Goal: Task Accomplishment & Management: Use online tool/utility

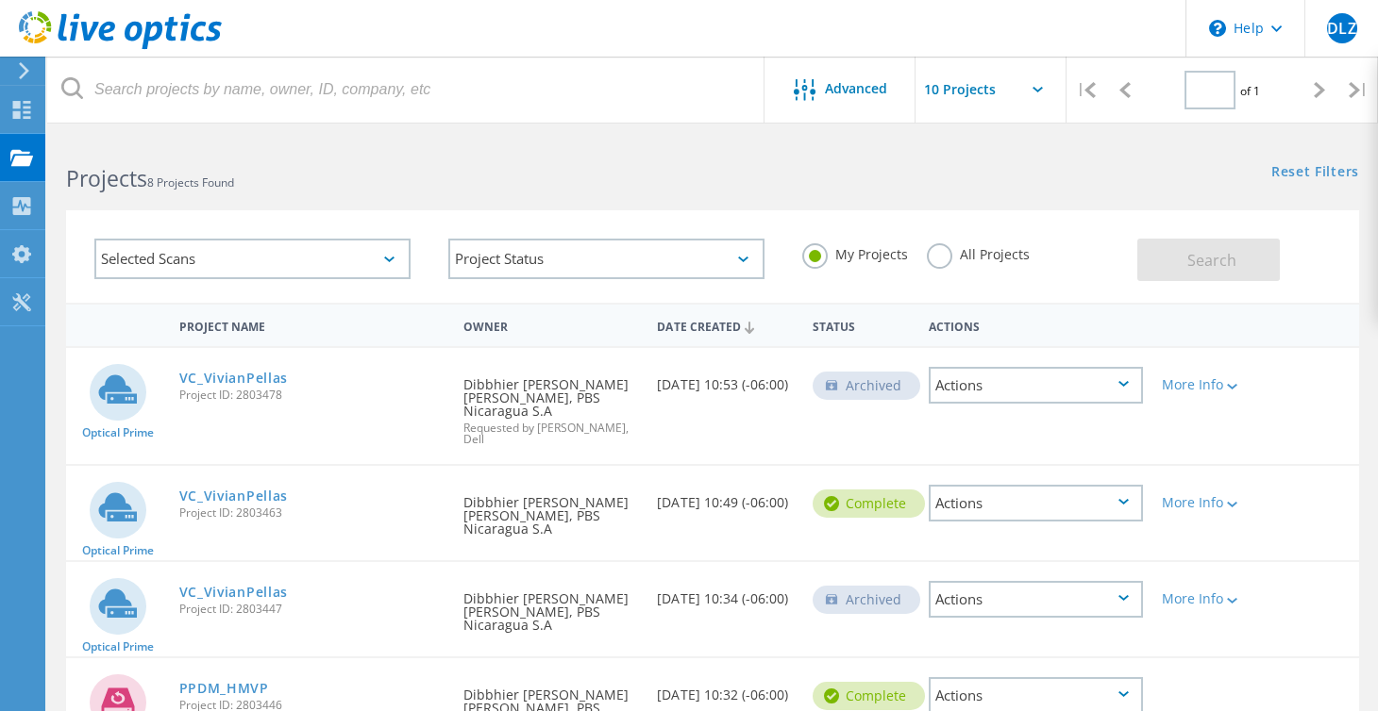
type input "1"
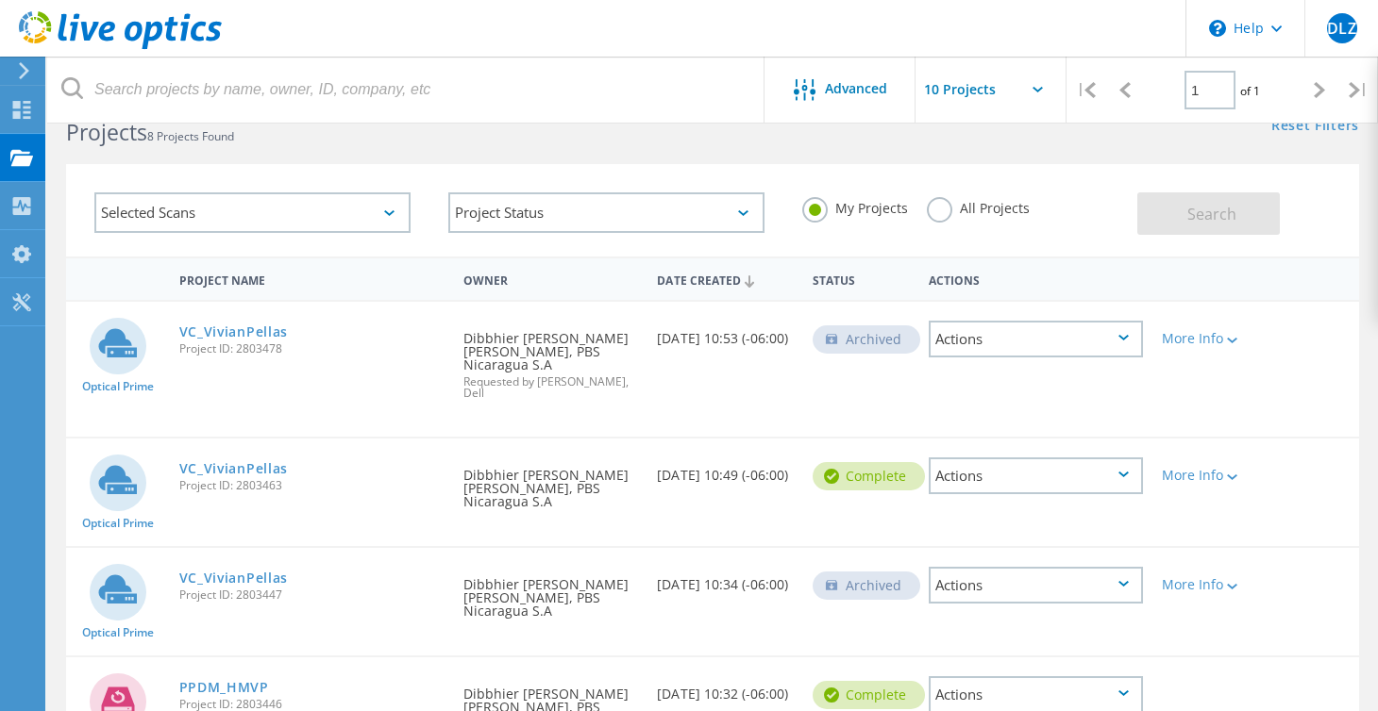
scroll to position [44, 0]
click at [260, 329] on link "VC_VivianPellas" at bounding box center [233, 333] width 109 height 13
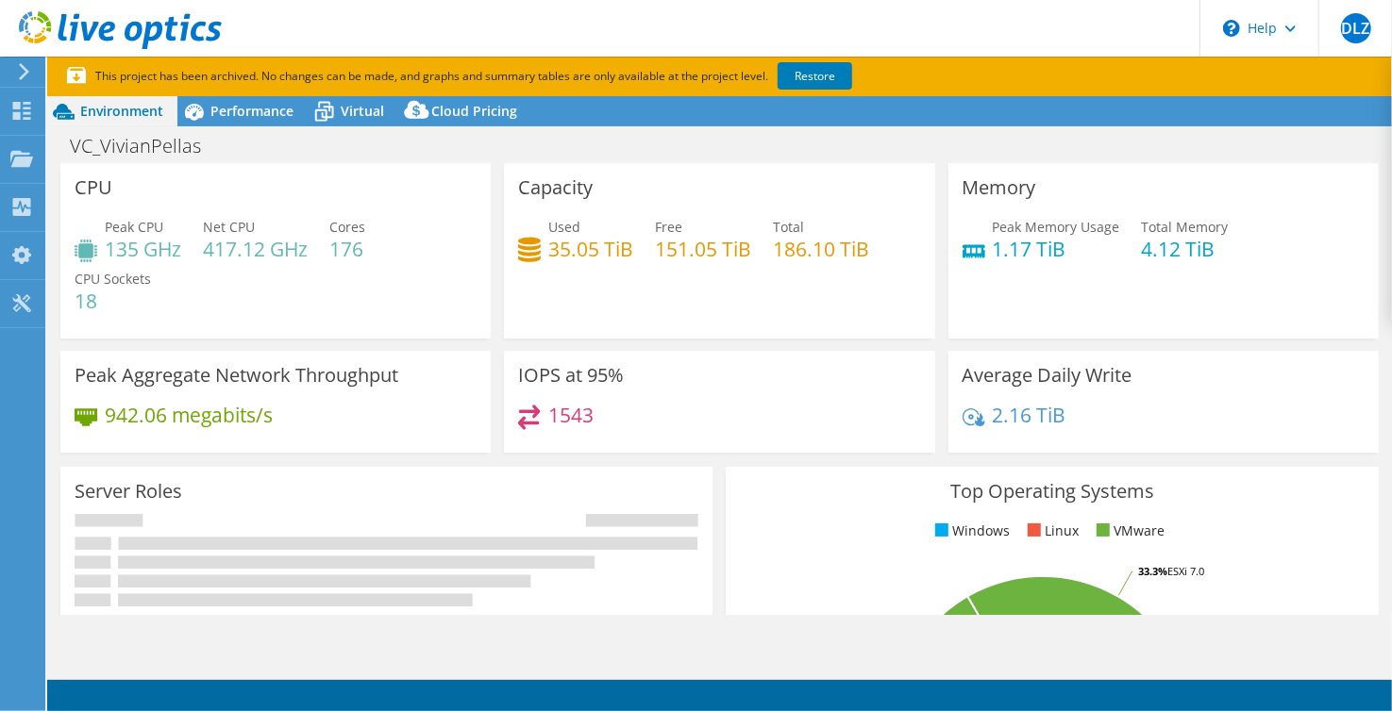
select select "USD"
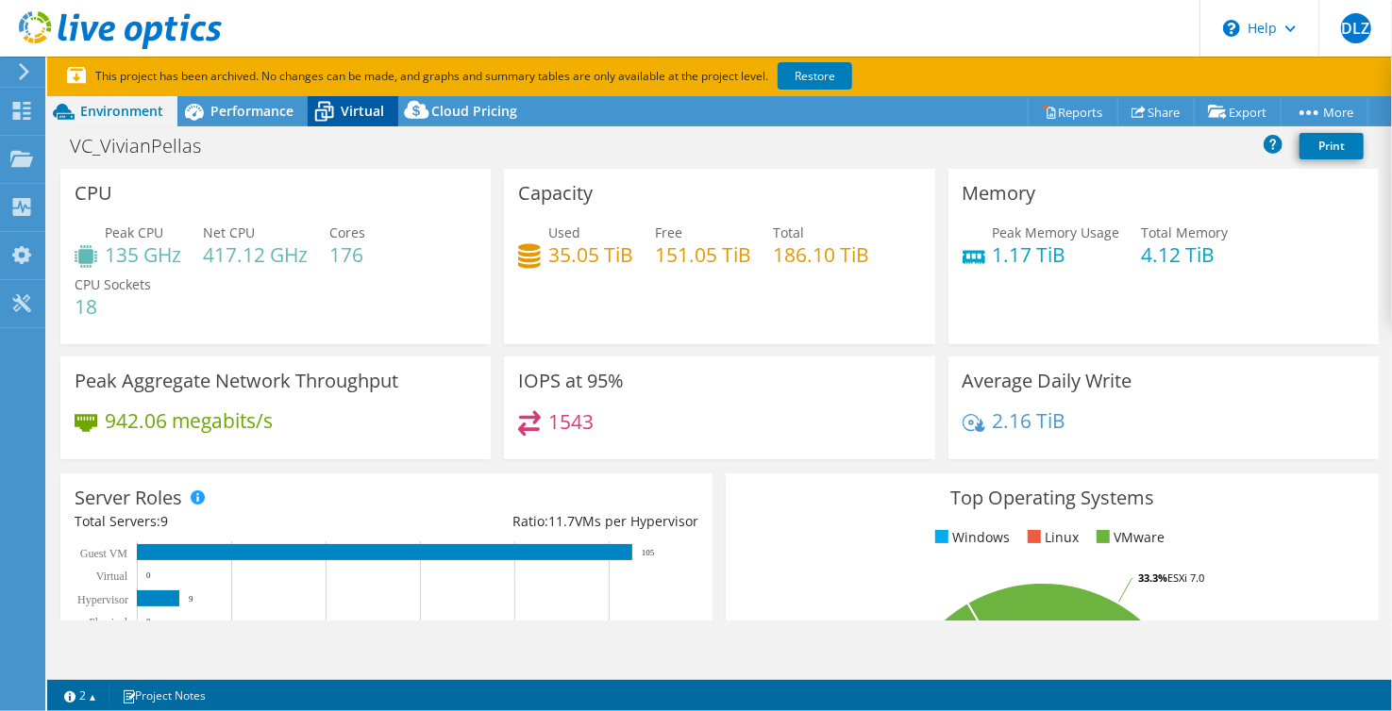
click at [357, 108] on span "Virtual" at bounding box center [362, 111] width 43 height 18
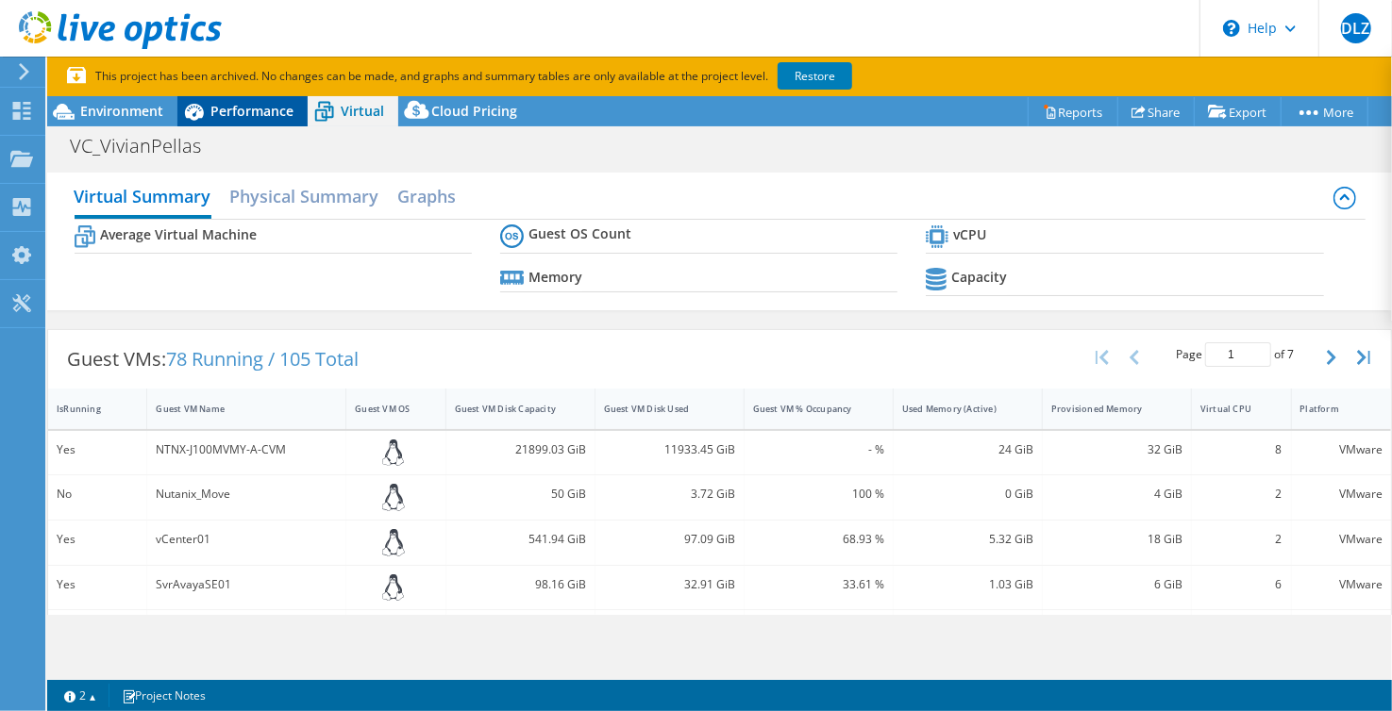
click at [243, 110] on span "Performance" at bounding box center [251, 111] width 83 height 18
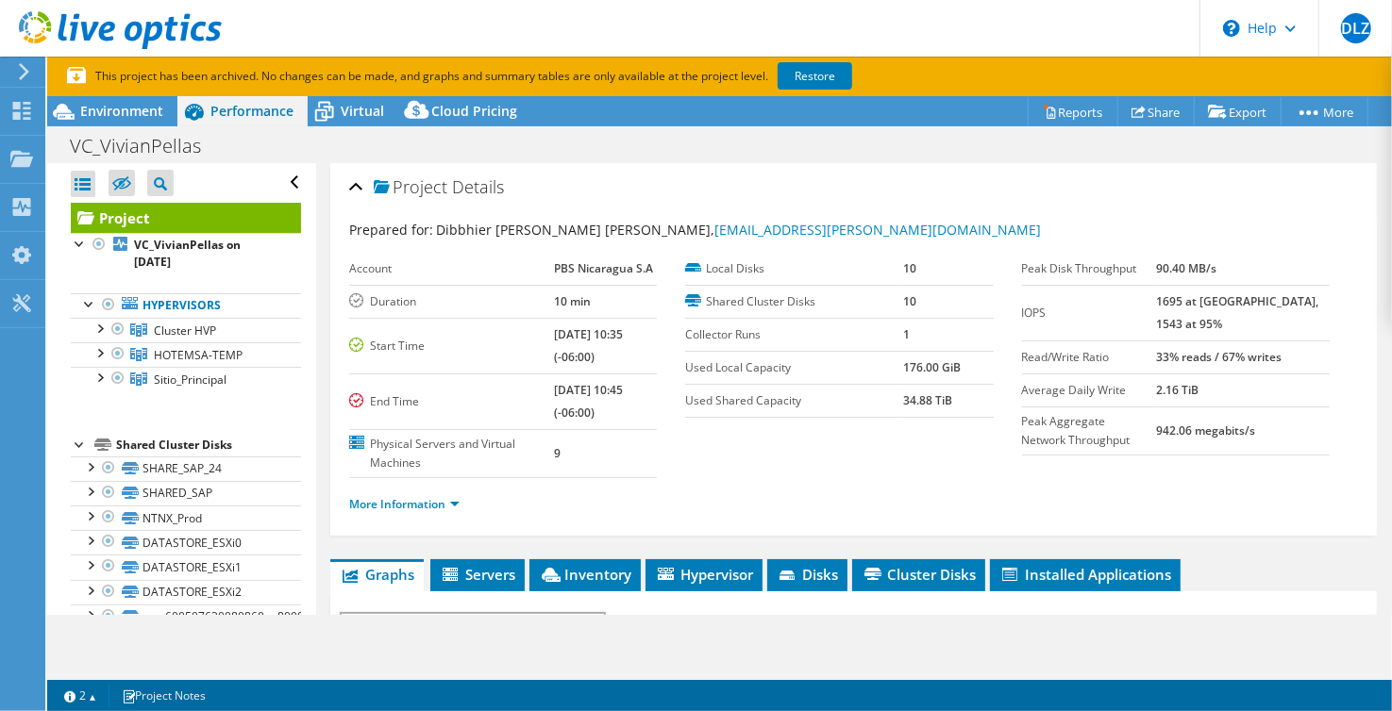
click at [23, 69] on use at bounding box center [24, 71] width 10 height 17
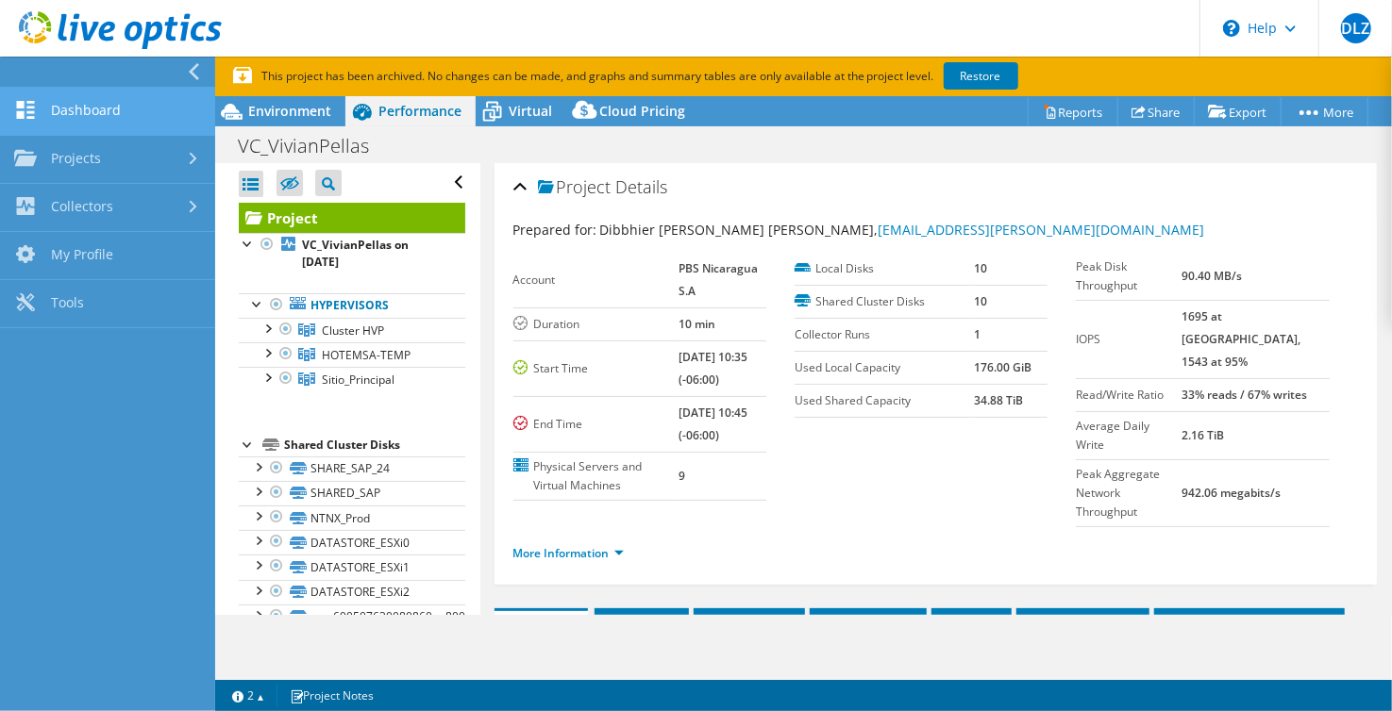
click at [90, 107] on link "Dashboard" at bounding box center [107, 112] width 215 height 48
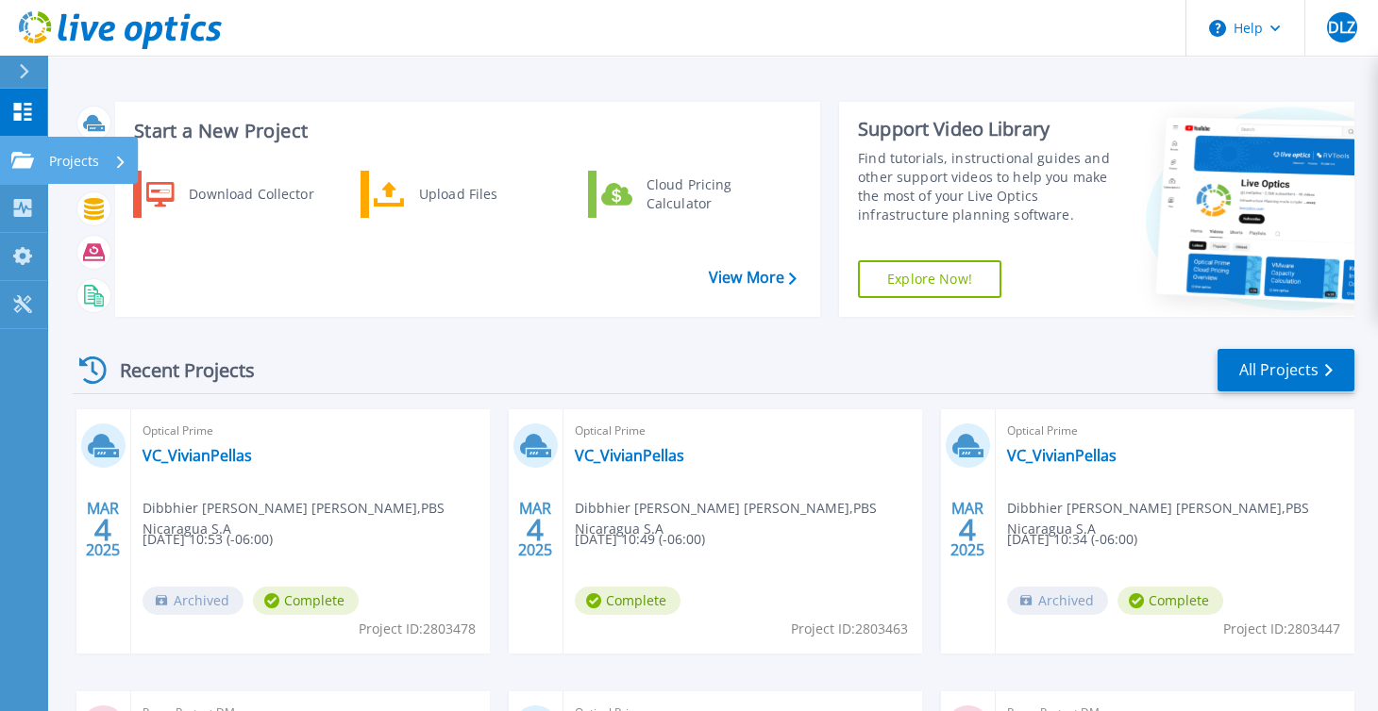
click at [87, 159] on p "Projects" at bounding box center [74, 161] width 50 height 49
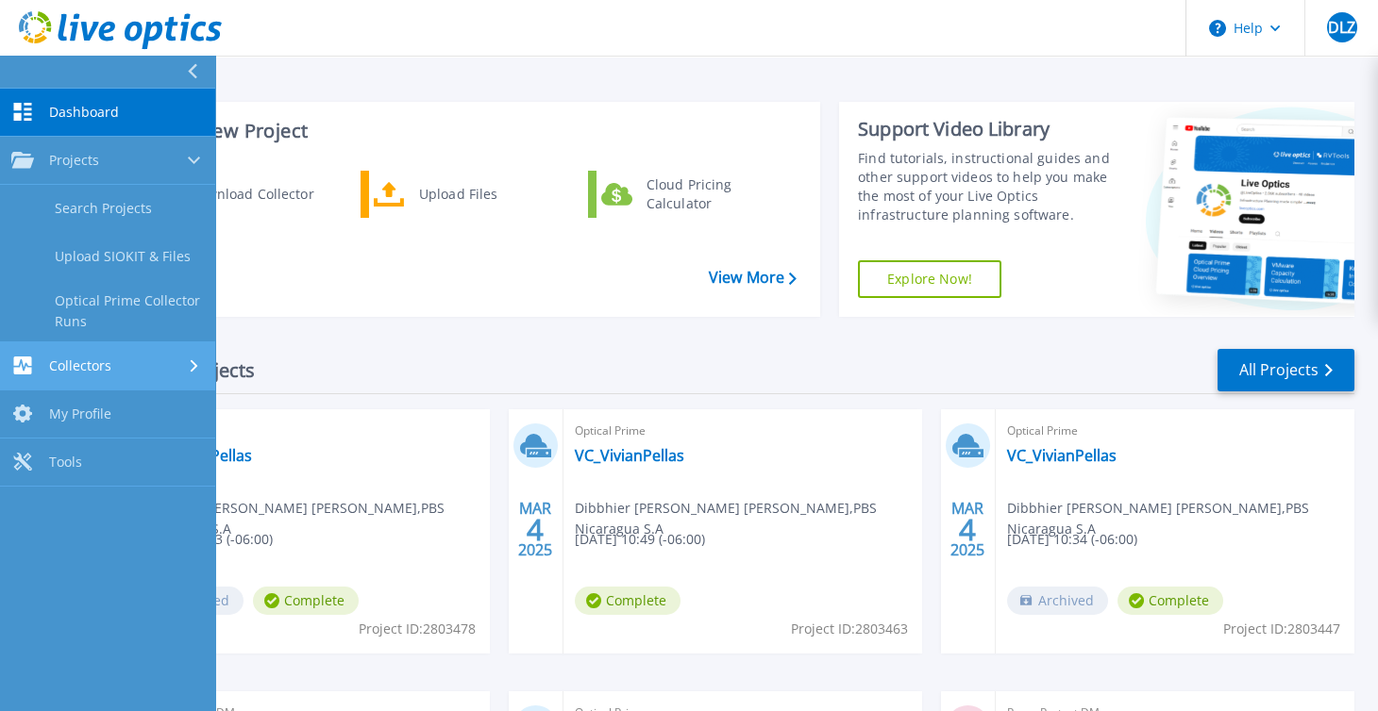
click at [125, 366] on div "Collectors" at bounding box center [107, 366] width 192 height 18
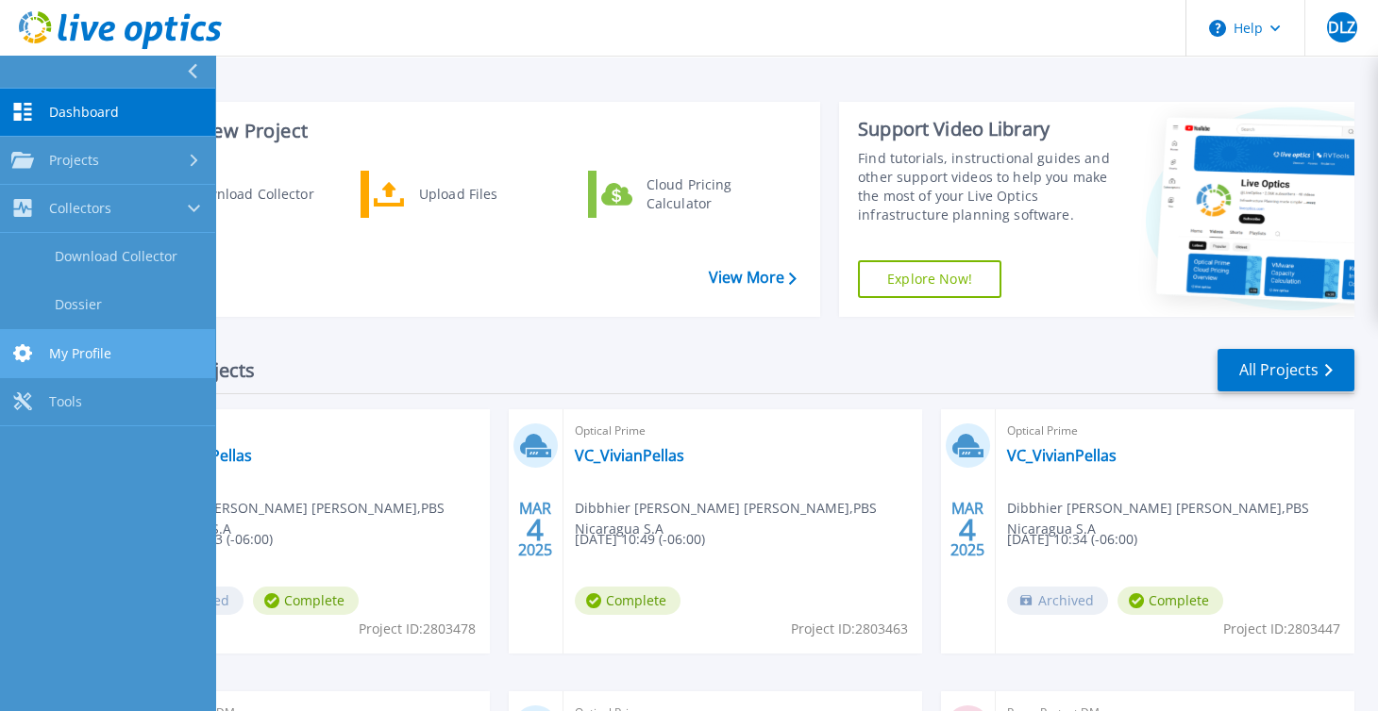
click at [94, 347] on span "My Profile" at bounding box center [80, 353] width 62 height 17
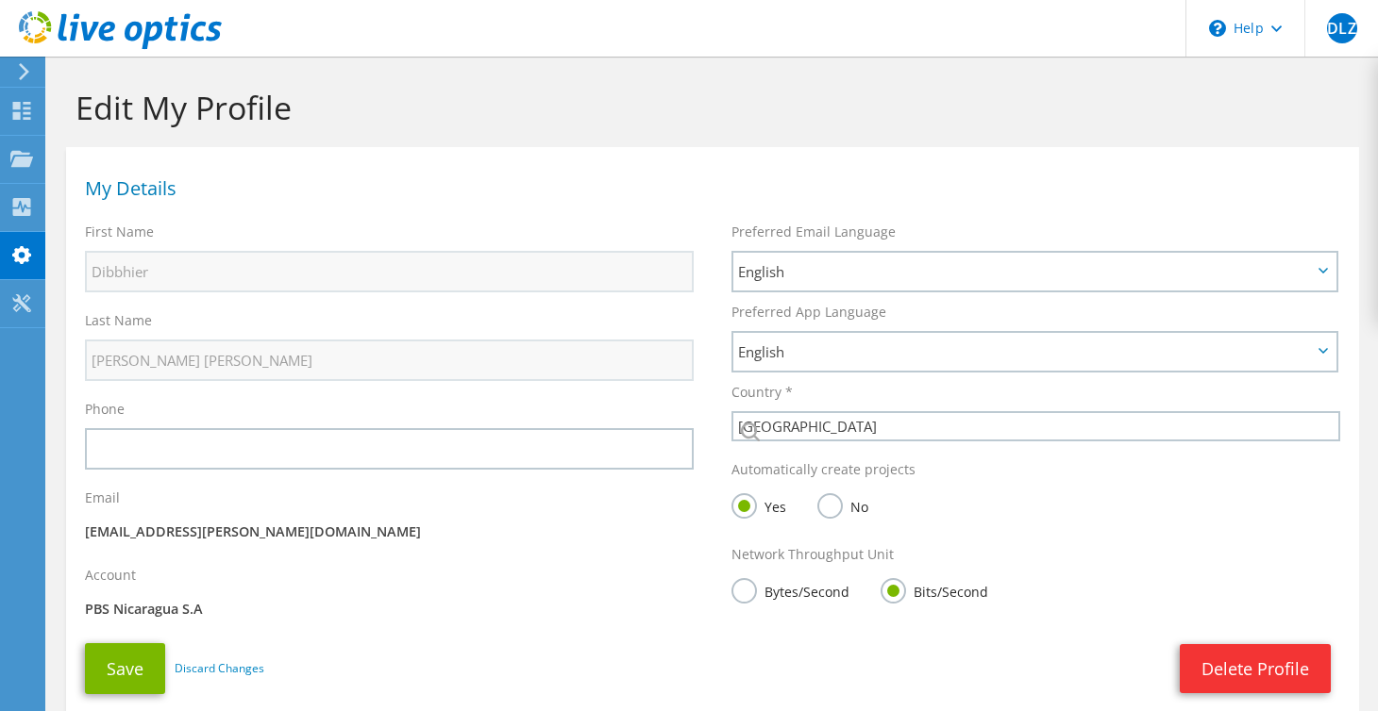
select select "159"
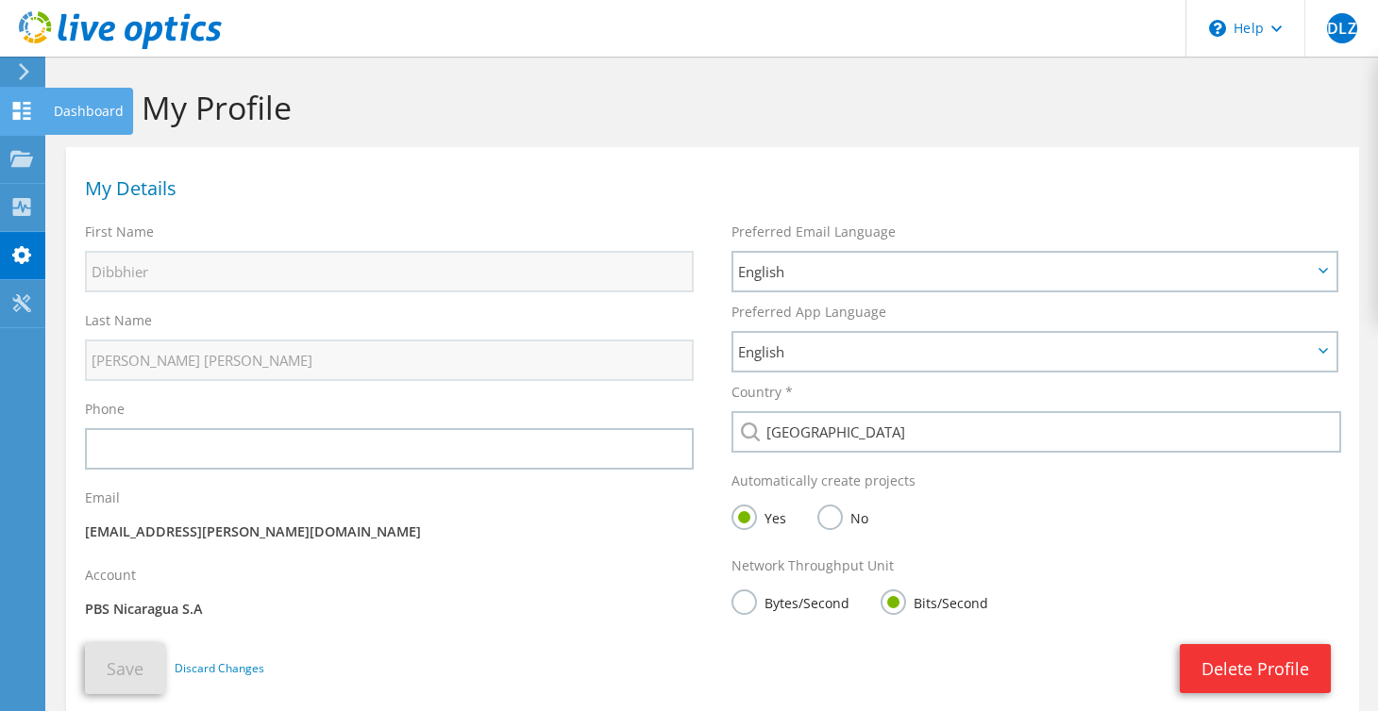
click at [84, 109] on div "Dashboard" at bounding box center [88, 111] width 89 height 47
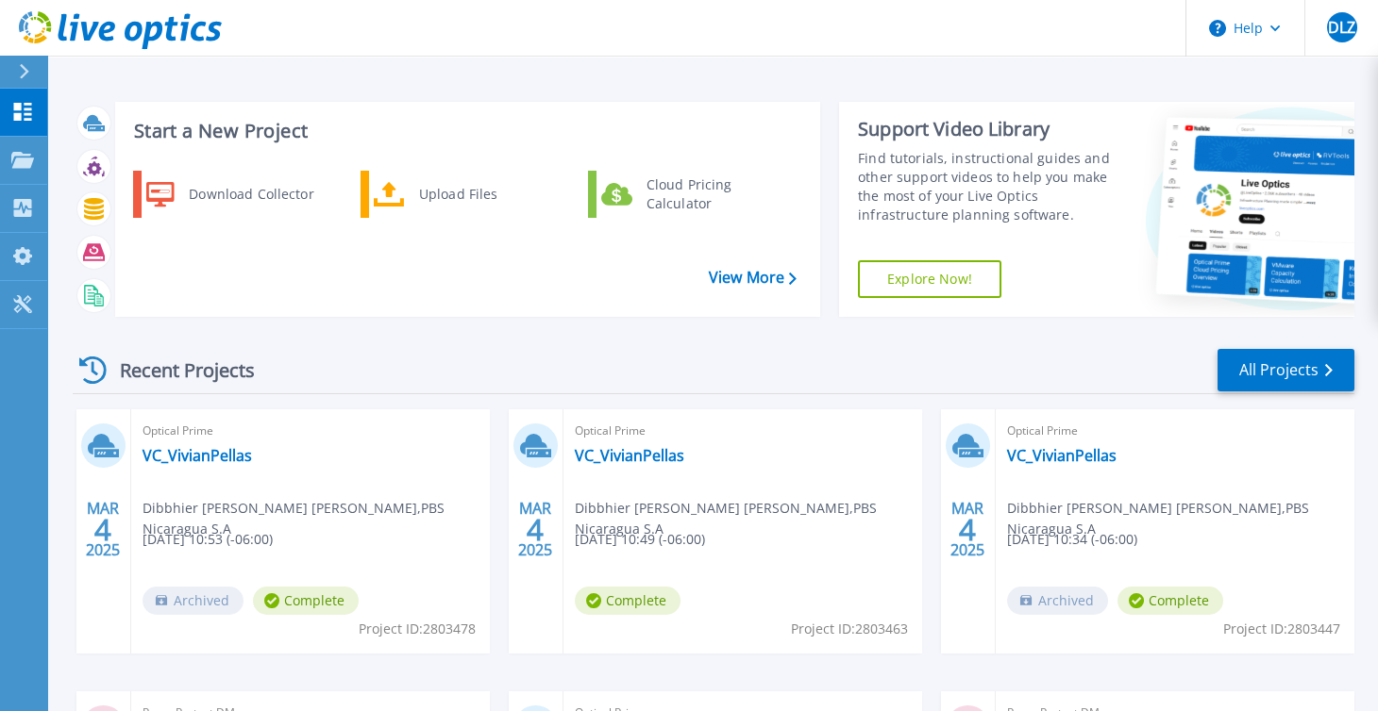
click at [19, 75] on icon at bounding box center [24, 71] width 10 height 15
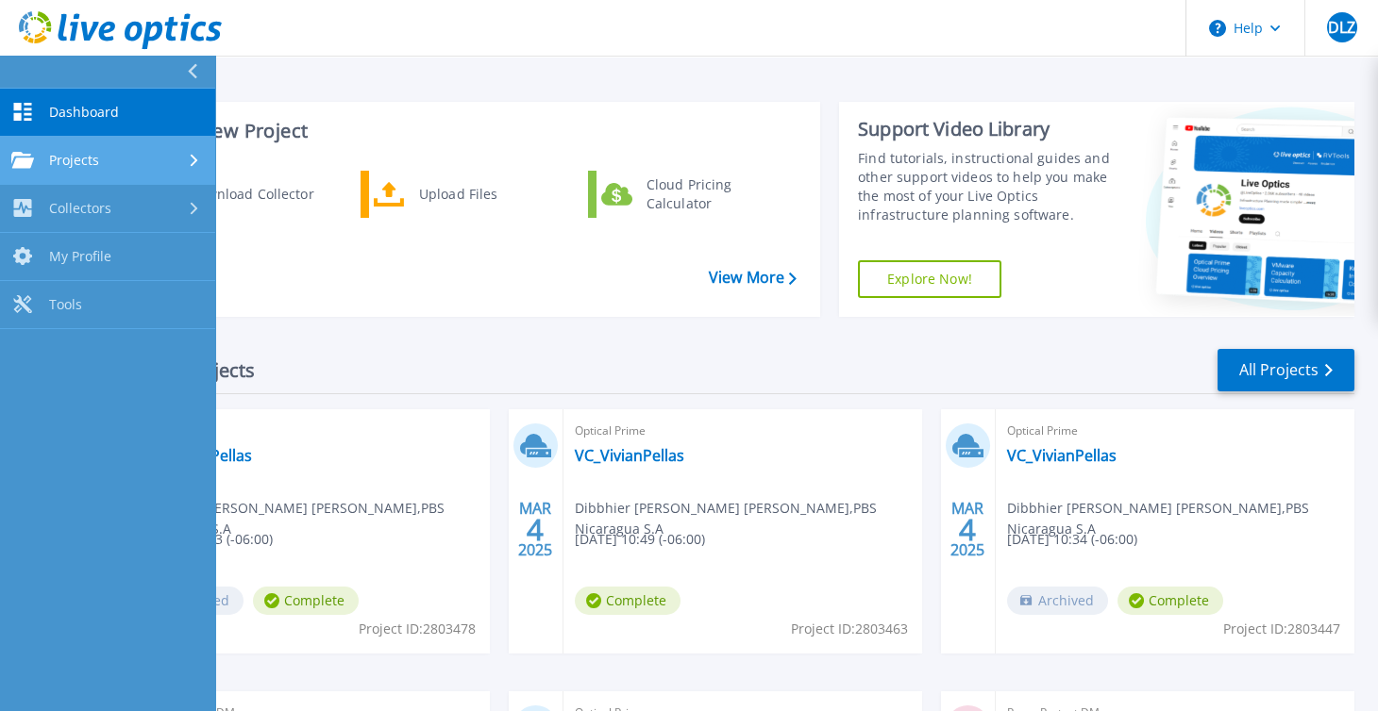
click at [82, 159] on span "Projects" at bounding box center [74, 160] width 50 height 17
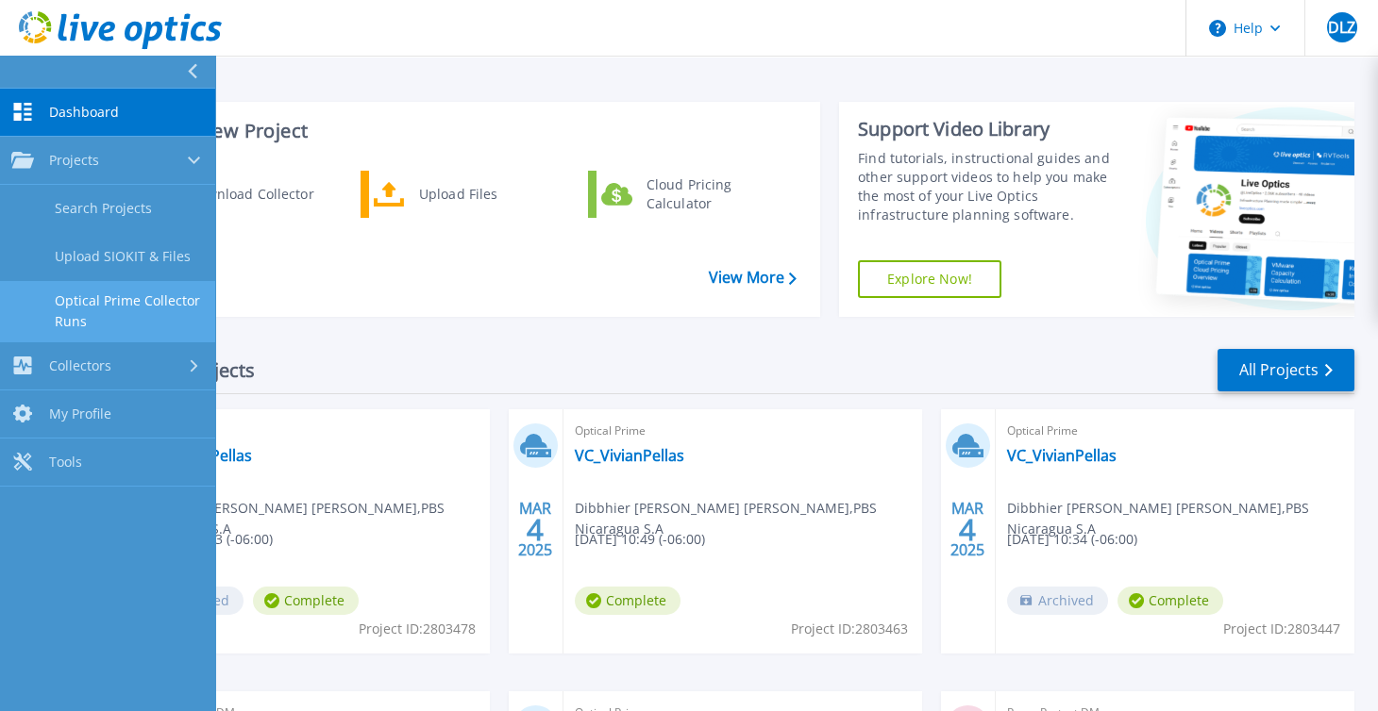
click at [90, 303] on link "Optical Prime Collector Runs" at bounding box center [107, 311] width 215 height 60
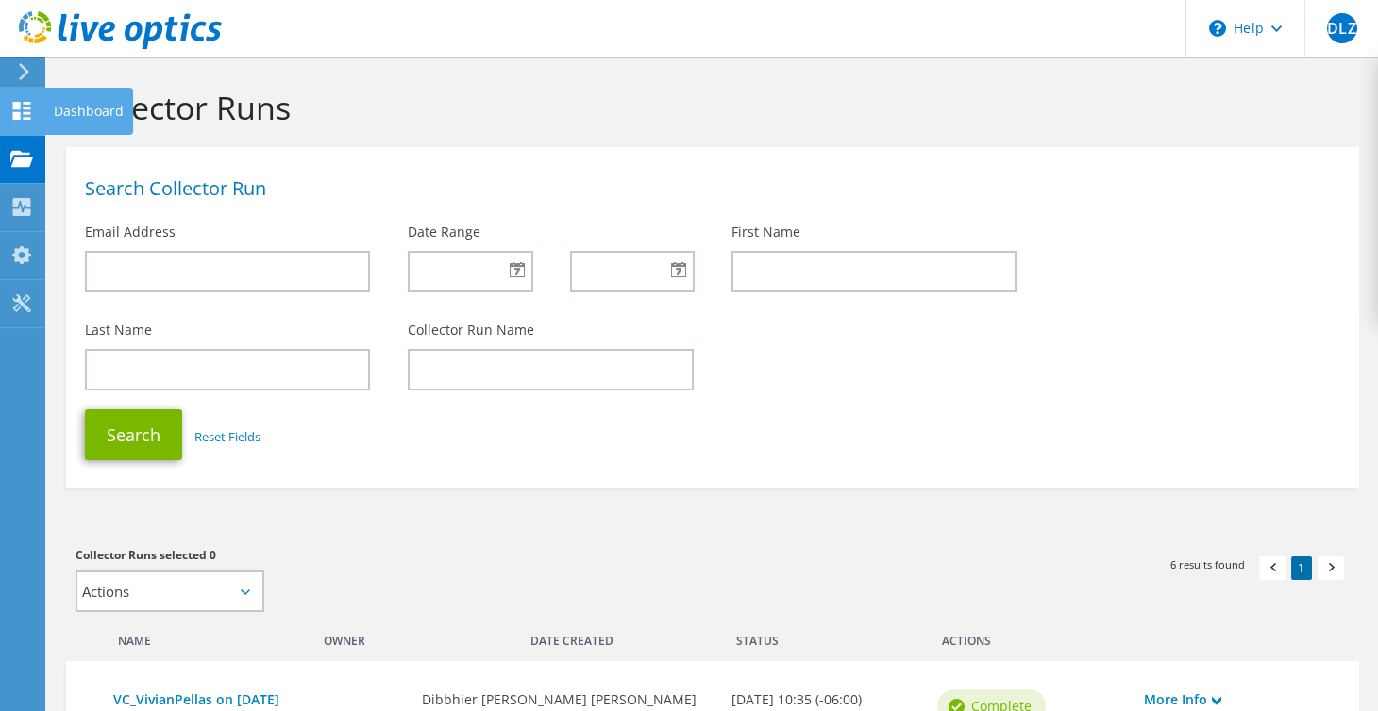
click at [18, 107] on use at bounding box center [22, 111] width 18 height 18
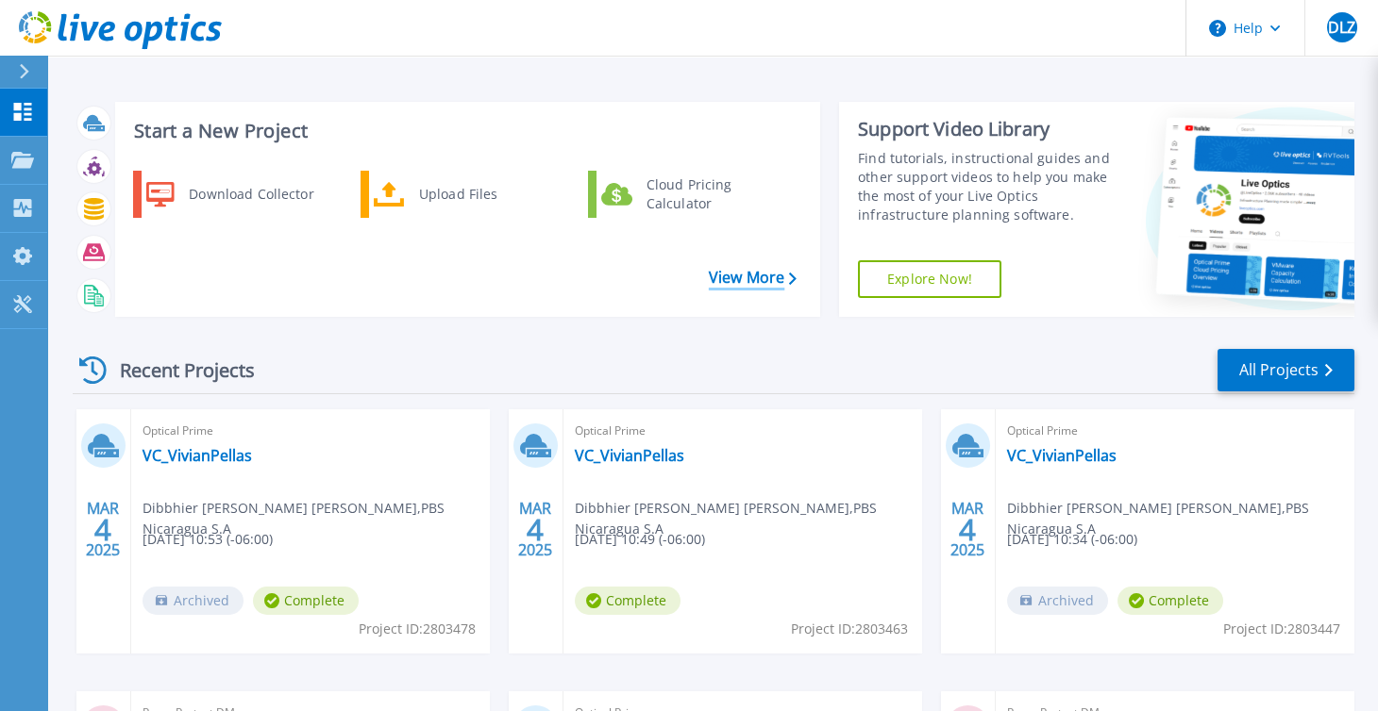
click at [759, 286] on link "View More" at bounding box center [753, 278] width 88 height 18
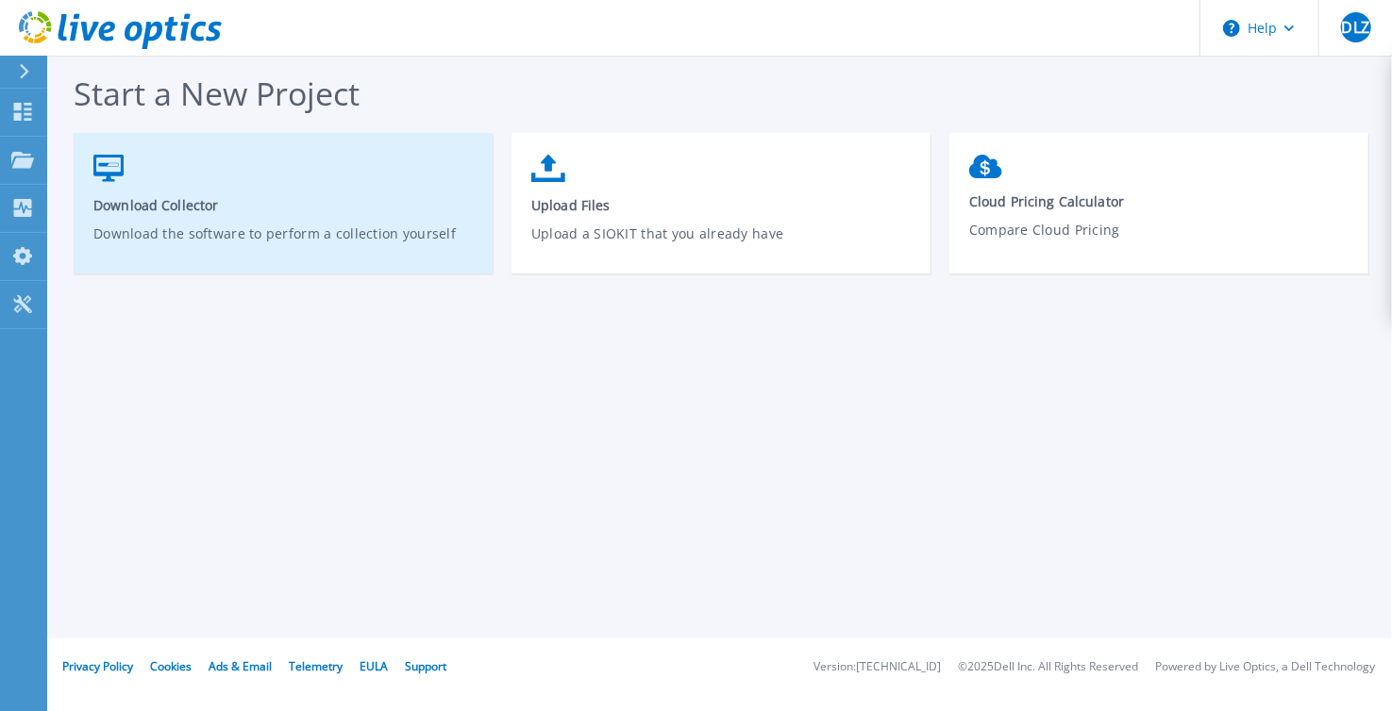
click at [155, 197] on span "Download Collector" at bounding box center [283, 205] width 380 height 18
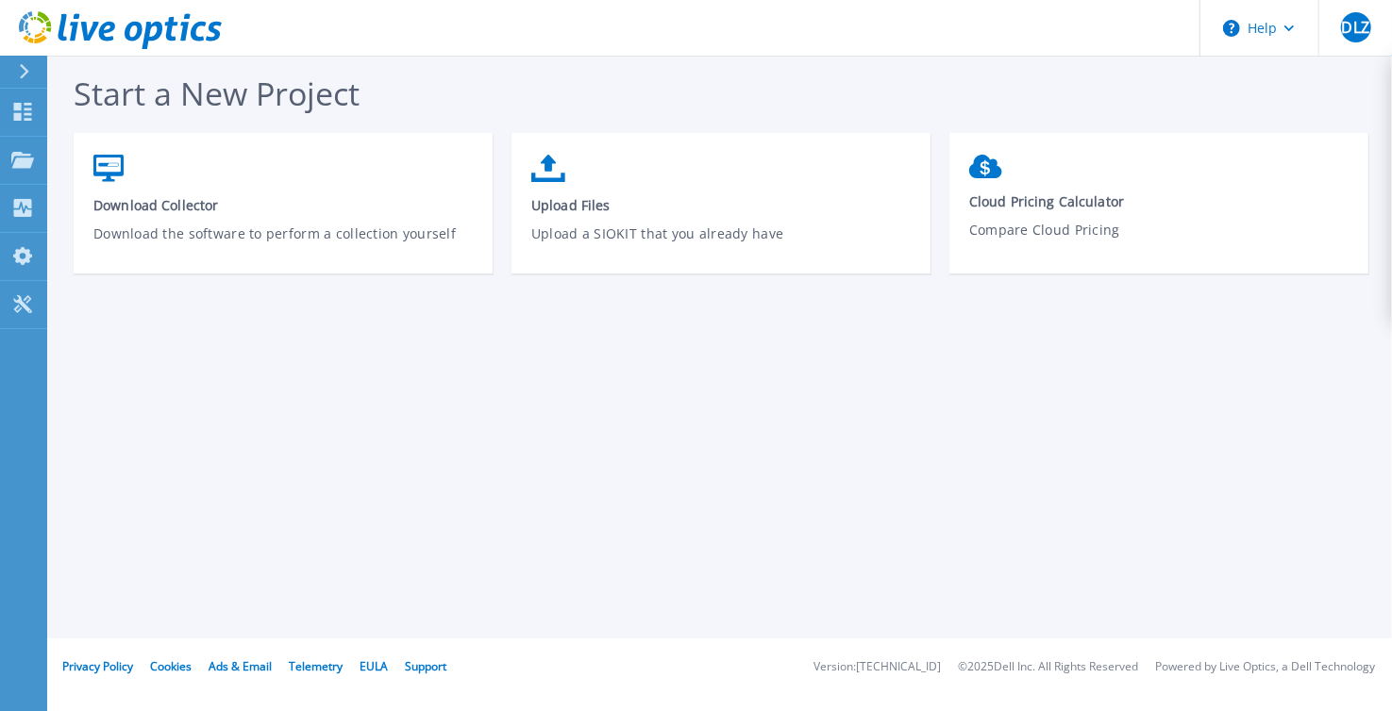
click at [22, 68] on icon at bounding box center [24, 71] width 9 height 15
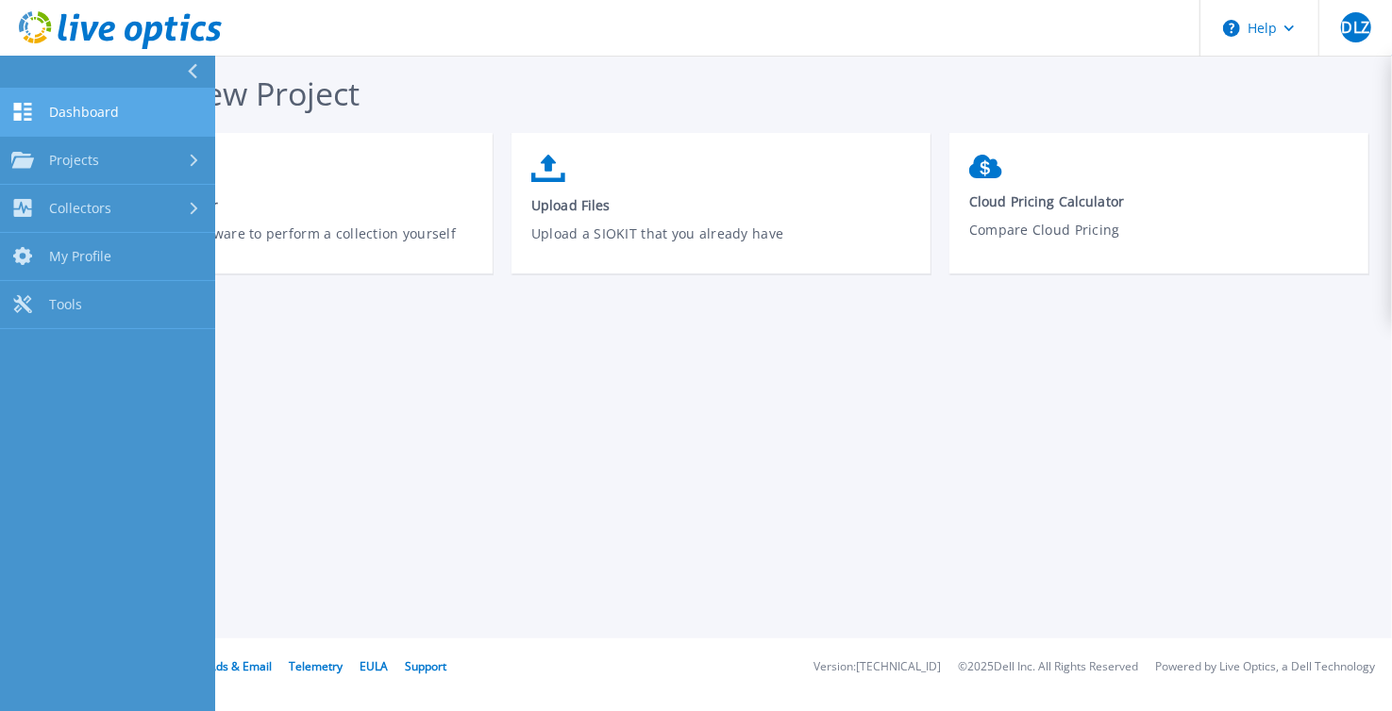
click at [77, 101] on link "Dashboard Dashboard" at bounding box center [107, 113] width 215 height 48
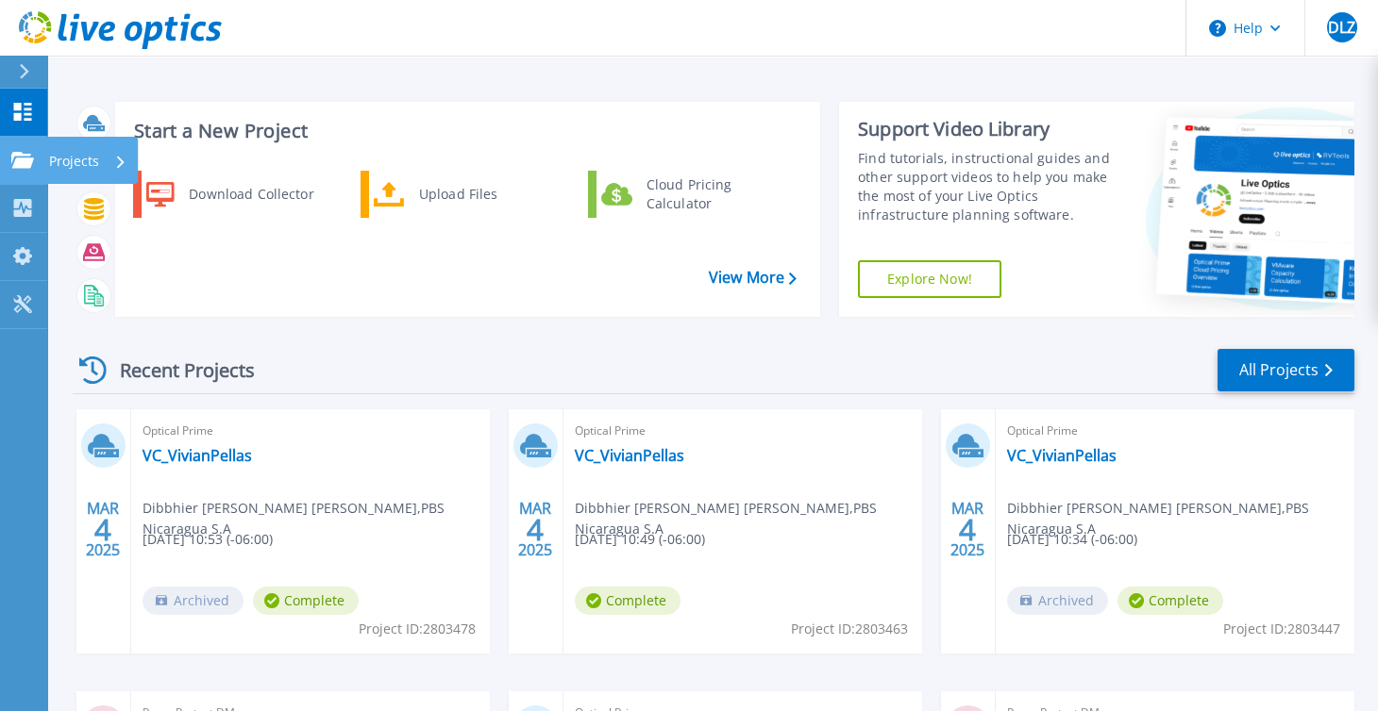
click at [46, 160] on div "Projects" at bounding box center [92, 160] width 92 height 47
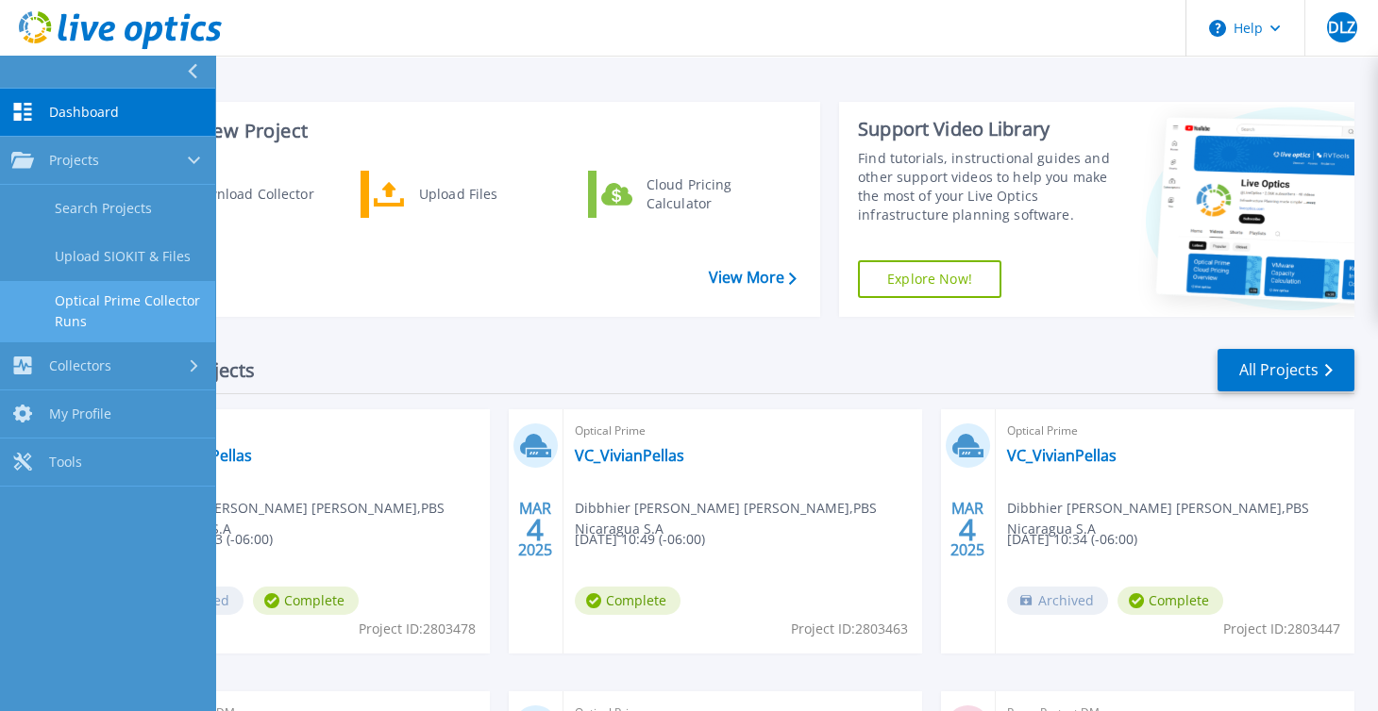
click at [94, 300] on link "Optical Prime Collector Runs" at bounding box center [107, 311] width 215 height 60
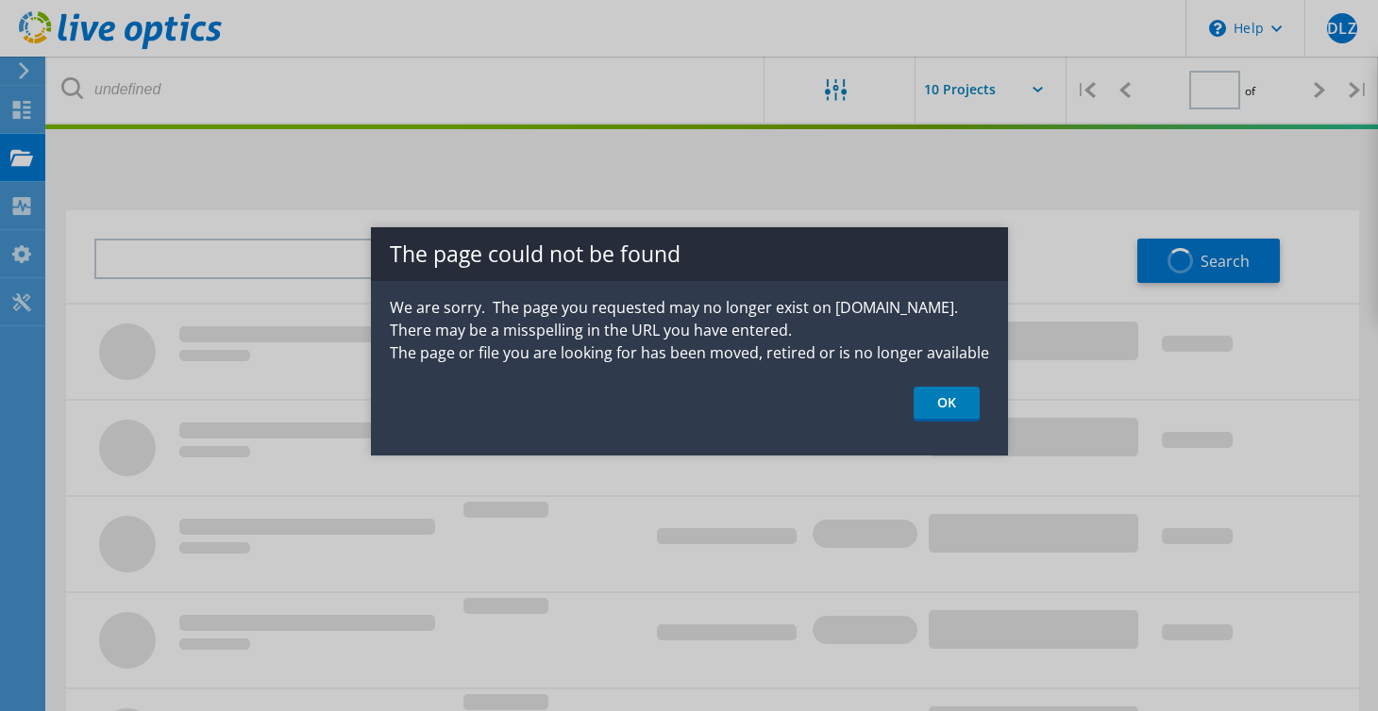
type input "1"
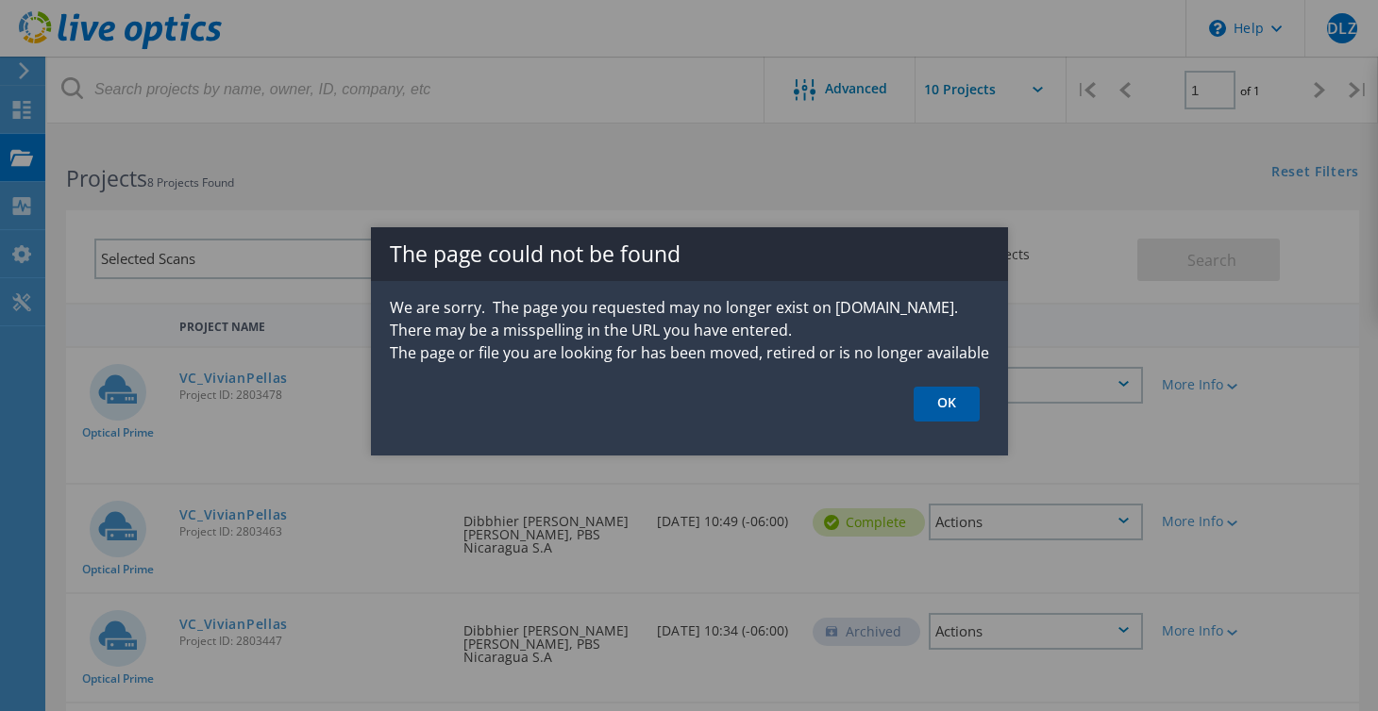
click at [946, 404] on link "OK" at bounding box center [946, 404] width 66 height 35
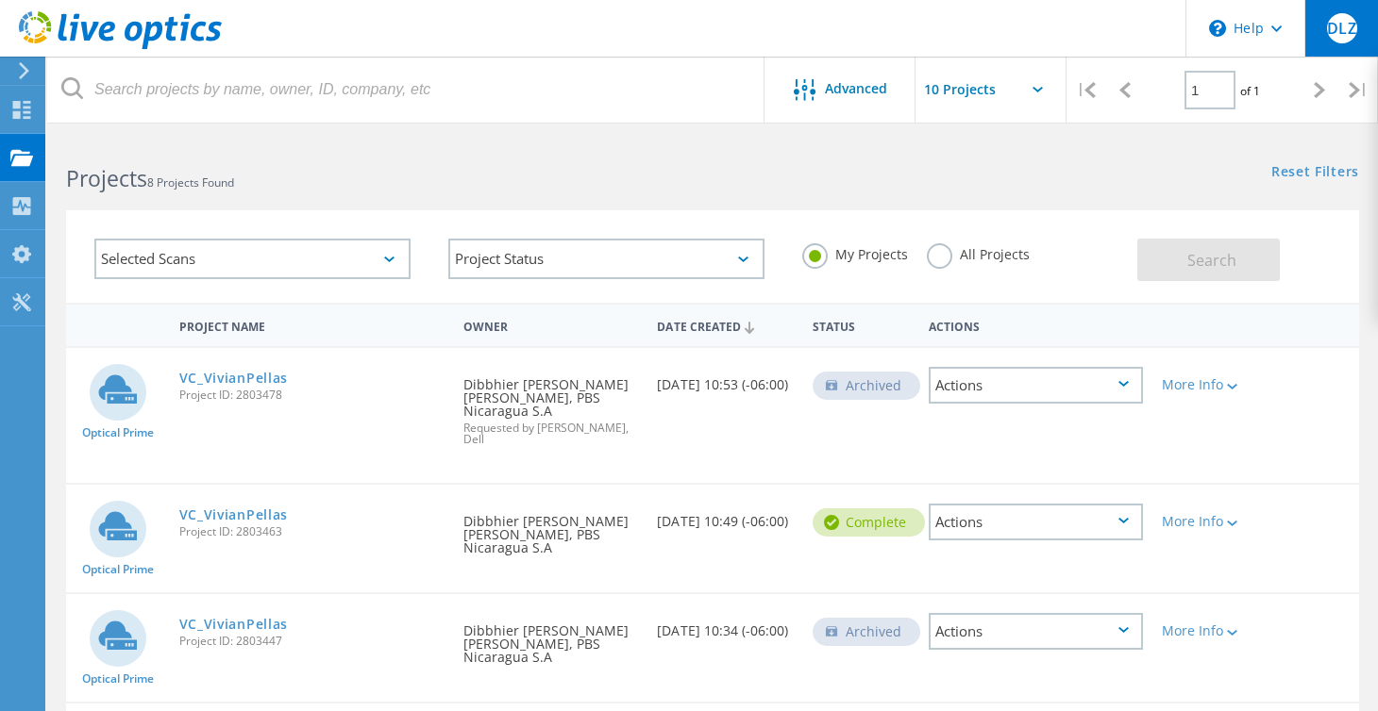
click at [1343, 21] on span "DLZ" at bounding box center [1341, 28] width 28 height 15
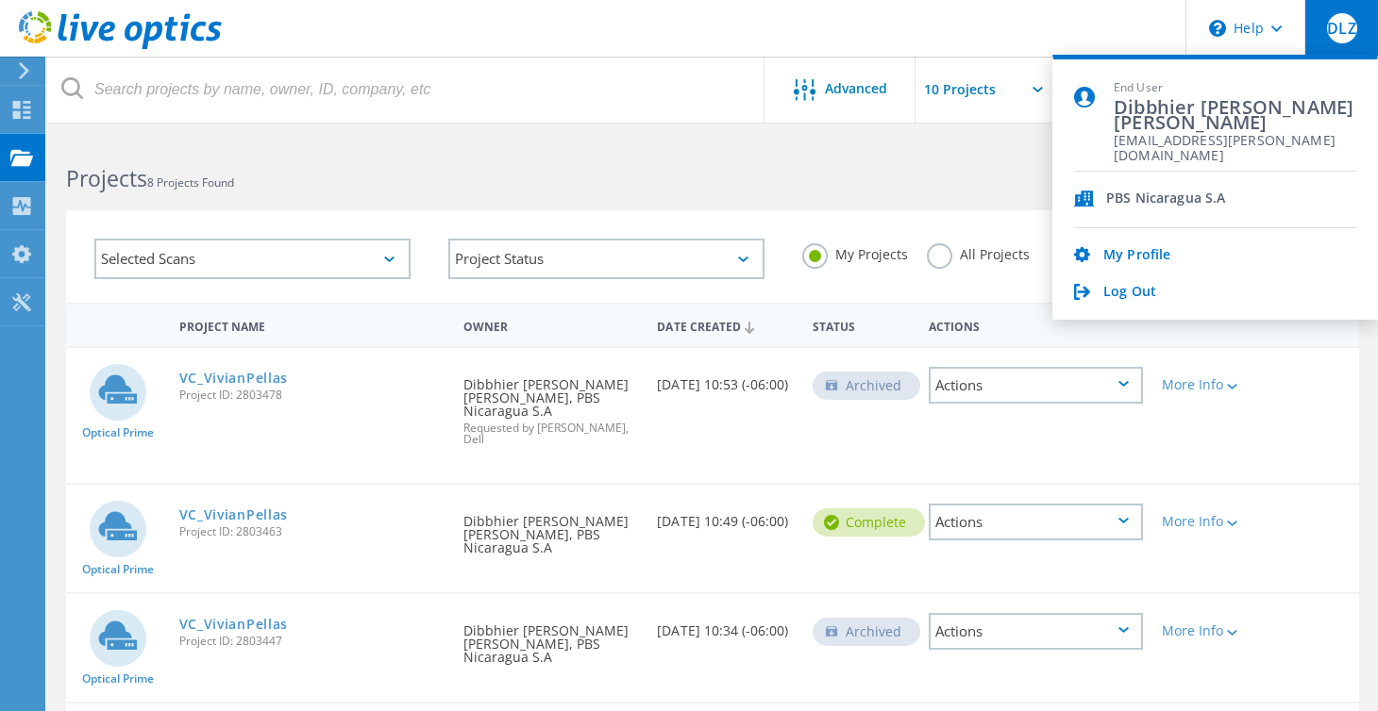
click at [1343, 21] on span "DLZ" at bounding box center [1341, 28] width 28 height 15
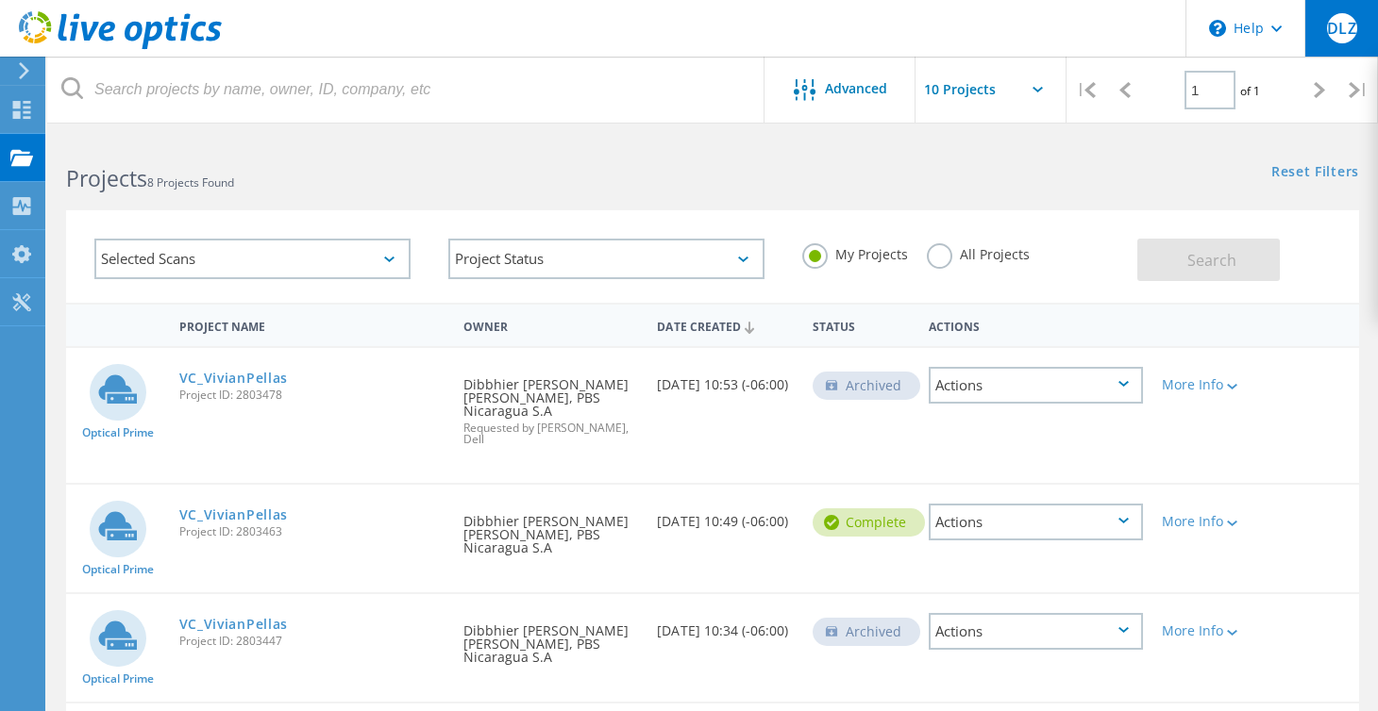
click at [1354, 30] on span "DLZ" at bounding box center [1341, 28] width 28 height 15
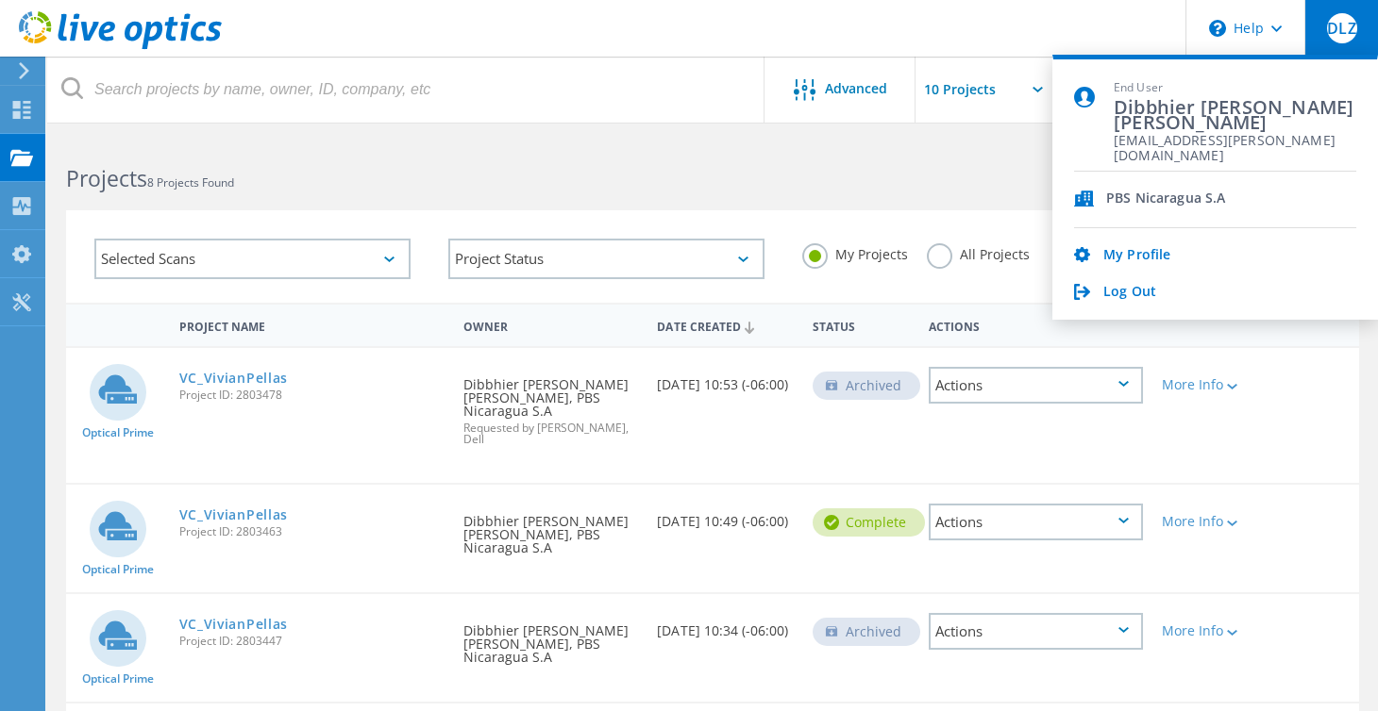
click at [719, 153] on div "Reset Filters Show Filters" at bounding box center [1044, 154] width 665 height 35
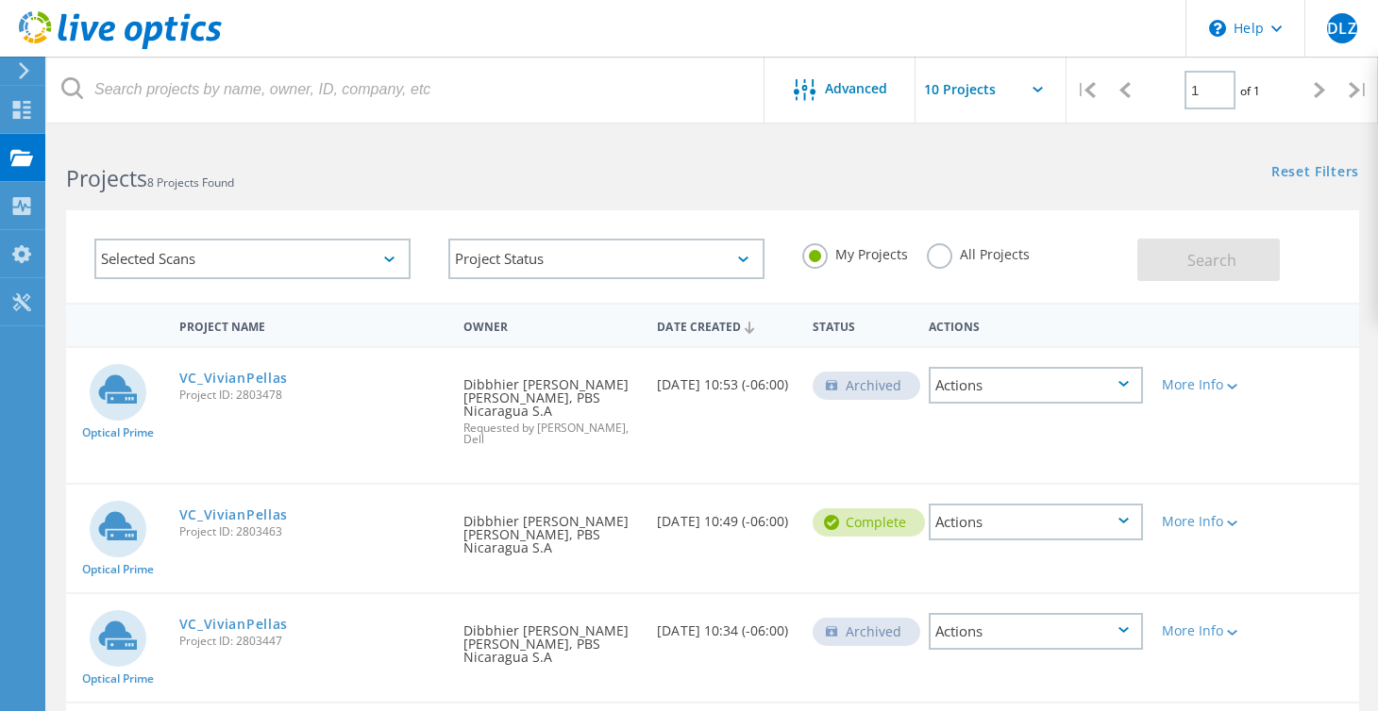
click at [997, 79] on input "text" at bounding box center [1009, 90] width 189 height 66
click at [718, 176] on div "Projects 8 Projects Found Reset Filters Show Filters" at bounding box center [712, 162] width 1330 height 50
click at [850, 90] on span "Advanced" at bounding box center [856, 88] width 62 height 13
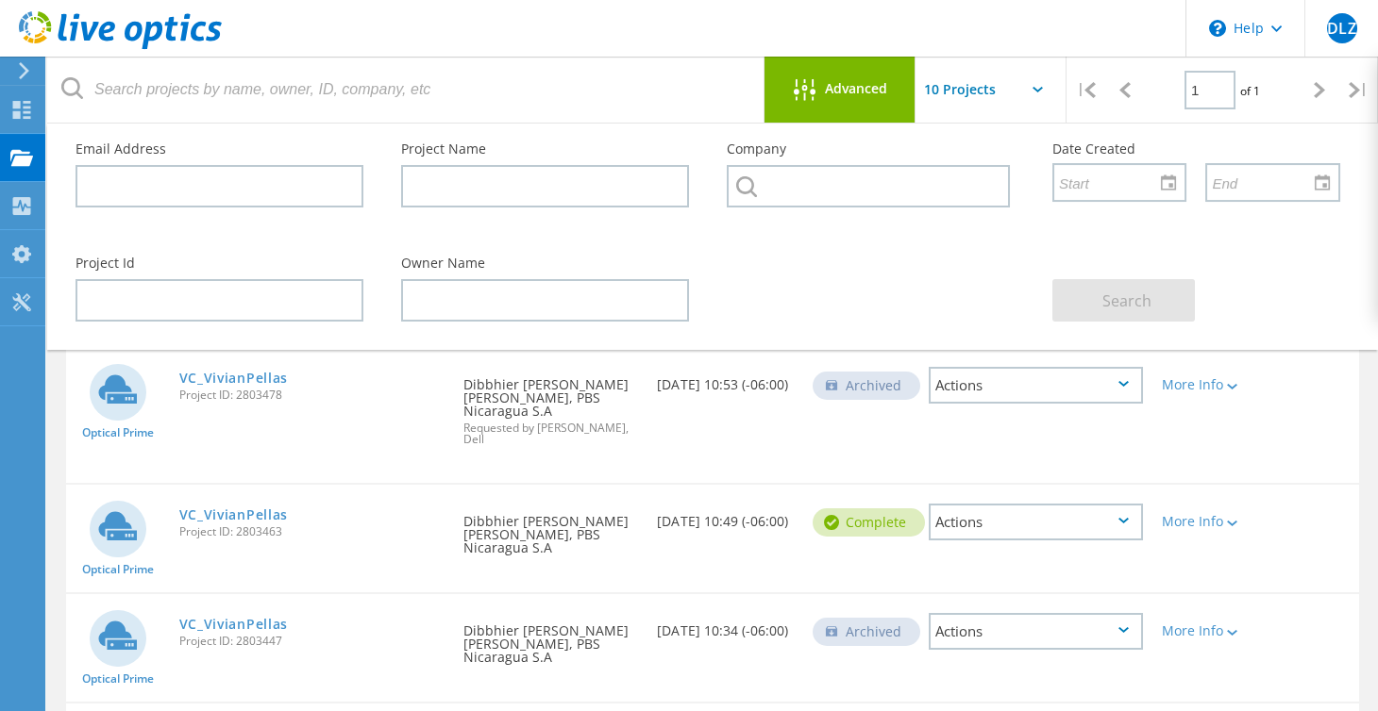
click at [850, 90] on span "Advanced" at bounding box center [856, 88] width 62 height 13
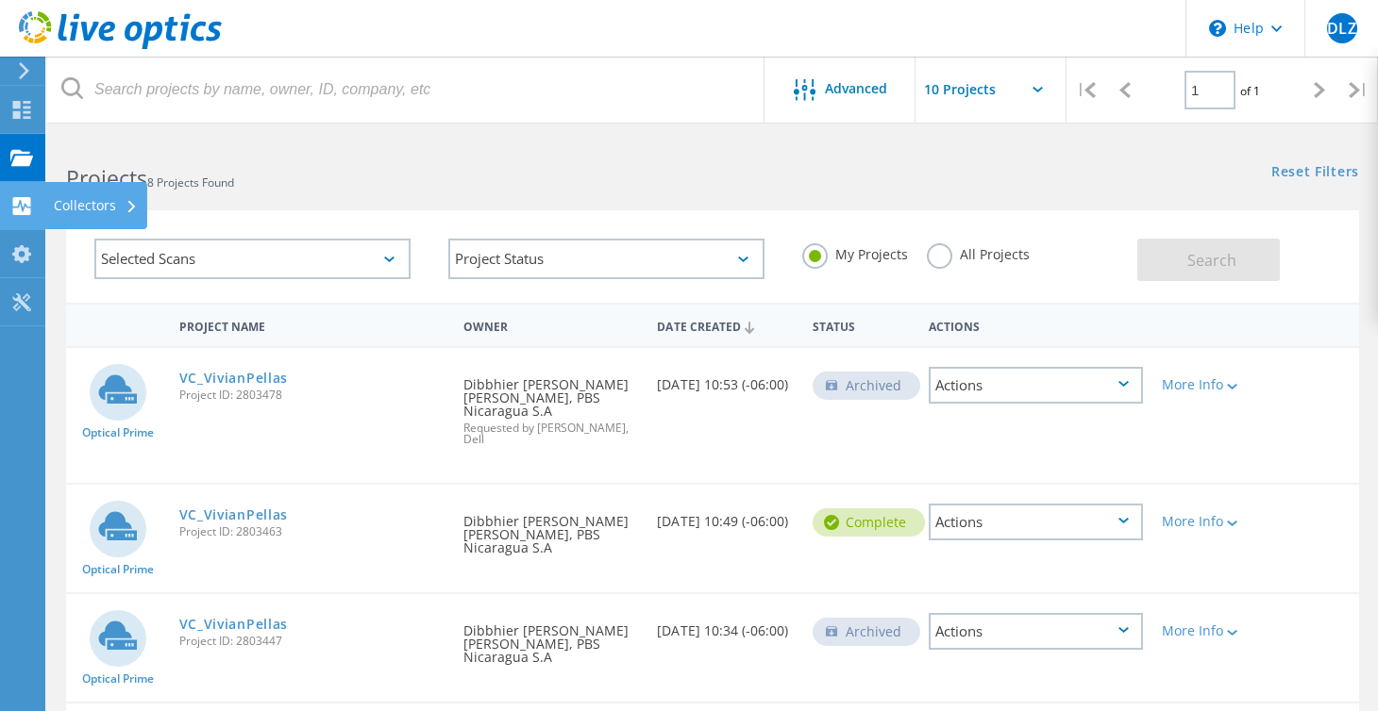
click at [28, 208] on use at bounding box center [22, 206] width 18 height 18
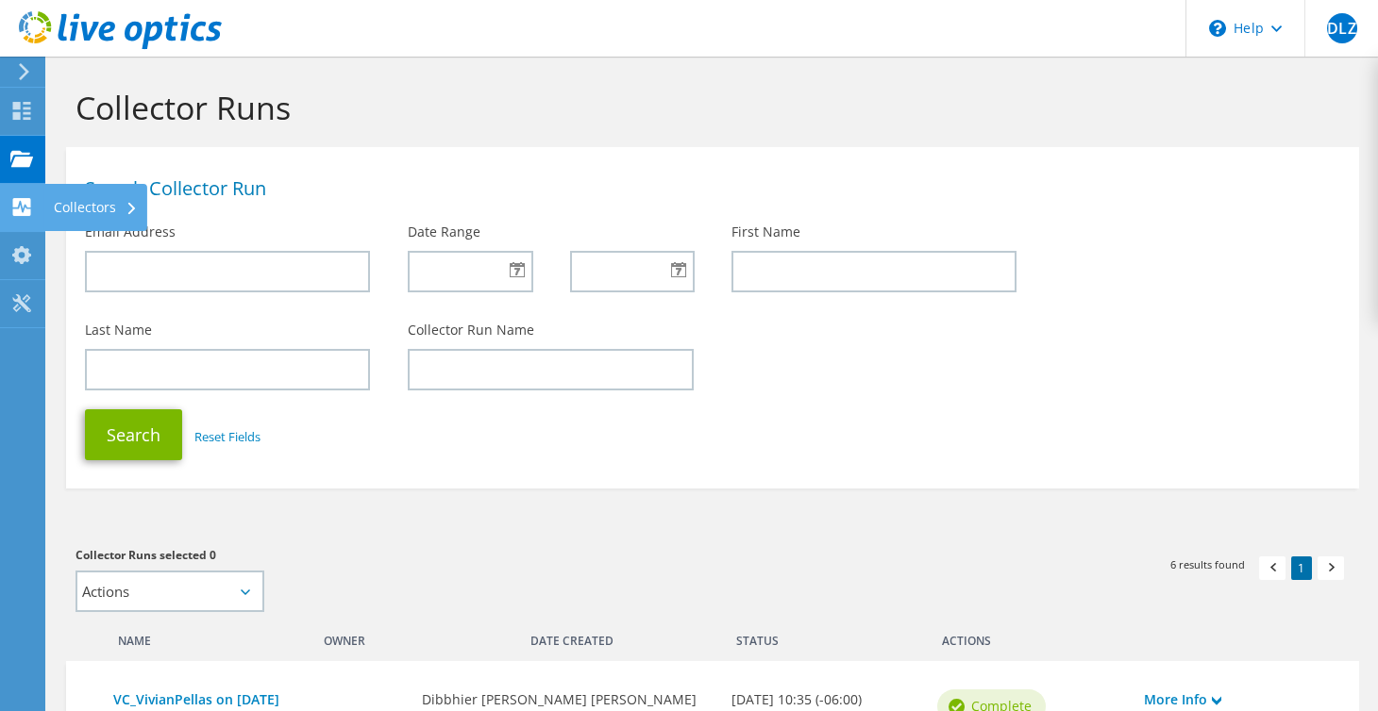
click at [31, 198] on icon at bounding box center [21, 207] width 23 height 18
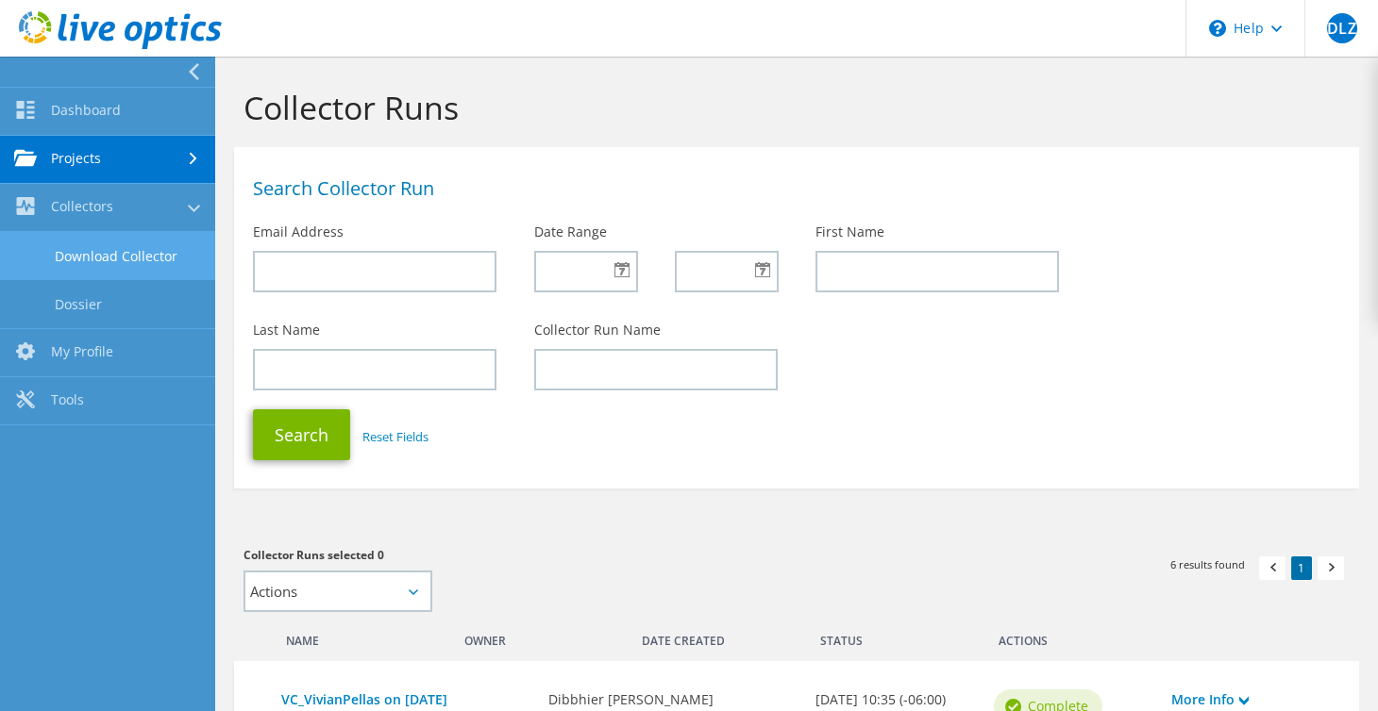
click at [123, 248] on link "Download Collector" at bounding box center [107, 256] width 215 height 48
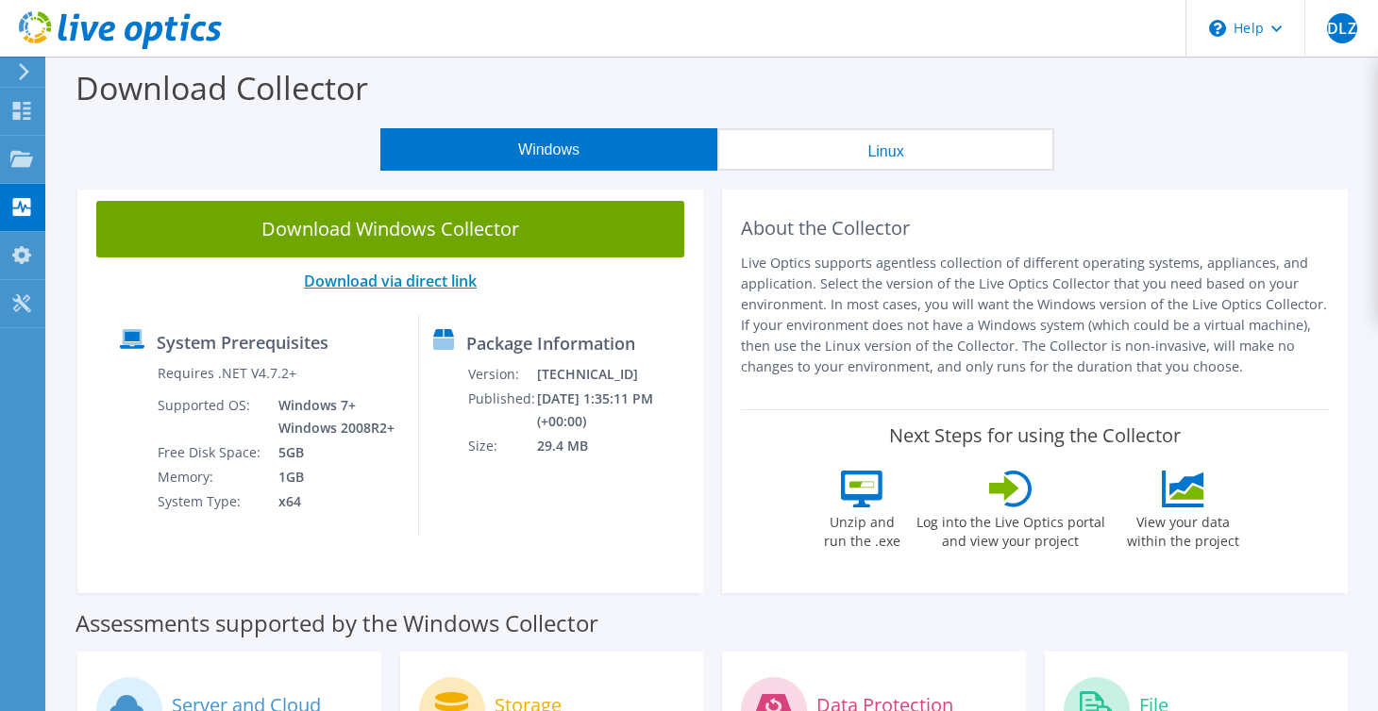
click at [430, 282] on link "Download via direct link" at bounding box center [390, 281] width 173 height 21
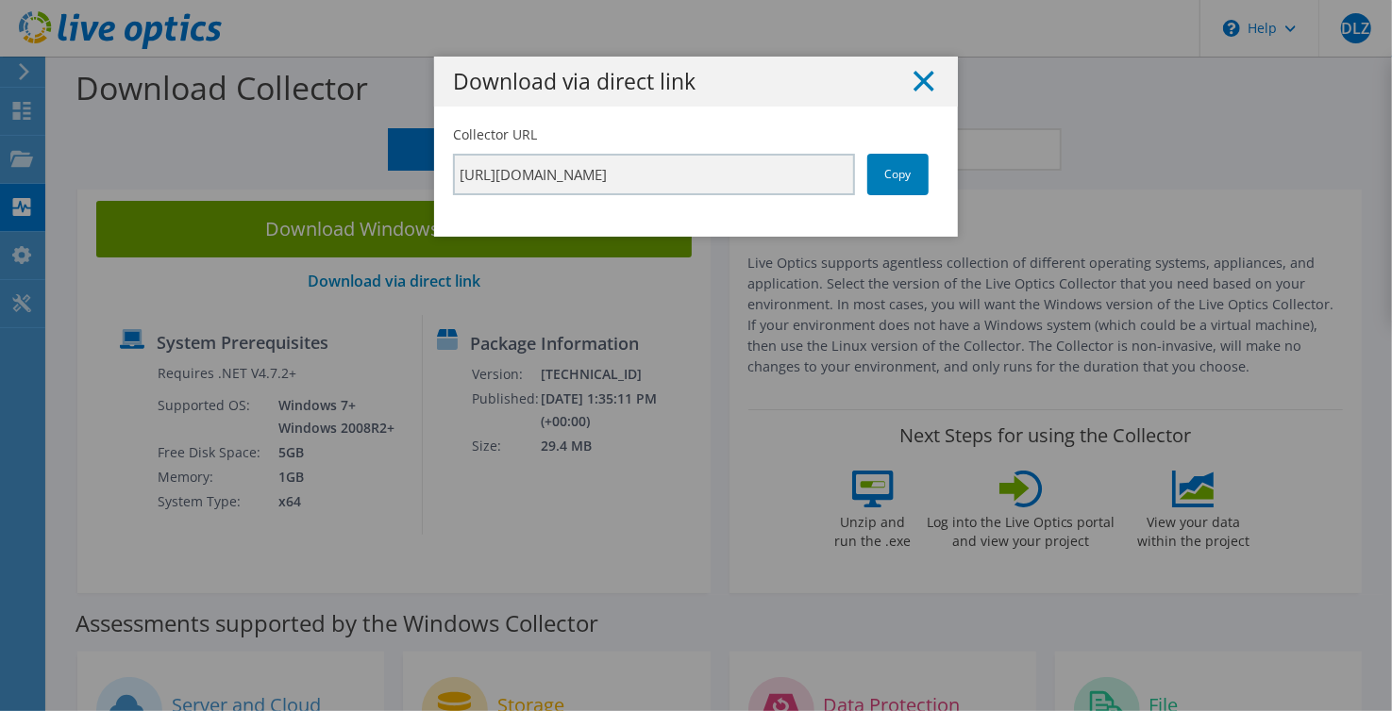
click at [921, 76] on line at bounding box center [923, 81] width 19 height 19
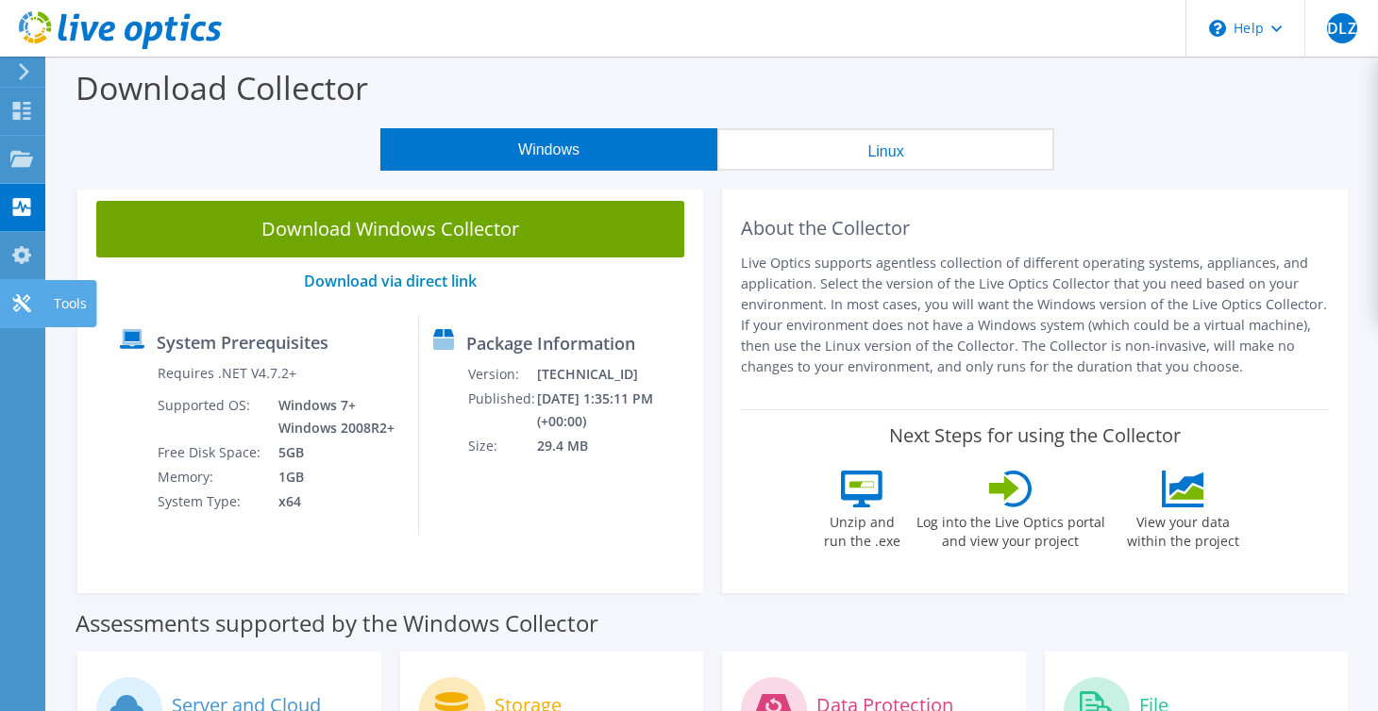
click at [25, 301] on use at bounding box center [21, 303] width 18 height 18
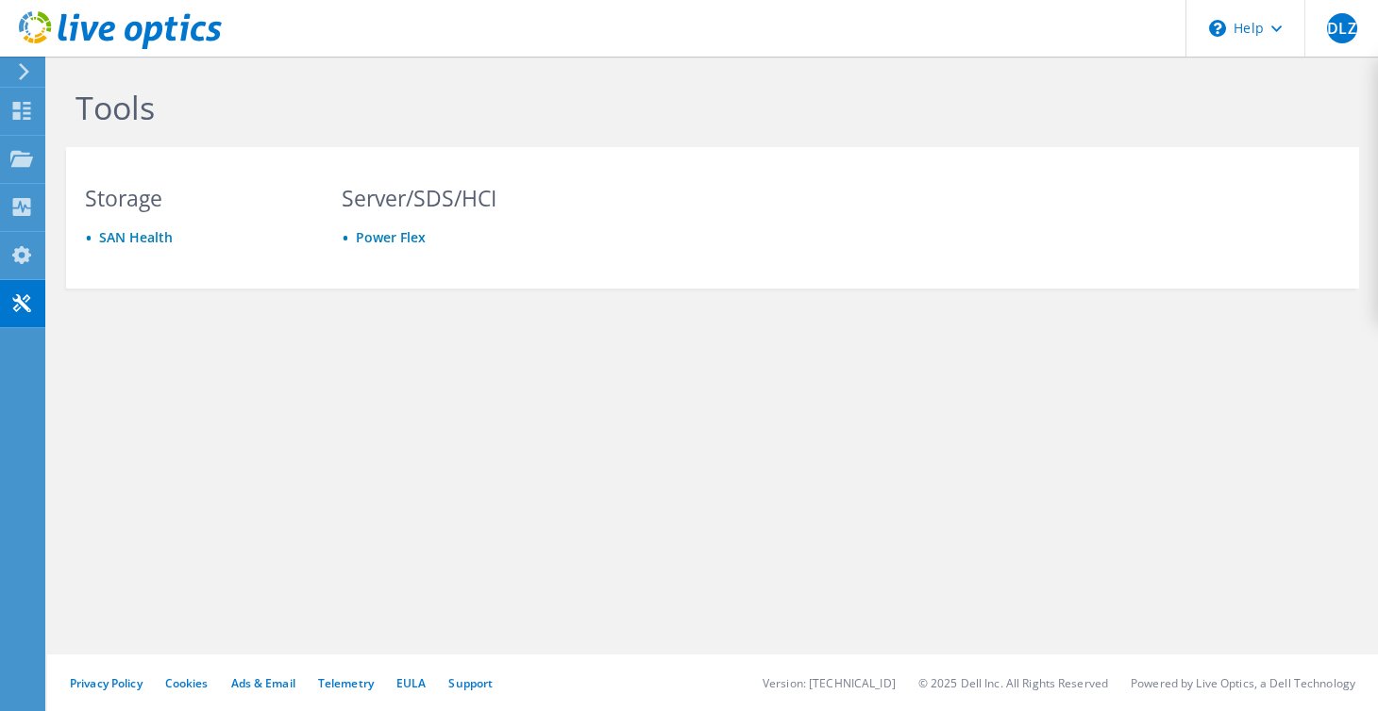
click at [23, 67] on use at bounding box center [24, 71] width 10 height 17
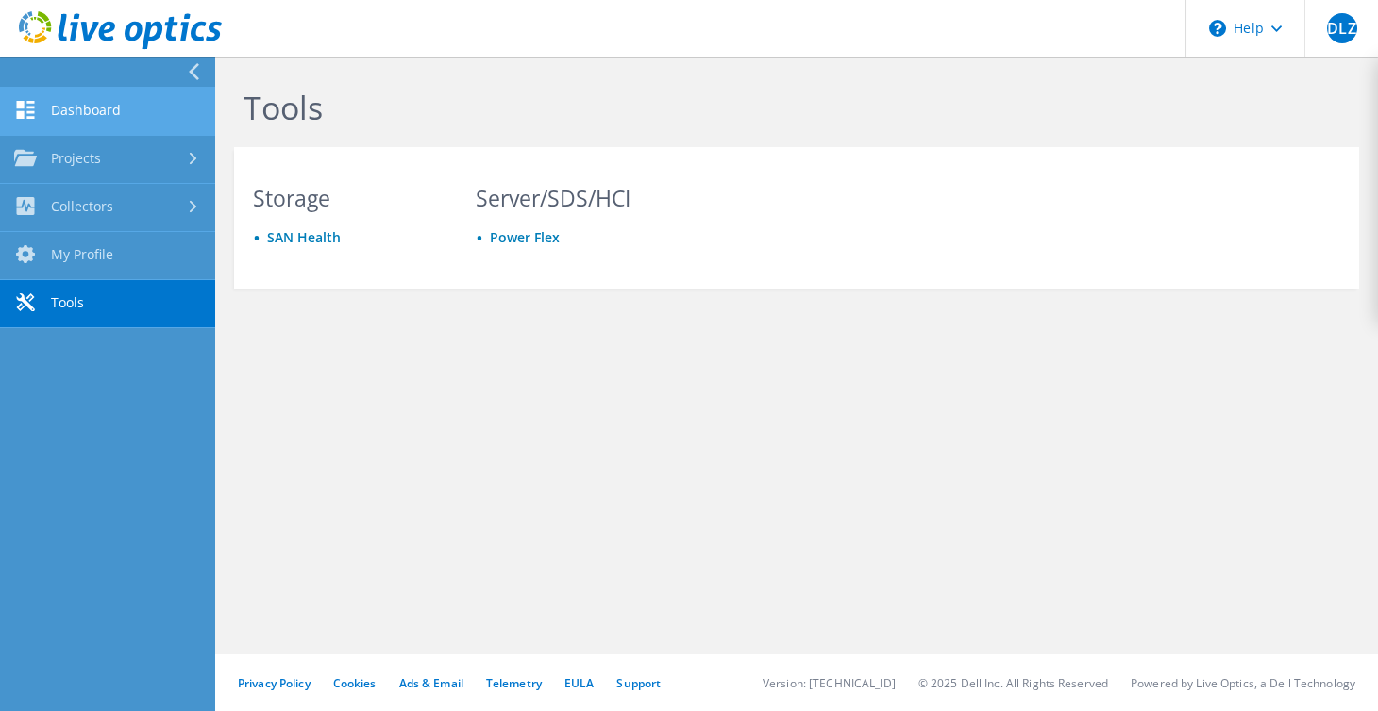
click at [81, 94] on link "Dashboard" at bounding box center [107, 112] width 215 height 48
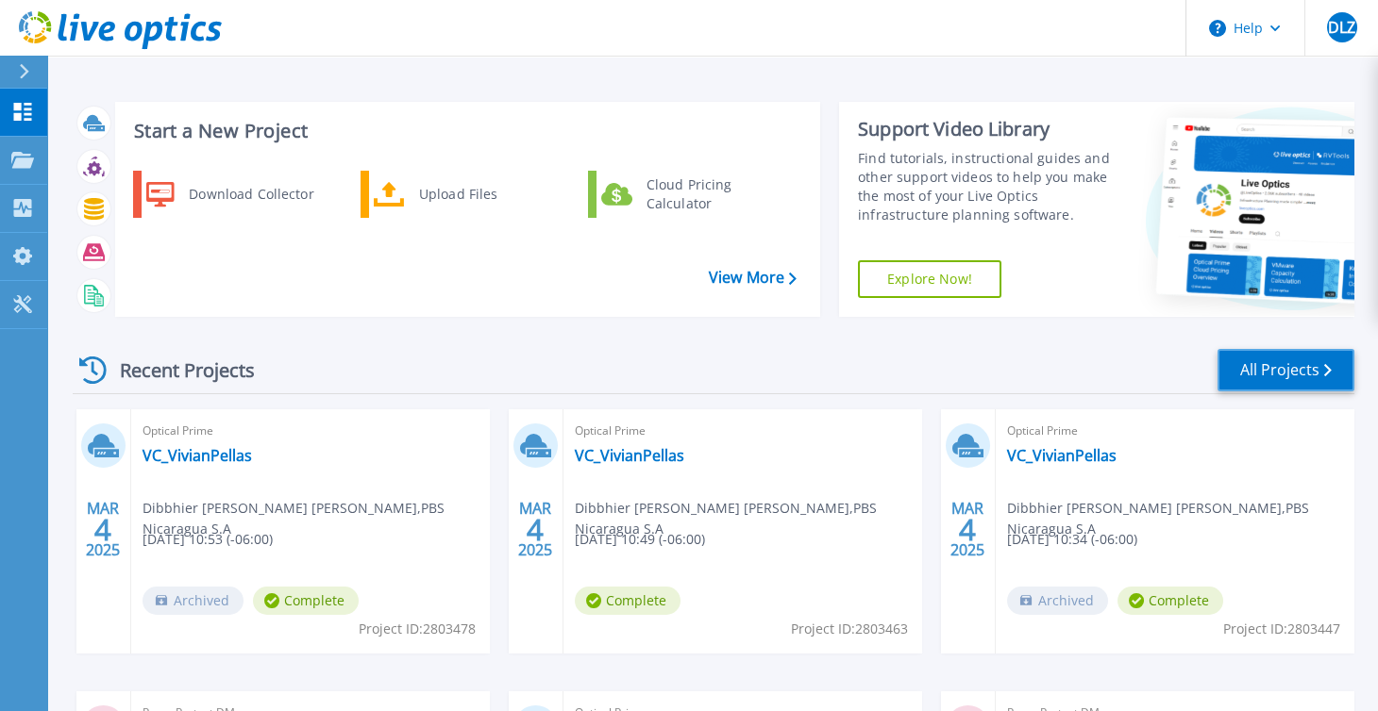
click at [1306, 360] on link "All Projects" at bounding box center [1285, 370] width 137 height 42
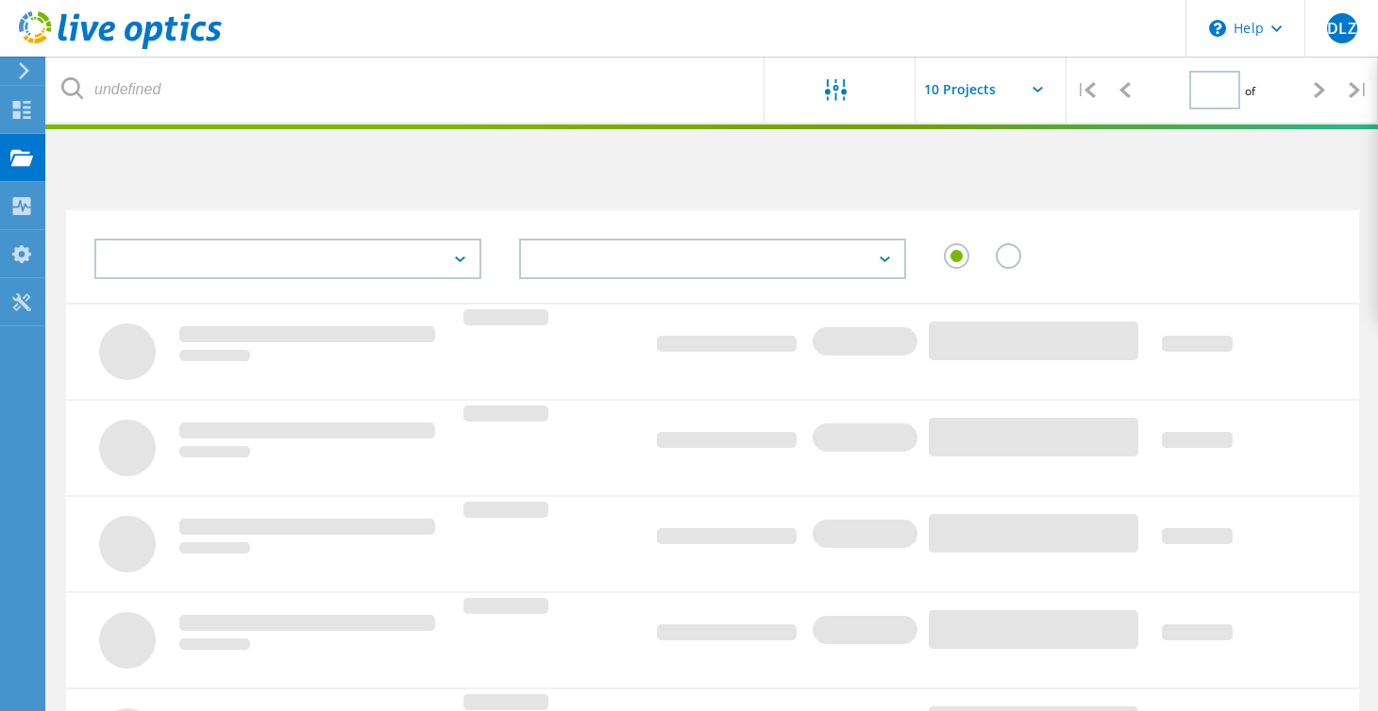
type input "1"
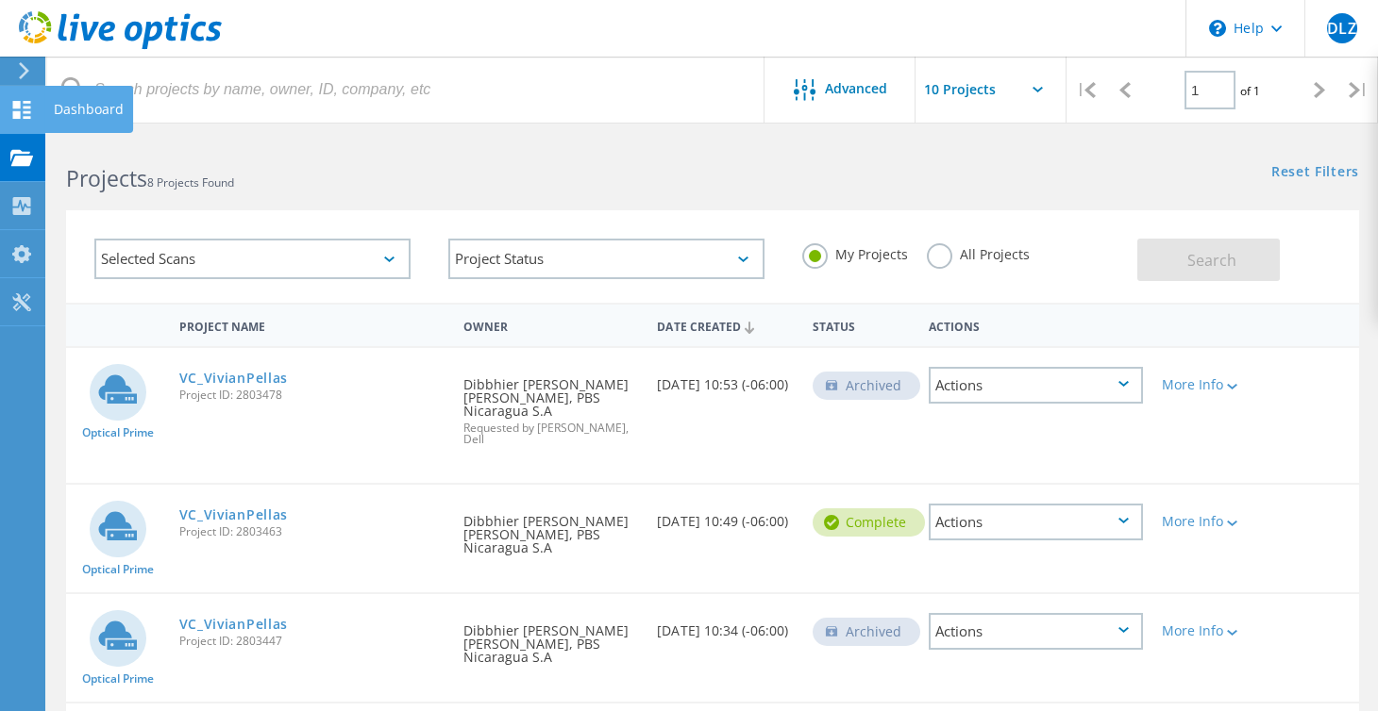
click at [24, 104] on icon at bounding box center [21, 110] width 23 height 18
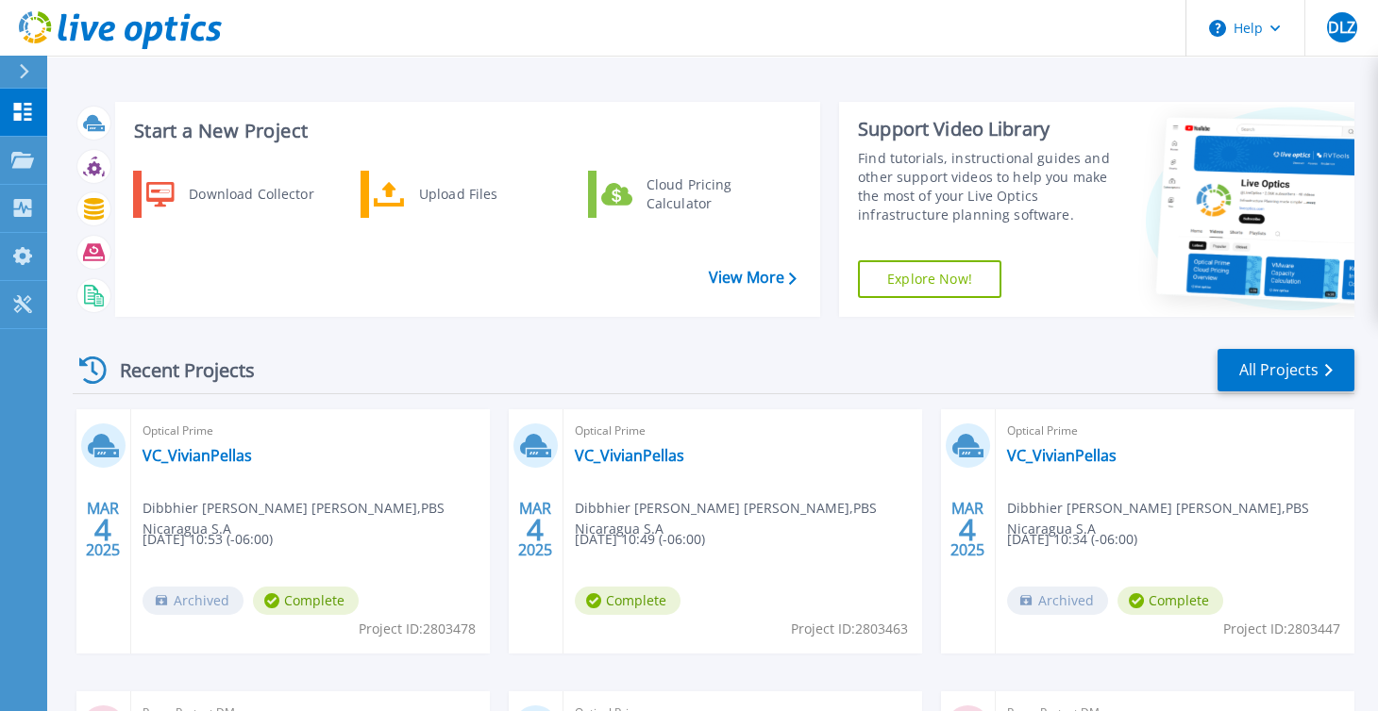
click at [25, 65] on icon at bounding box center [24, 71] width 10 height 15
click at [458, 233] on div "Download Collector Upload Files Cloud Pricing Calculator" at bounding box center [465, 237] width 692 height 142
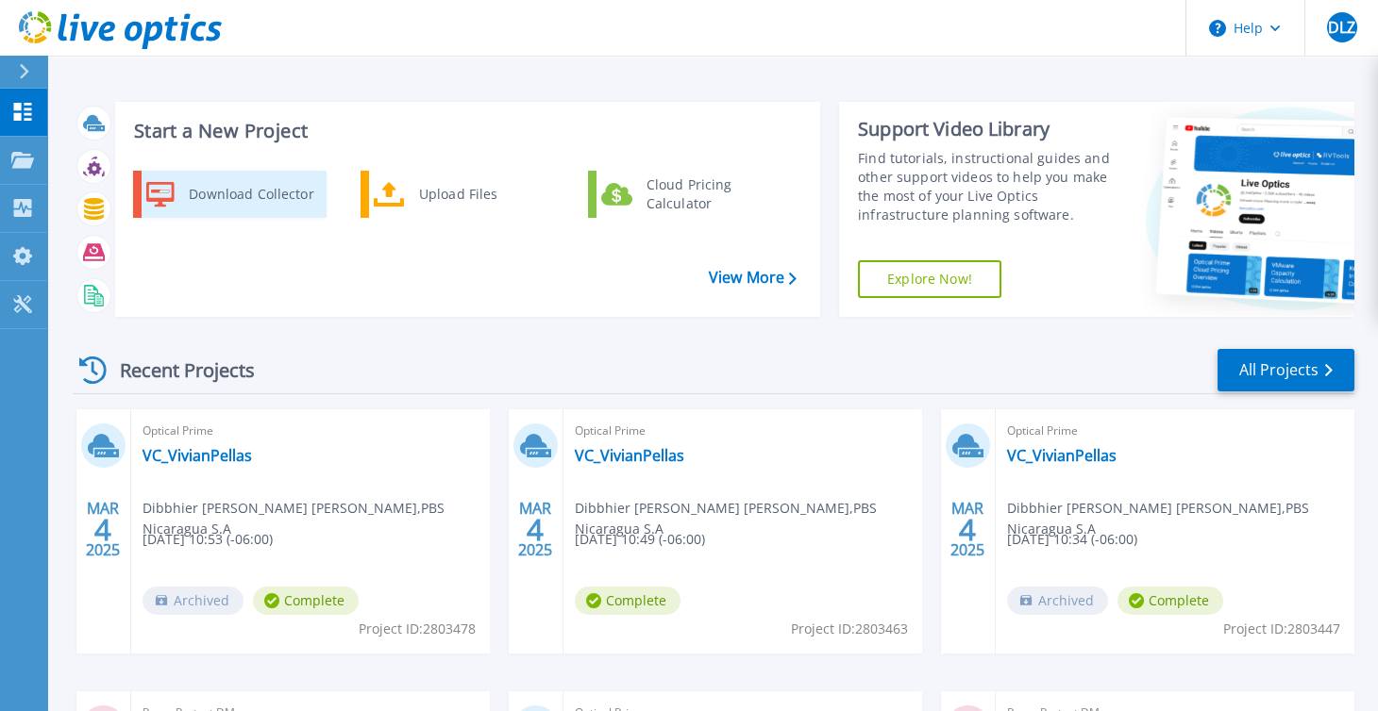
click at [234, 189] on div "Download Collector" at bounding box center [250, 195] width 142 height 38
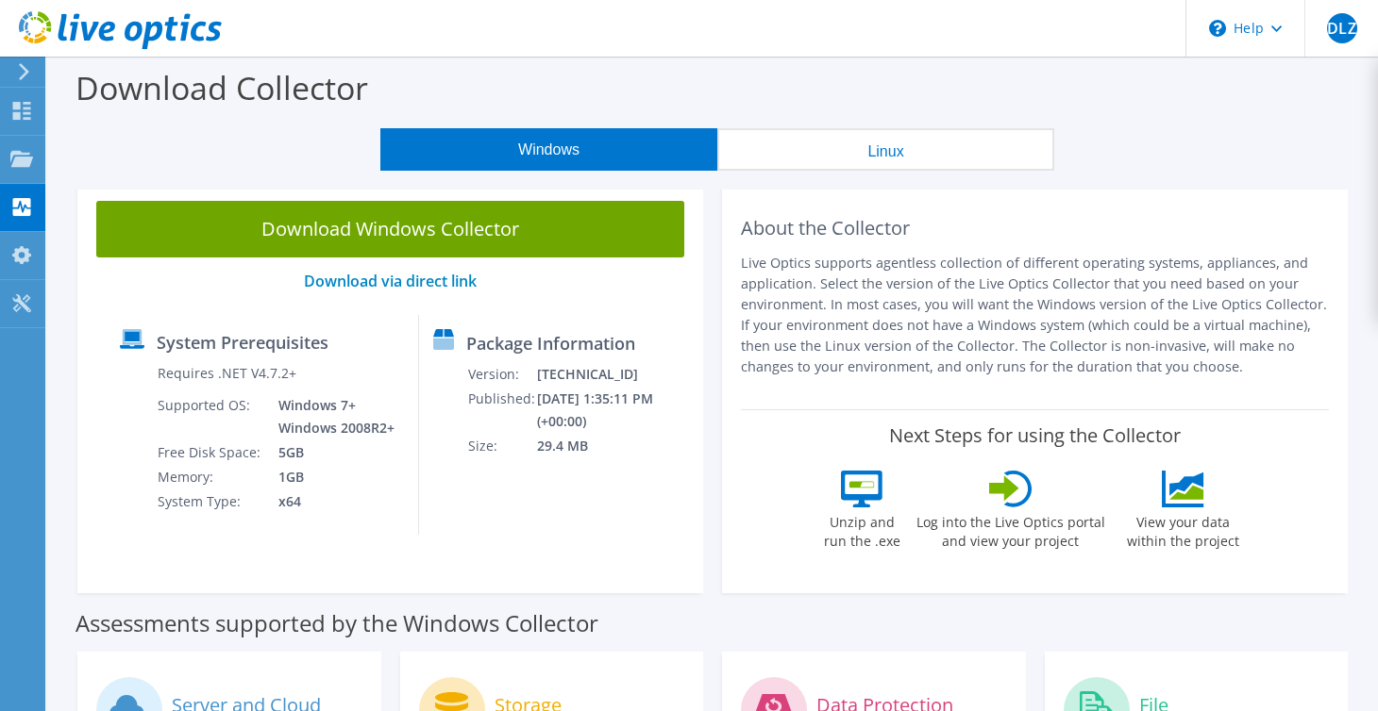
click at [862, 143] on button "Linux" at bounding box center [885, 149] width 337 height 42
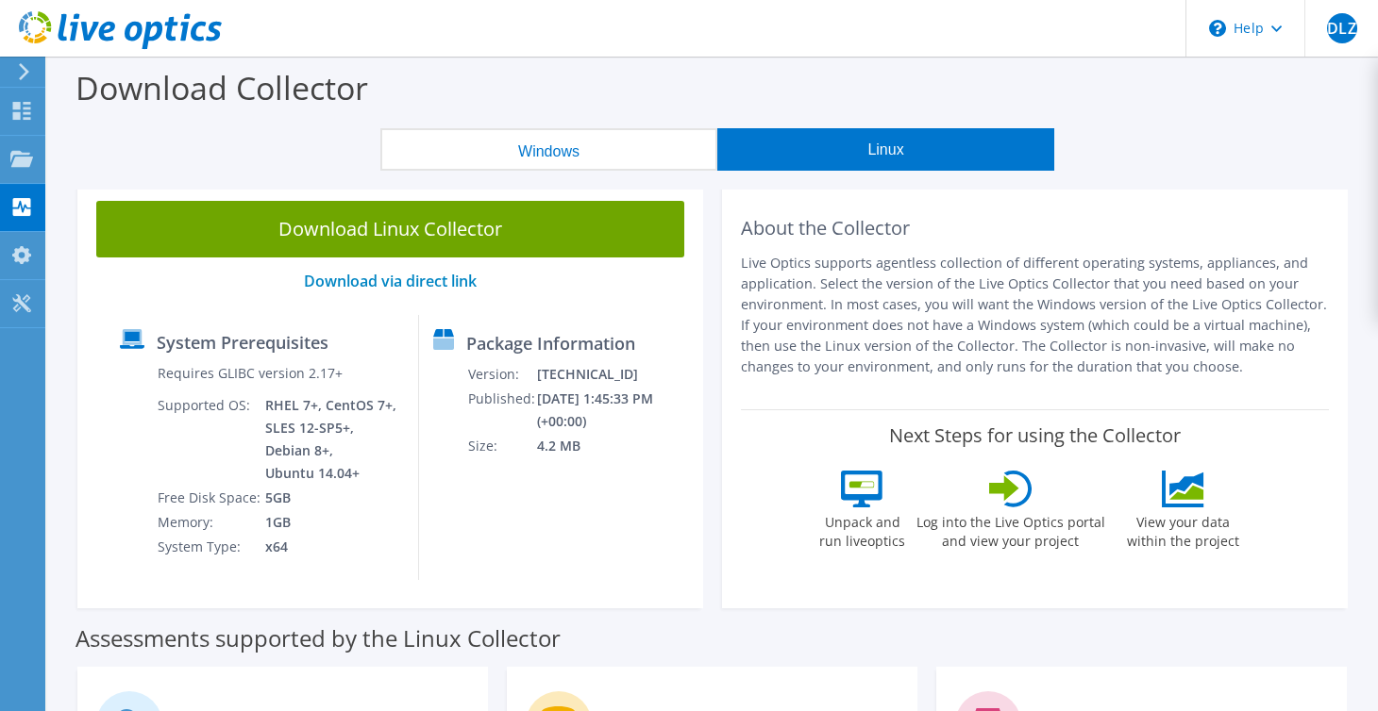
click at [566, 151] on button "Windows" at bounding box center [548, 149] width 337 height 42
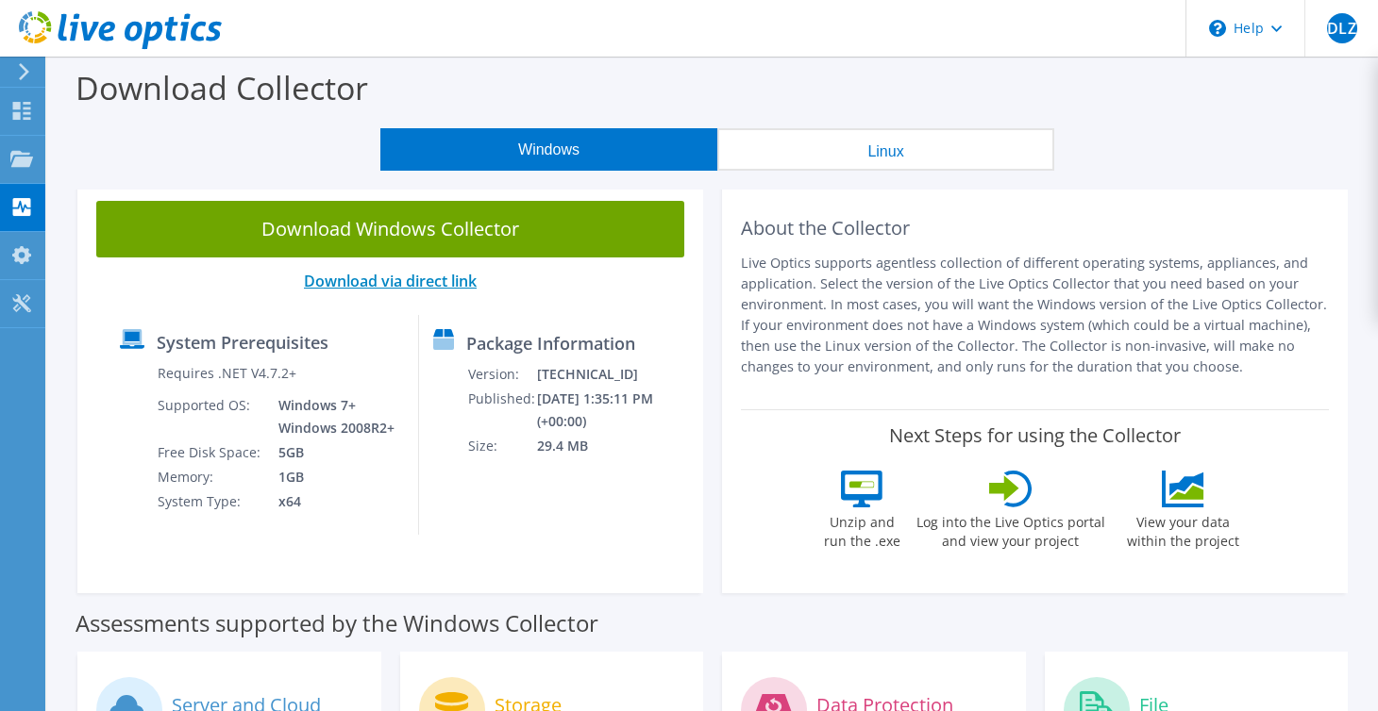
click at [437, 280] on link "Download via direct link" at bounding box center [390, 281] width 173 height 21
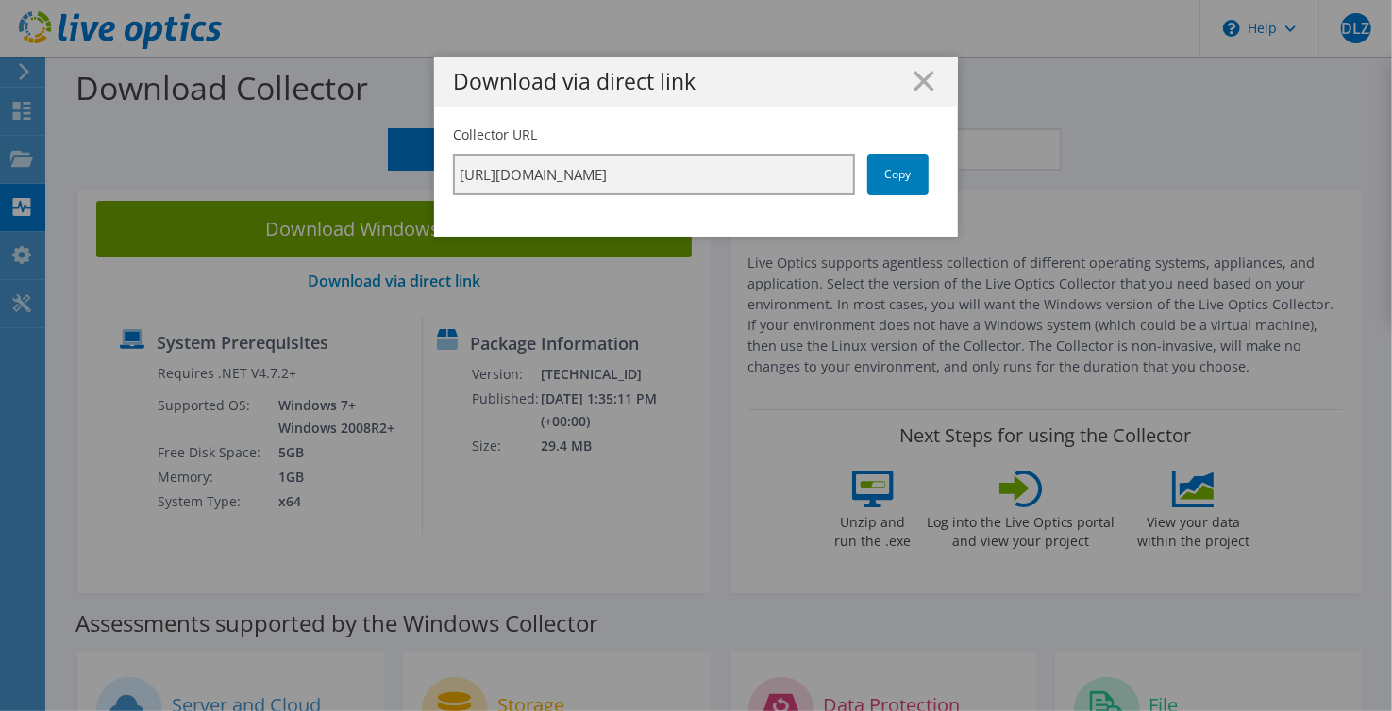
scroll to position [0, 328]
drag, startPoint x: 558, startPoint y: 188, endPoint x: 893, endPoint y: 152, distance: 336.9
click at [893, 152] on div "Collector URL https://app.liveoptics.com/collector/direct?request=8257b256-07d5…" at bounding box center [696, 160] width 486 height 70
click at [690, 189] on input "https://app.liveoptics.com/collector/direct?request=8257b256-07d5-487f-b12f-080…" at bounding box center [654, 175] width 402 height 42
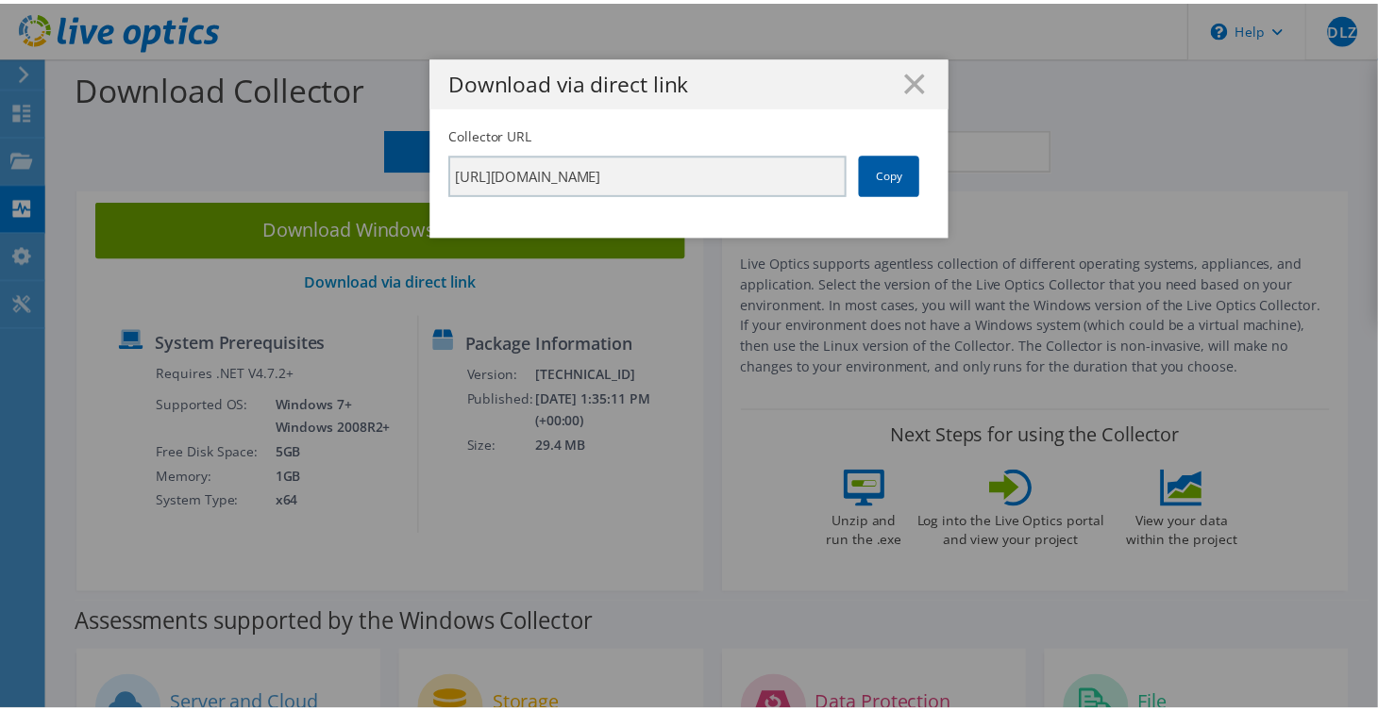
scroll to position [0, 0]
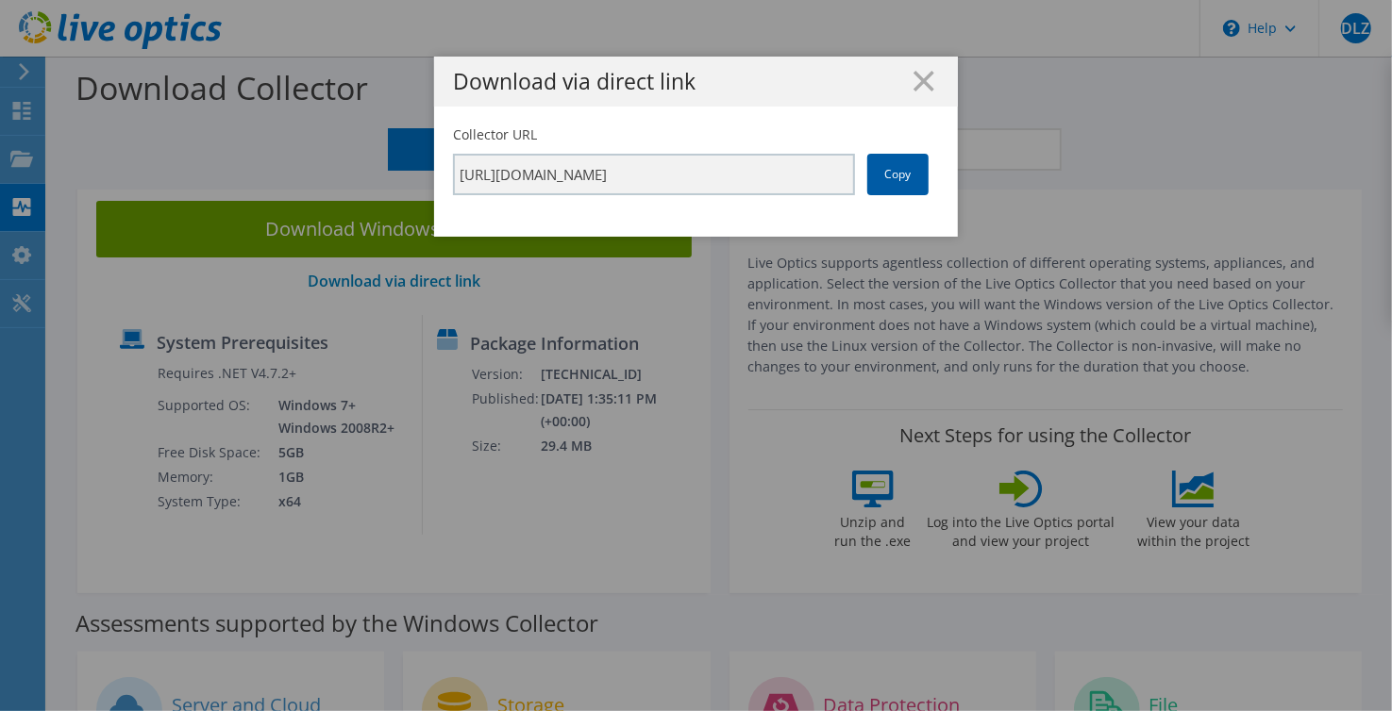
click at [889, 176] on link "Copy" at bounding box center [897, 175] width 61 height 42
click at [921, 73] on icon at bounding box center [923, 81] width 21 height 21
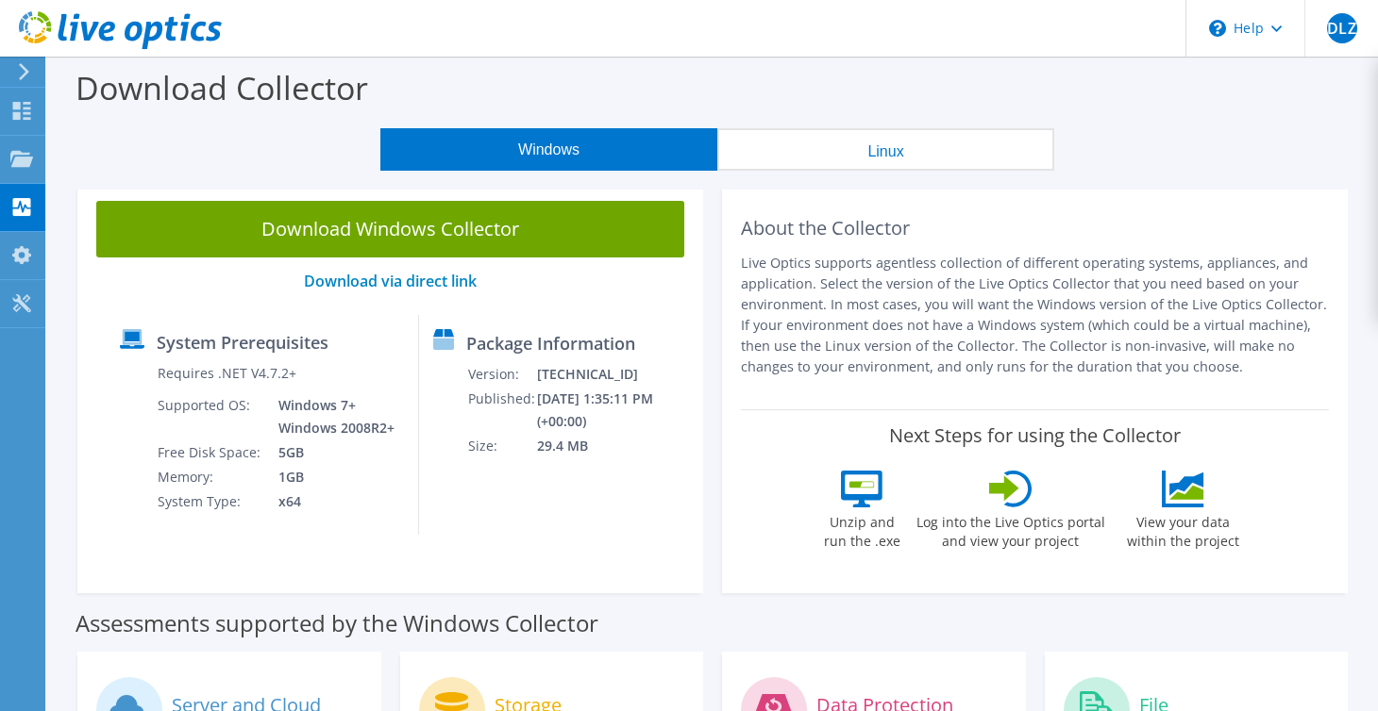
click at [864, 142] on button "Linux" at bounding box center [885, 149] width 337 height 42
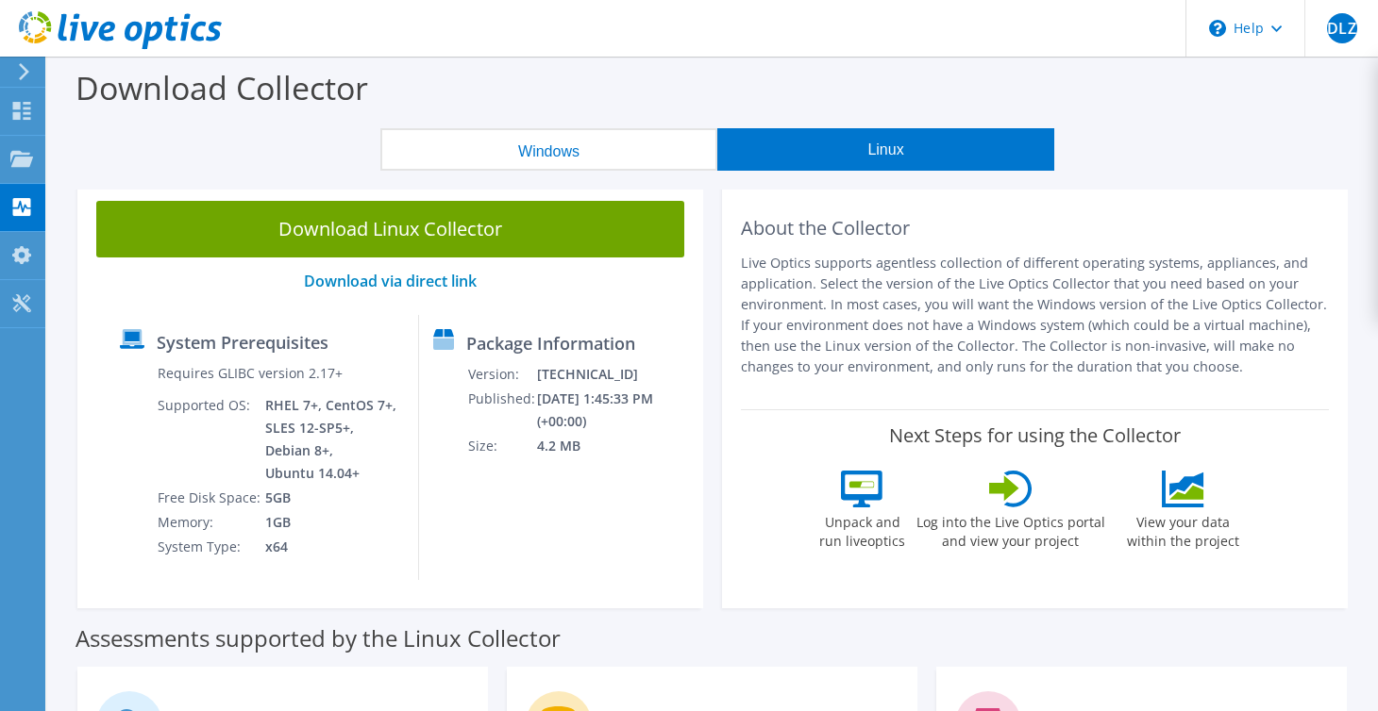
click at [619, 141] on button "Windows" at bounding box center [548, 149] width 337 height 42
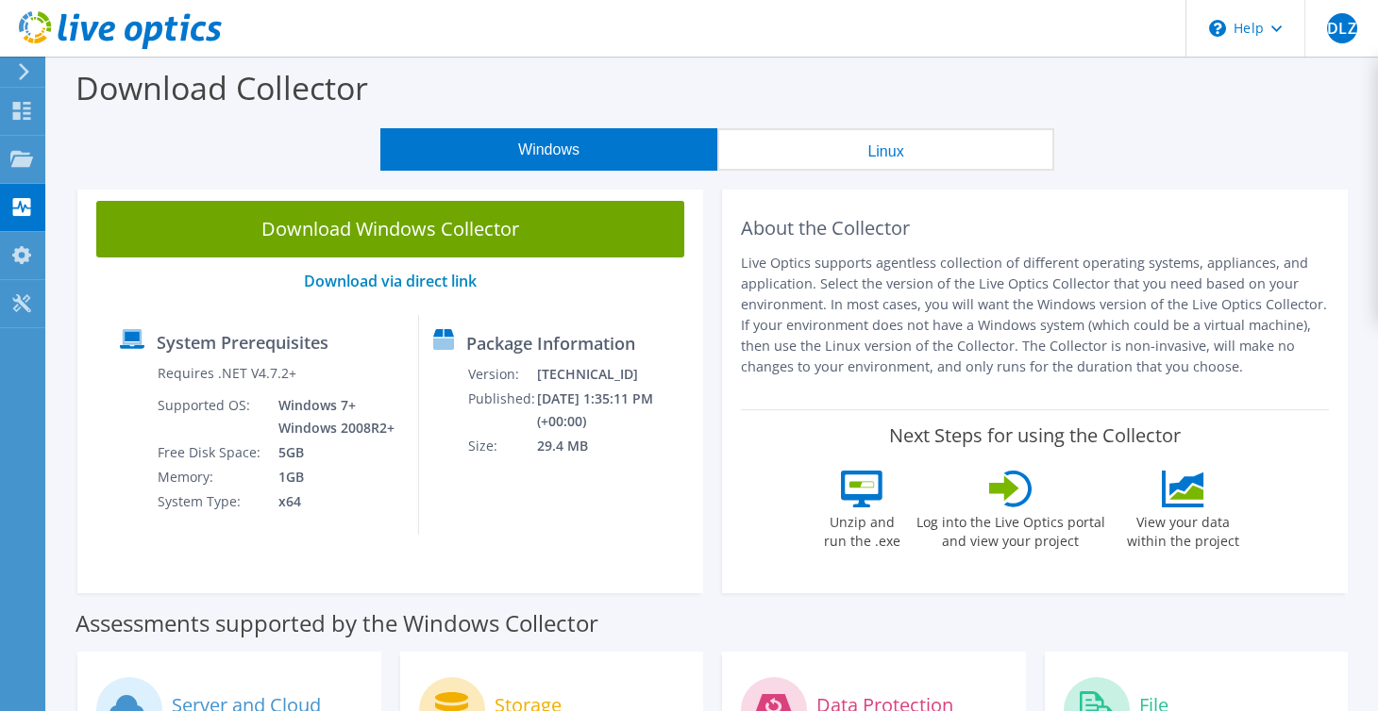
click at [830, 139] on button "Linux" at bounding box center [885, 149] width 337 height 42
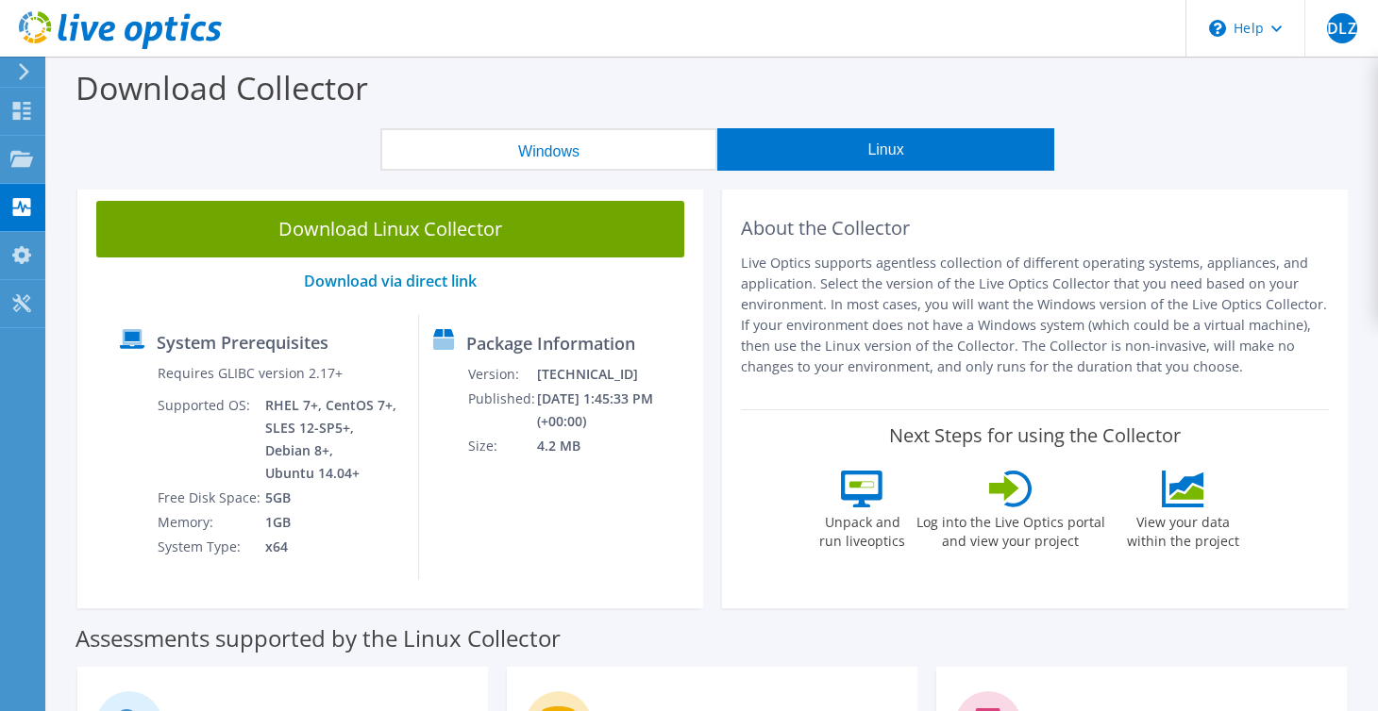
click at [543, 144] on button "Windows" at bounding box center [548, 149] width 337 height 42
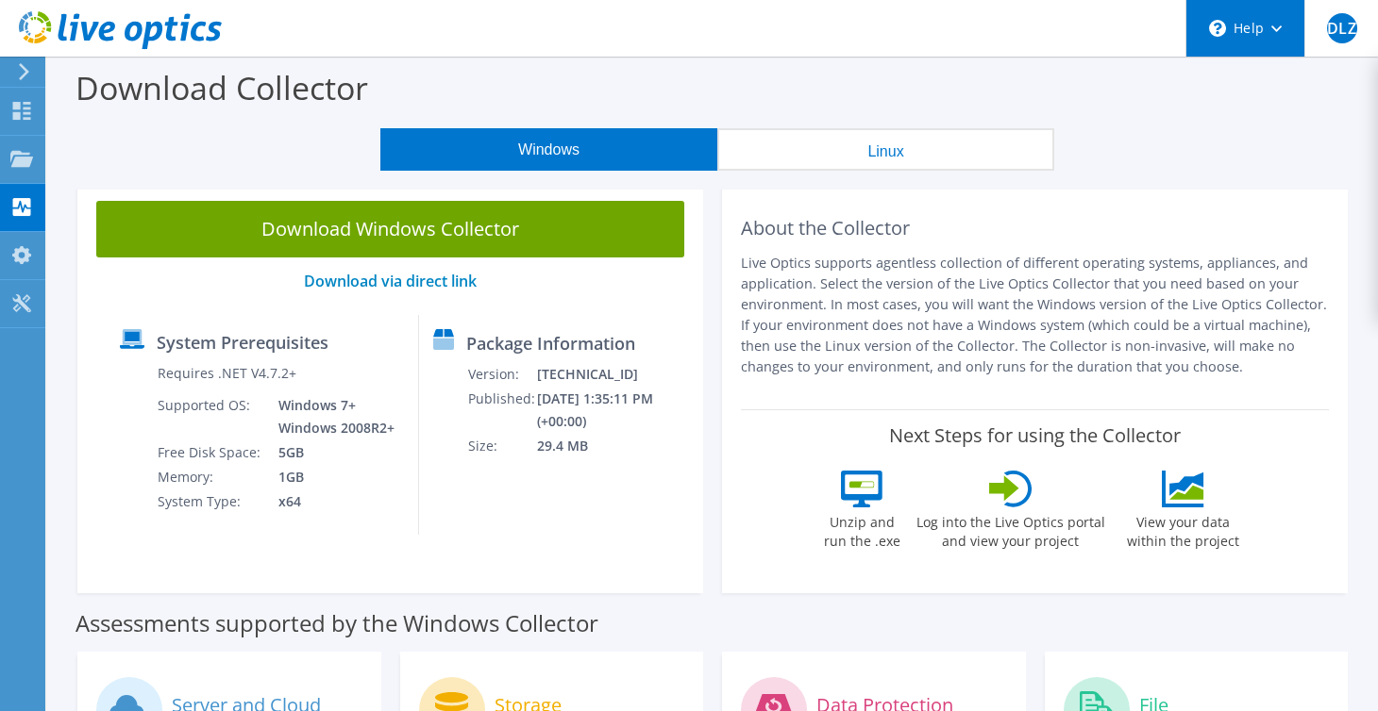
click at [1286, 29] on div "\n Help" at bounding box center [1244, 28] width 119 height 57
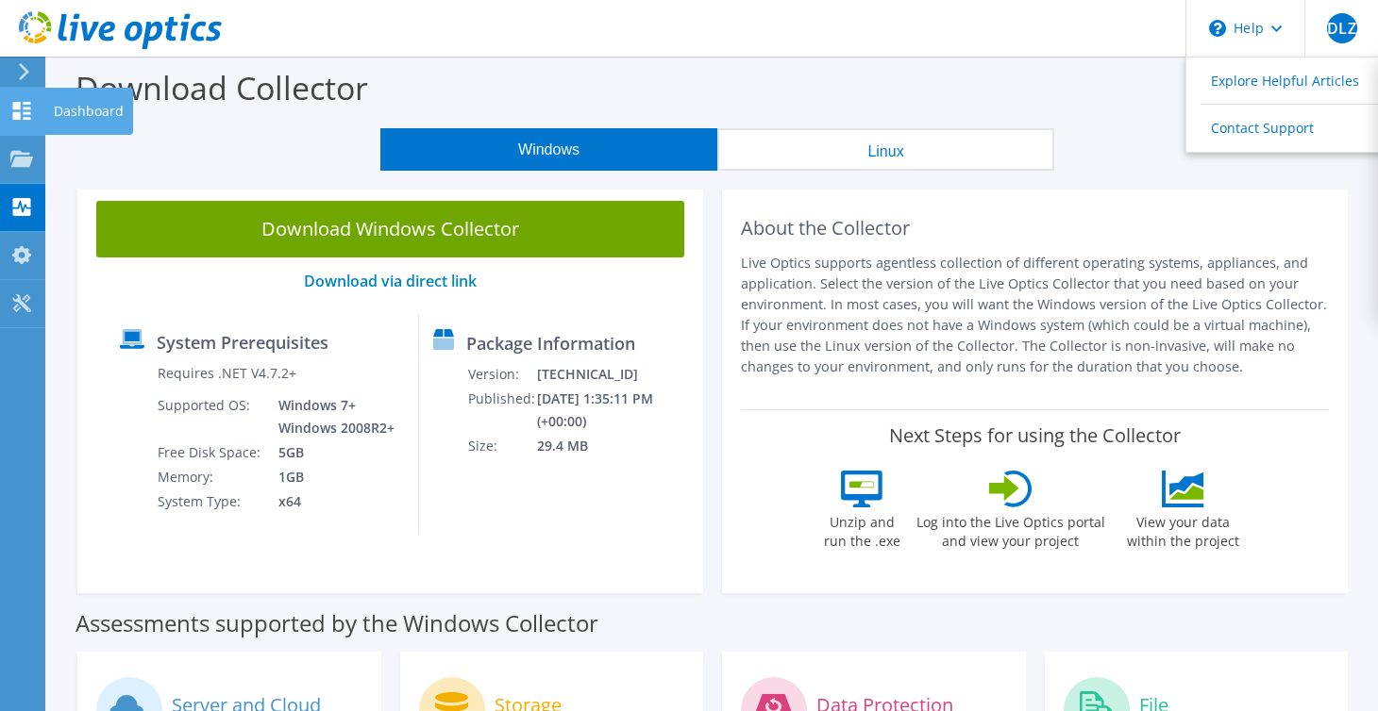
click at [18, 102] on icon at bounding box center [21, 111] width 23 height 18
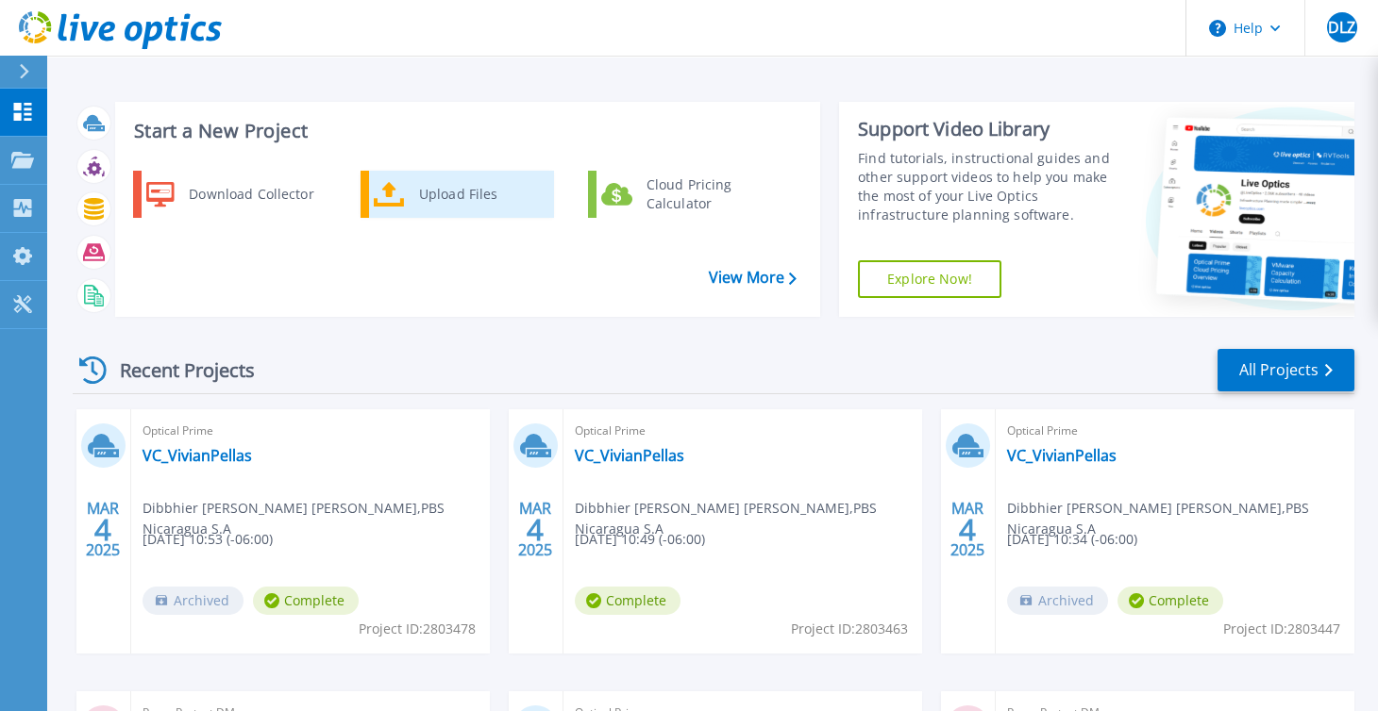
click at [430, 185] on div "Upload Files" at bounding box center [480, 195] width 140 height 38
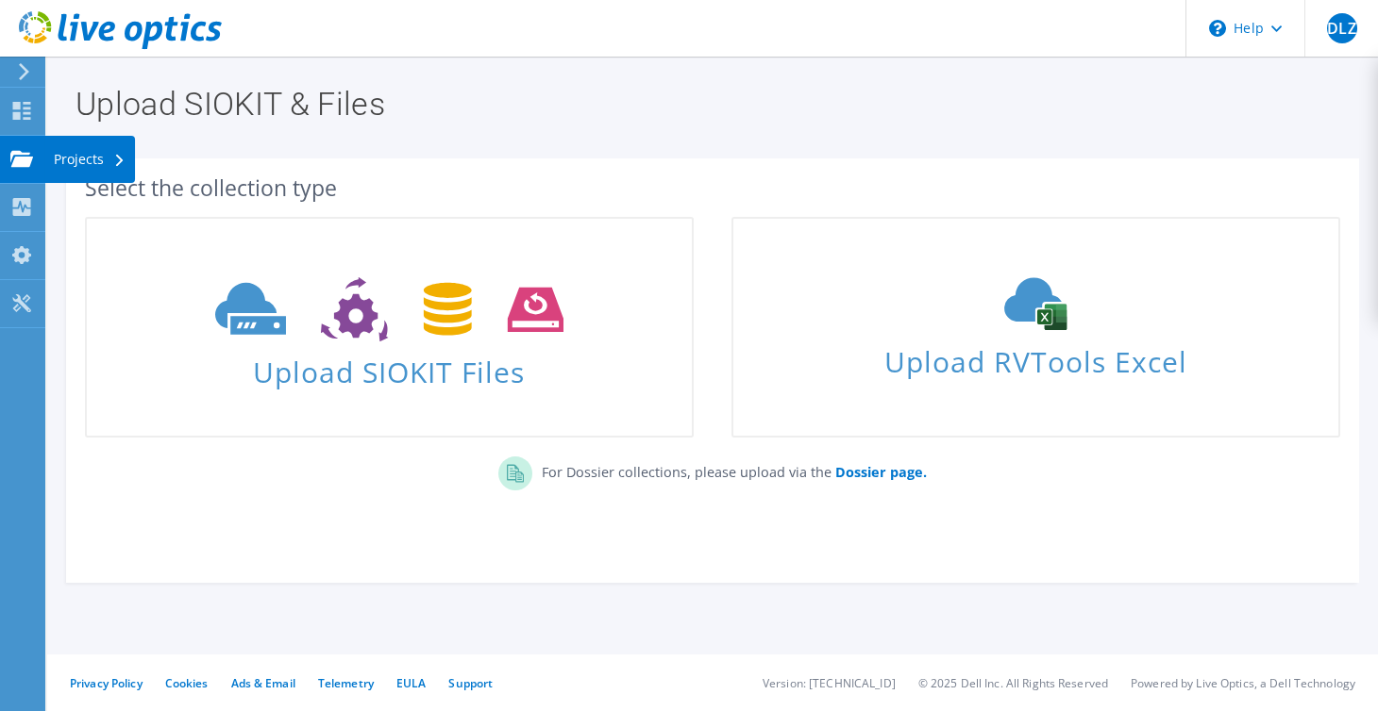
click at [23, 171] on div at bounding box center [21, 161] width 23 height 21
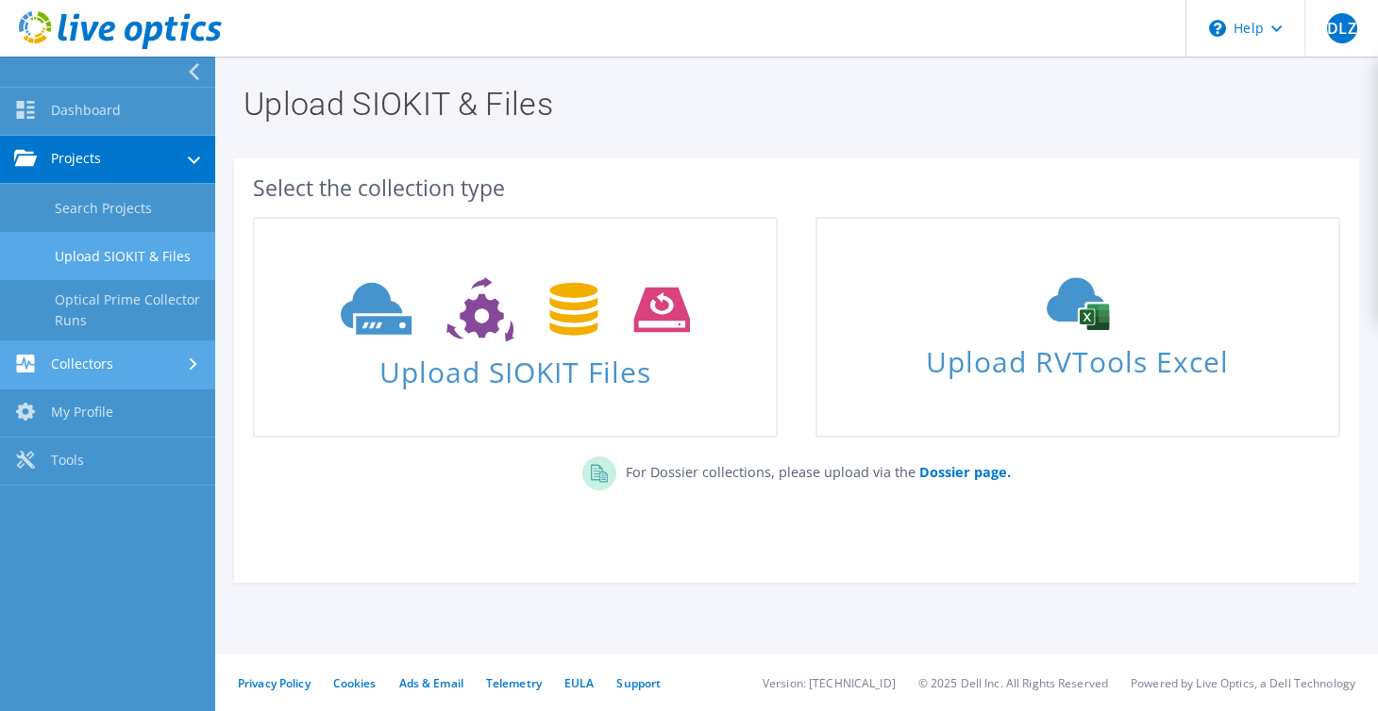
click at [128, 363] on link "Collectors" at bounding box center [107, 366] width 215 height 48
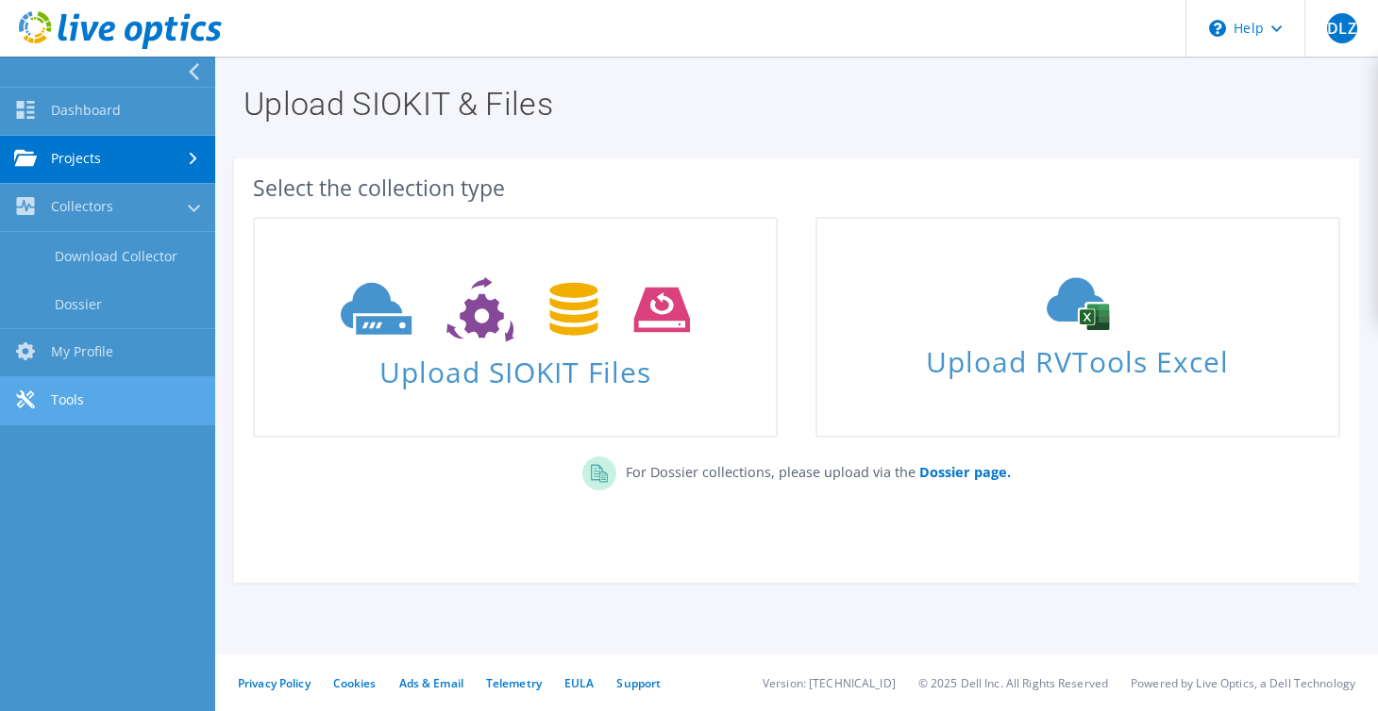
click at [73, 415] on link "Tools" at bounding box center [107, 401] width 215 height 48
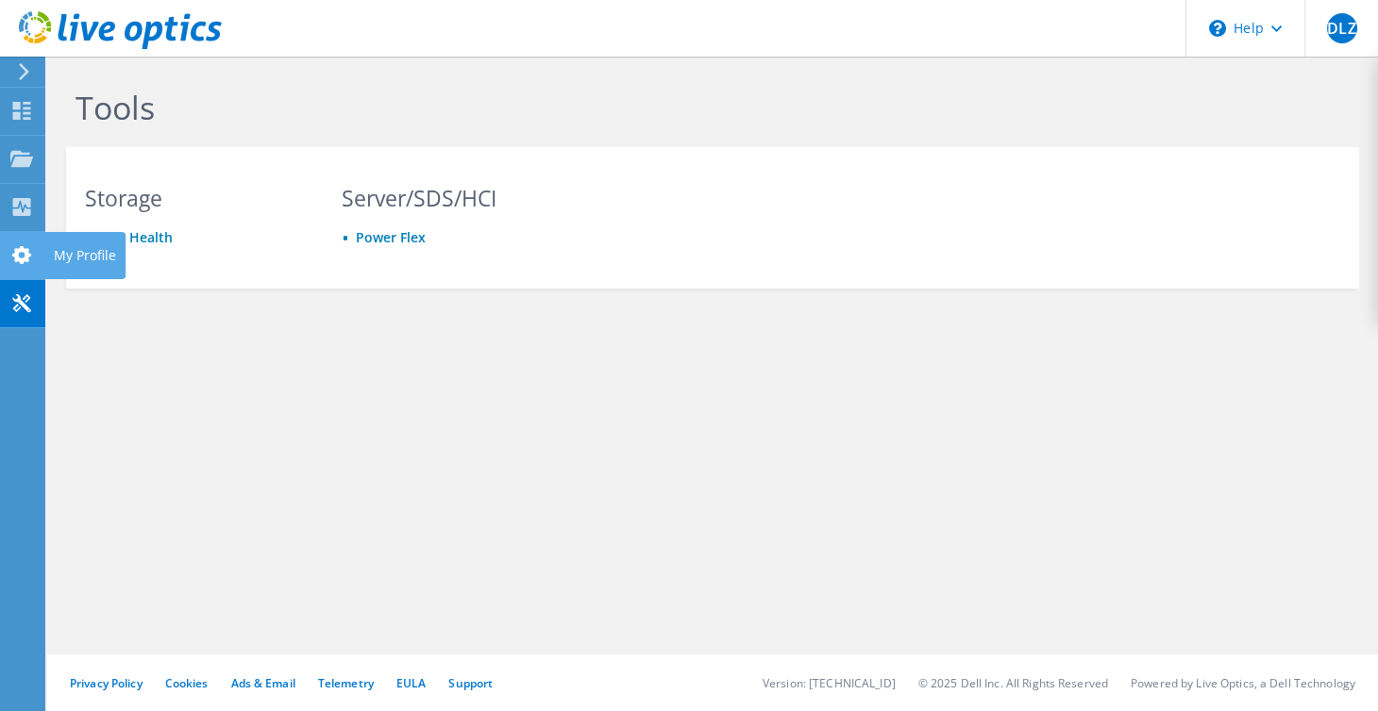
click at [18, 264] on div at bounding box center [21, 257] width 23 height 21
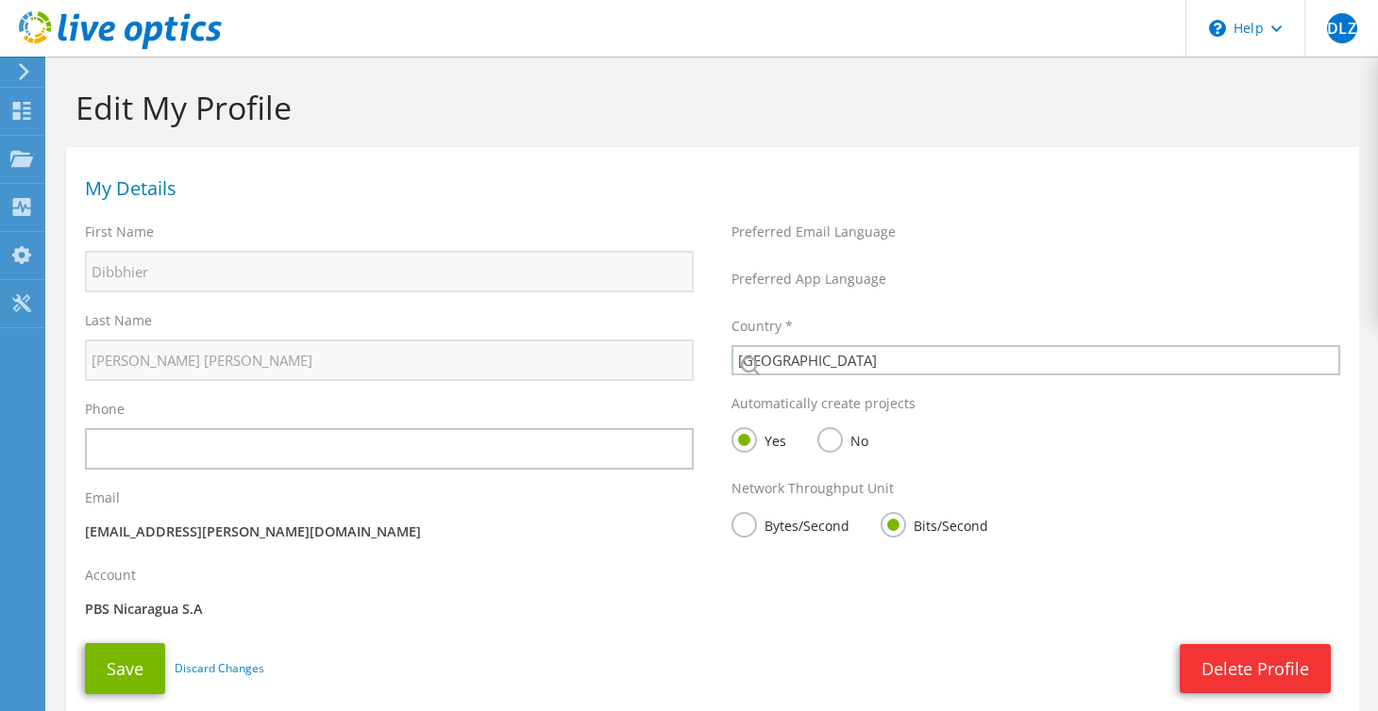
select select "159"
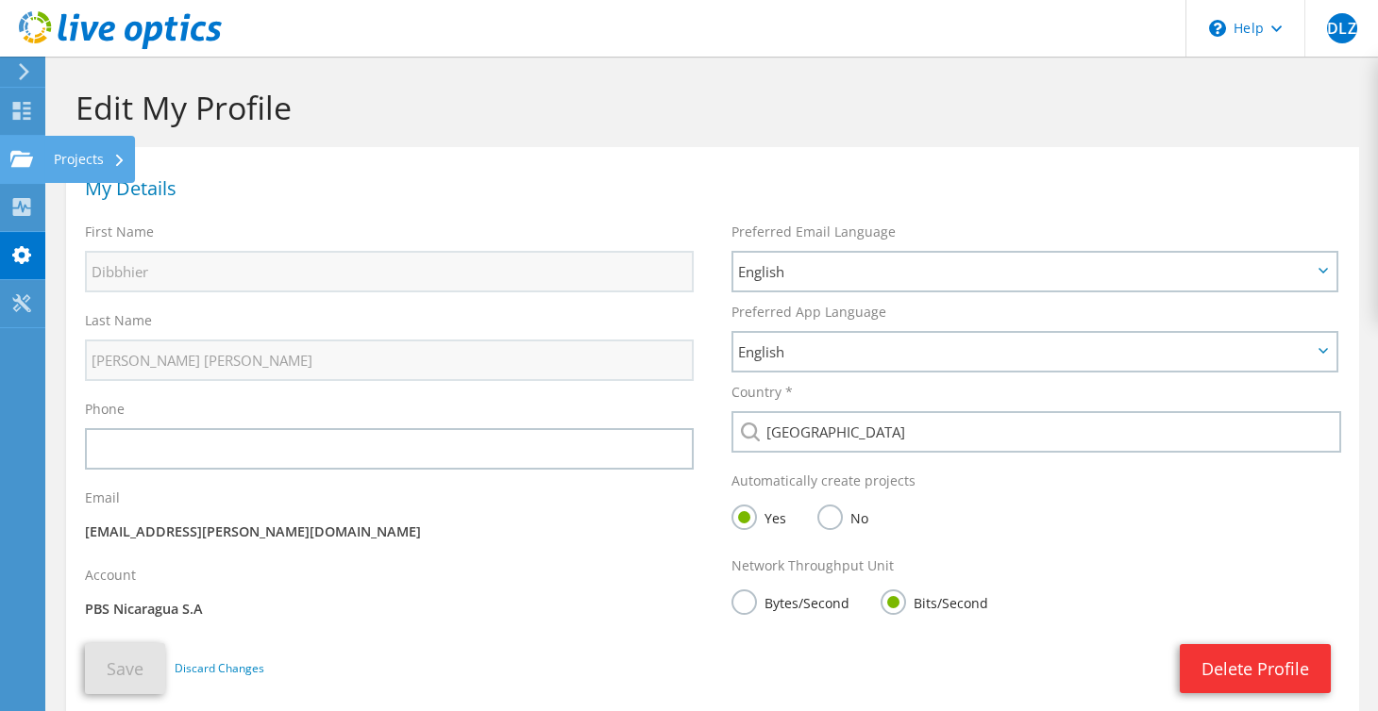
click at [32, 156] on use at bounding box center [21, 158] width 23 height 16
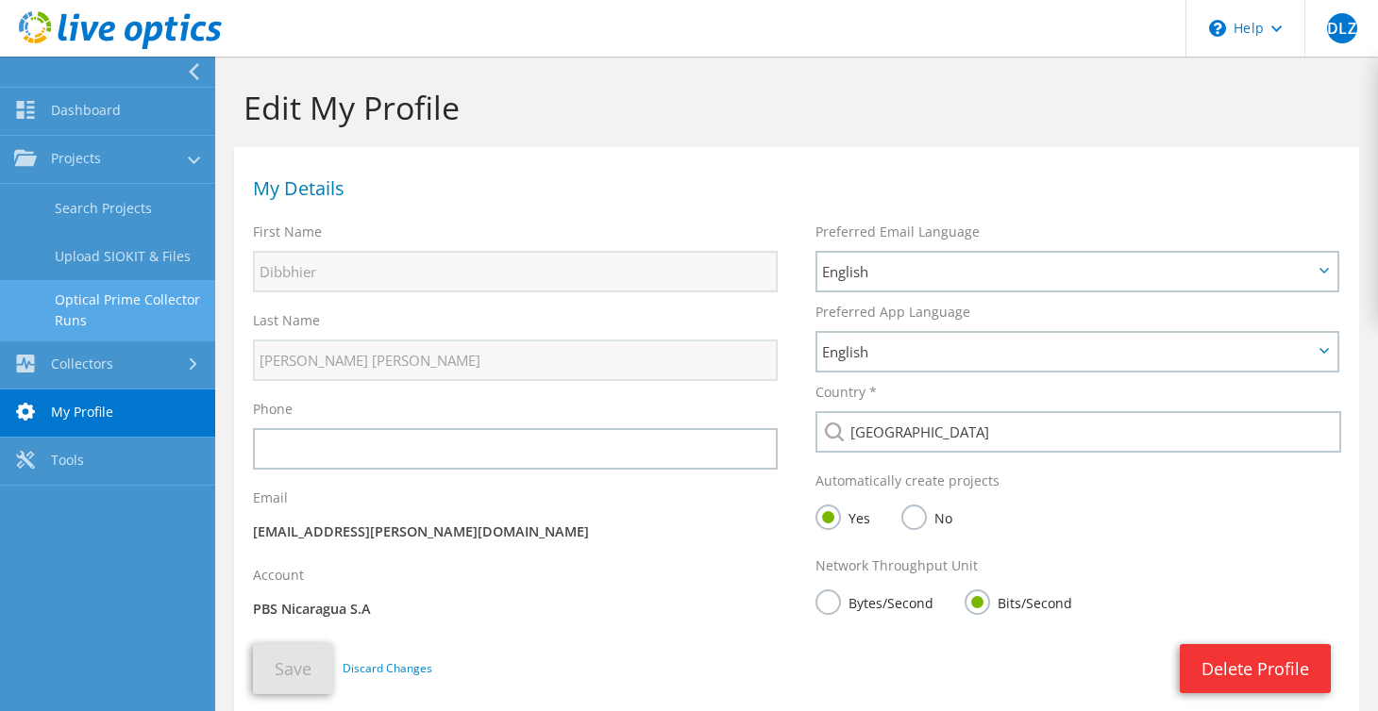
click at [108, 302] on link "Optical Prime Collector Runs" at bounding box center [107, 310] width 215 height 60
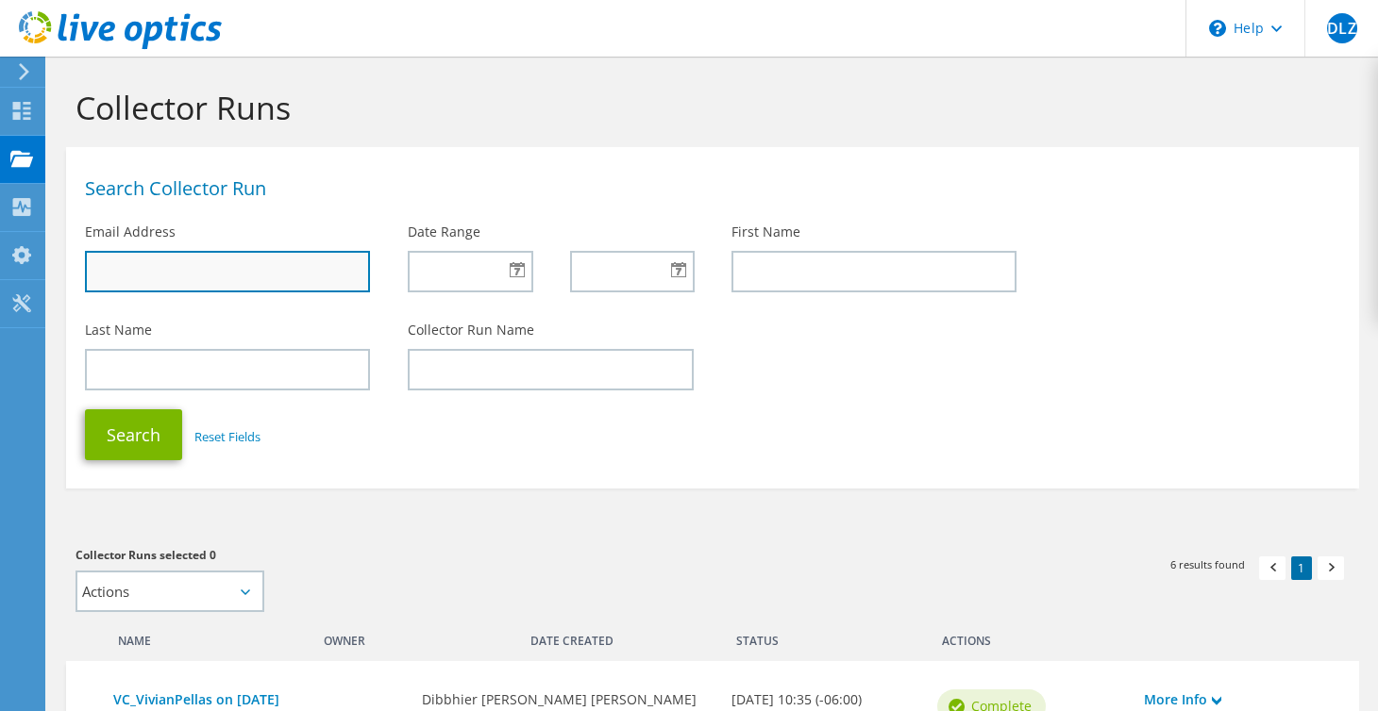
click at [166, 277] on input "text" at bounding box center [227, 272] width 285 height 42
drag, startPoint x: 779, startPoint y: 407, endPoint x: 627, endPoint y: 435, distance: 154.5
click at [627, 435] on div "Search Reset Fields" at bounding box center [712, 435] width 1293 height 70
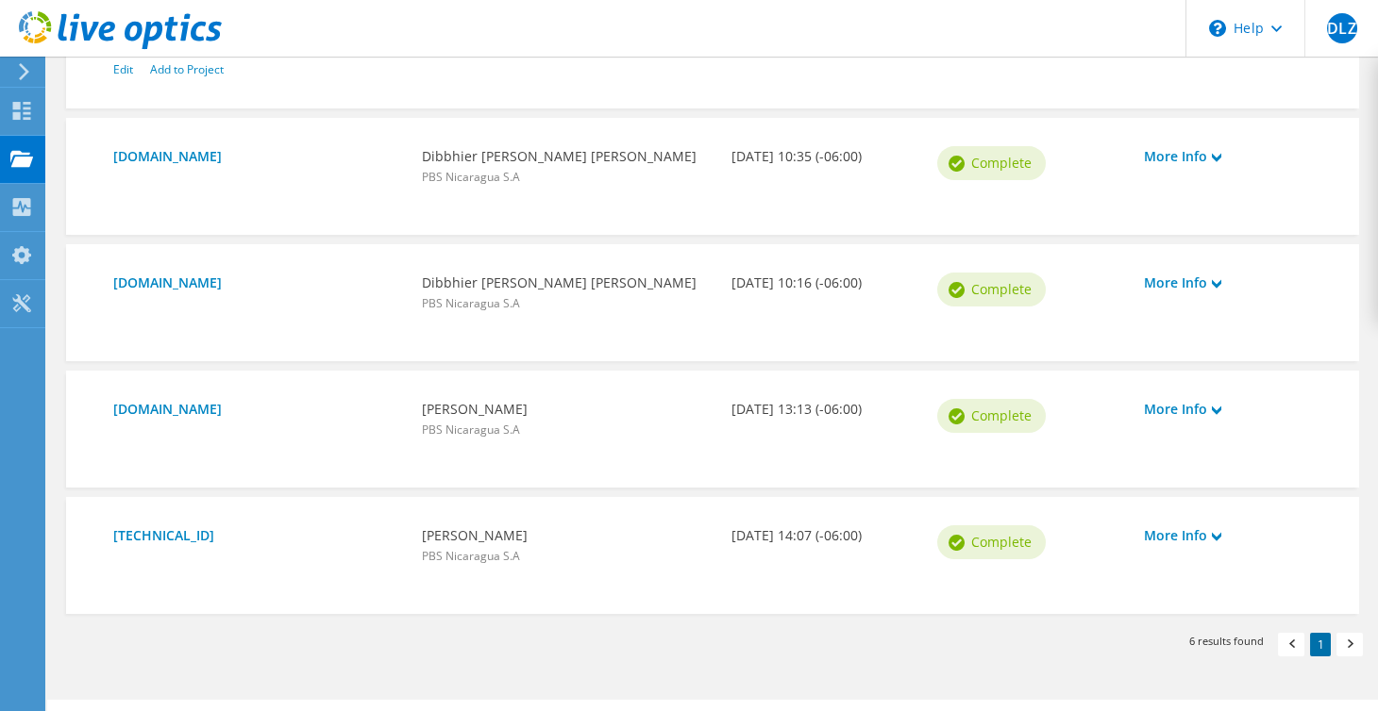
scroll to position [862, 0]
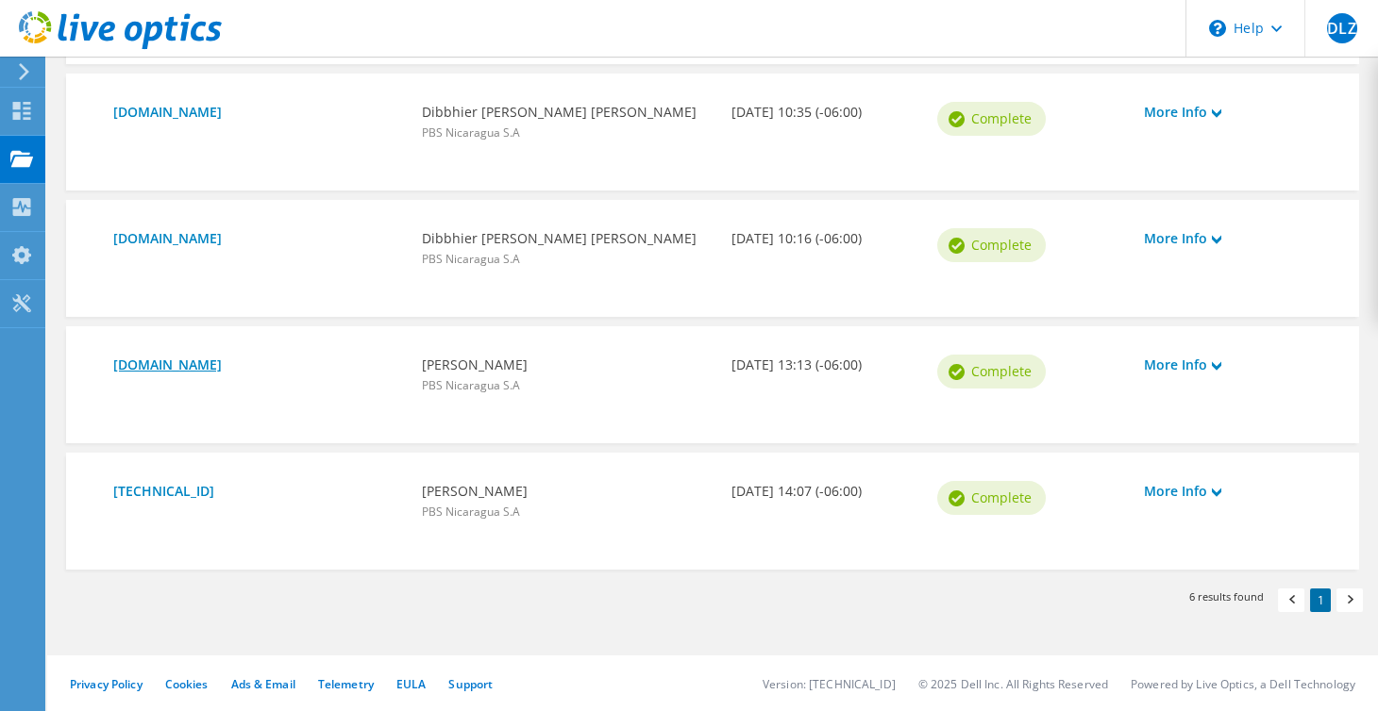
click at [237, 363] on link "[DOMAIN_NAME]" at bounding box center [258, 365] width 290 height 21
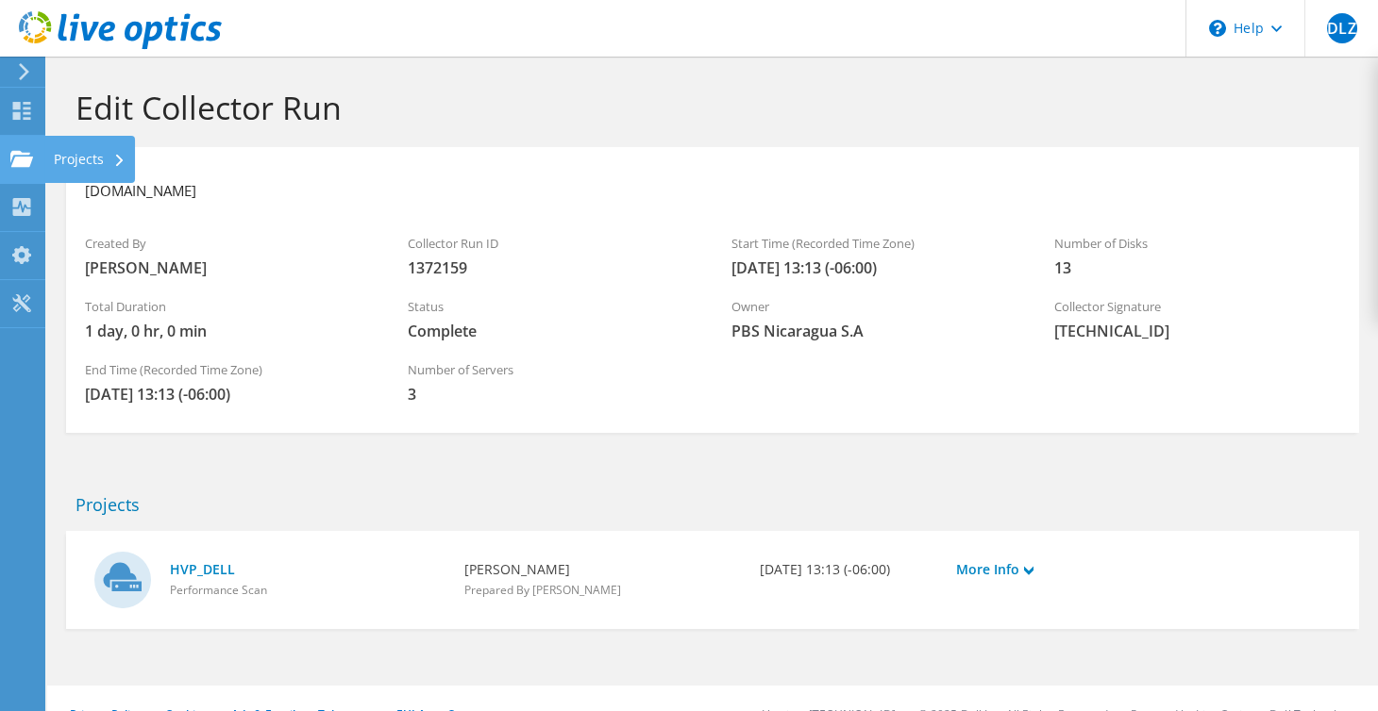
click at [23, 156] on use at bounding box center [21, 158] width 23 height 16
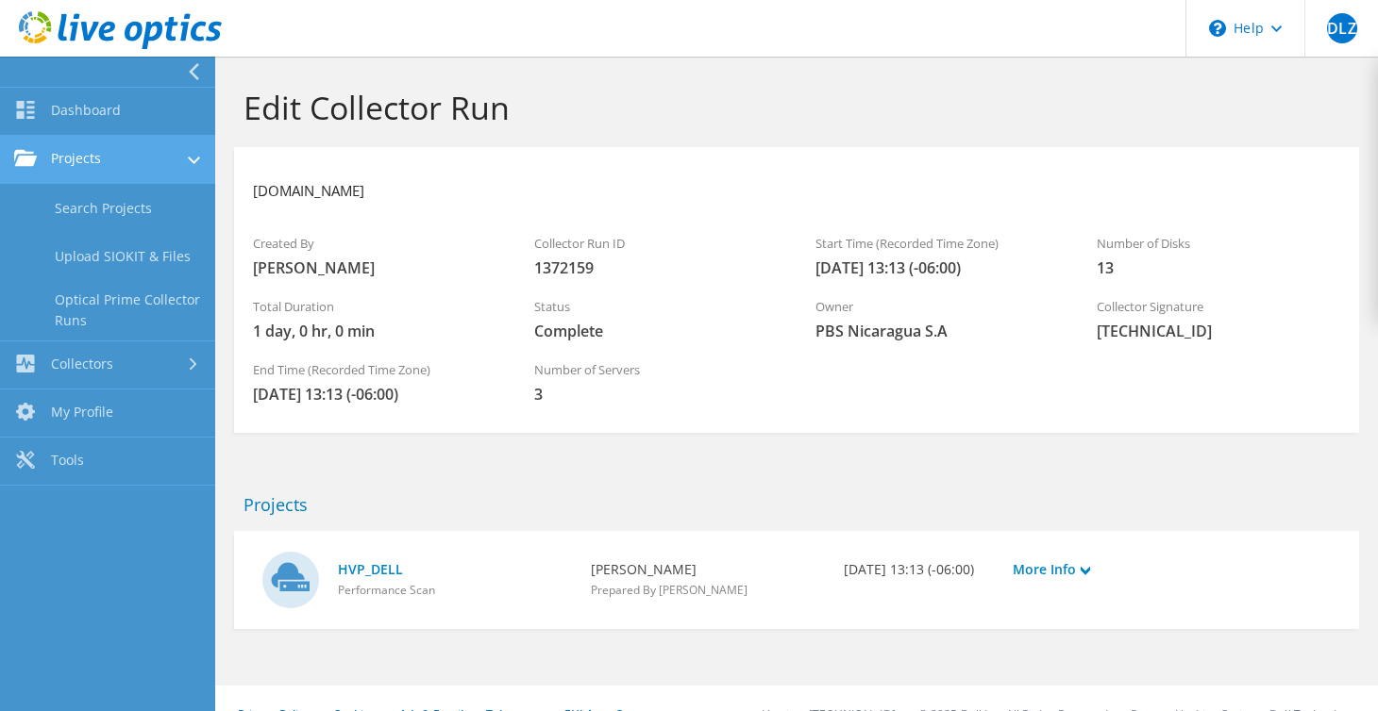
click at [90, 160] on link "Projects" at bounding box center [107, 160] width 215 height 48
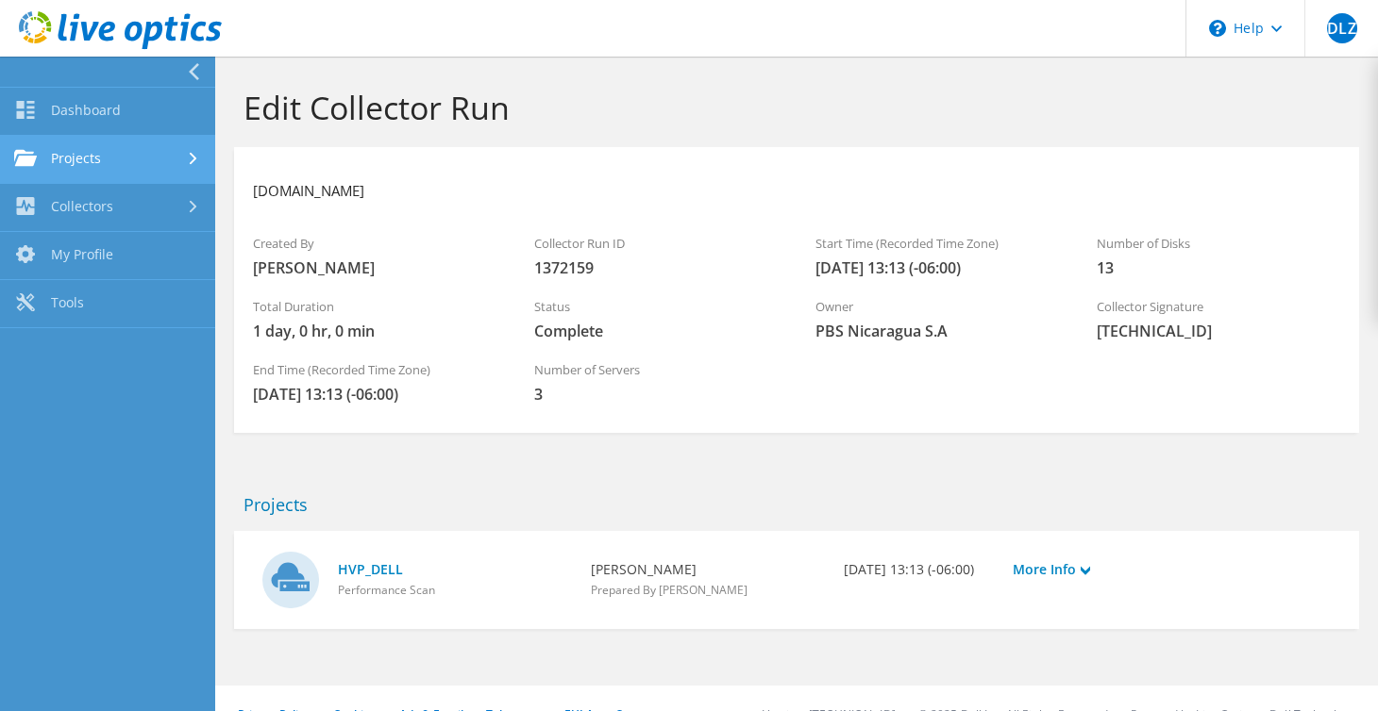
click at [90, 160] on link "Projects" at bounding box center [107, 160] width 215 height 48
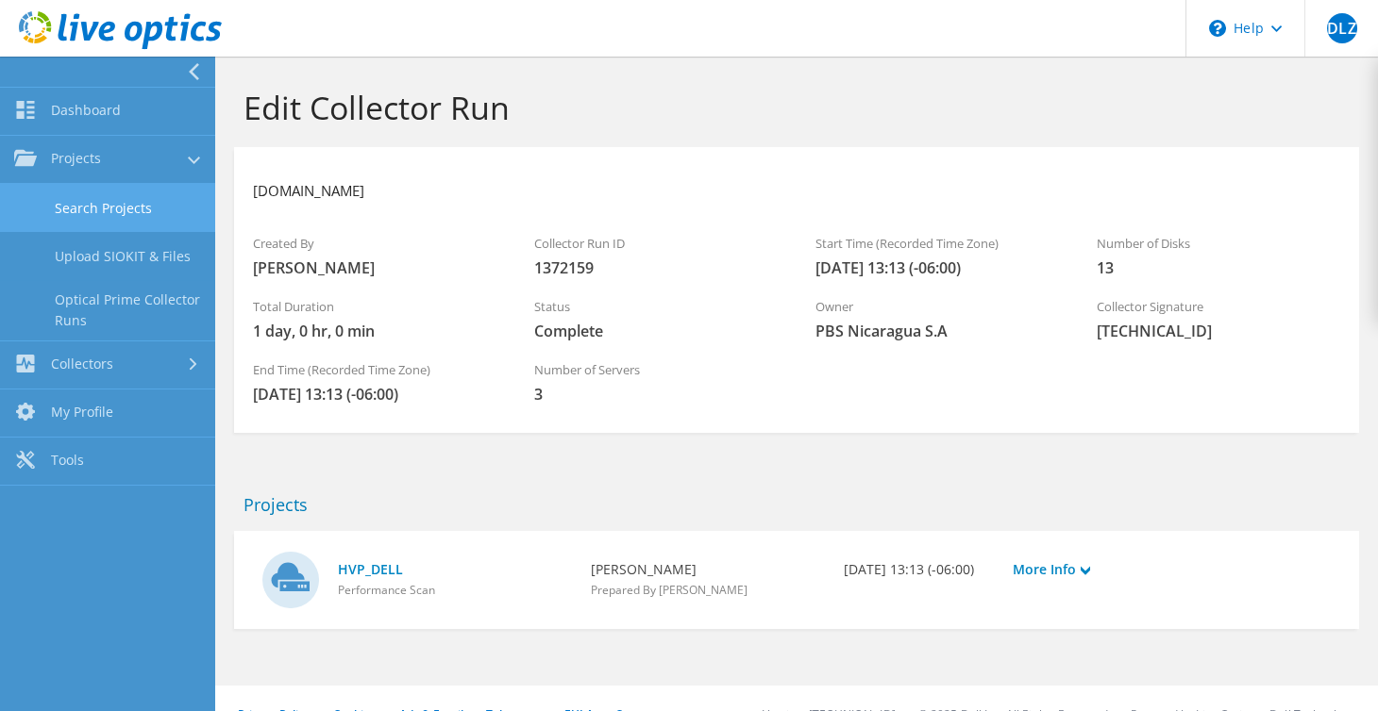
click at [92, 197] on link "Search Projects" at bounding box center [107, 208] width 215 height 48
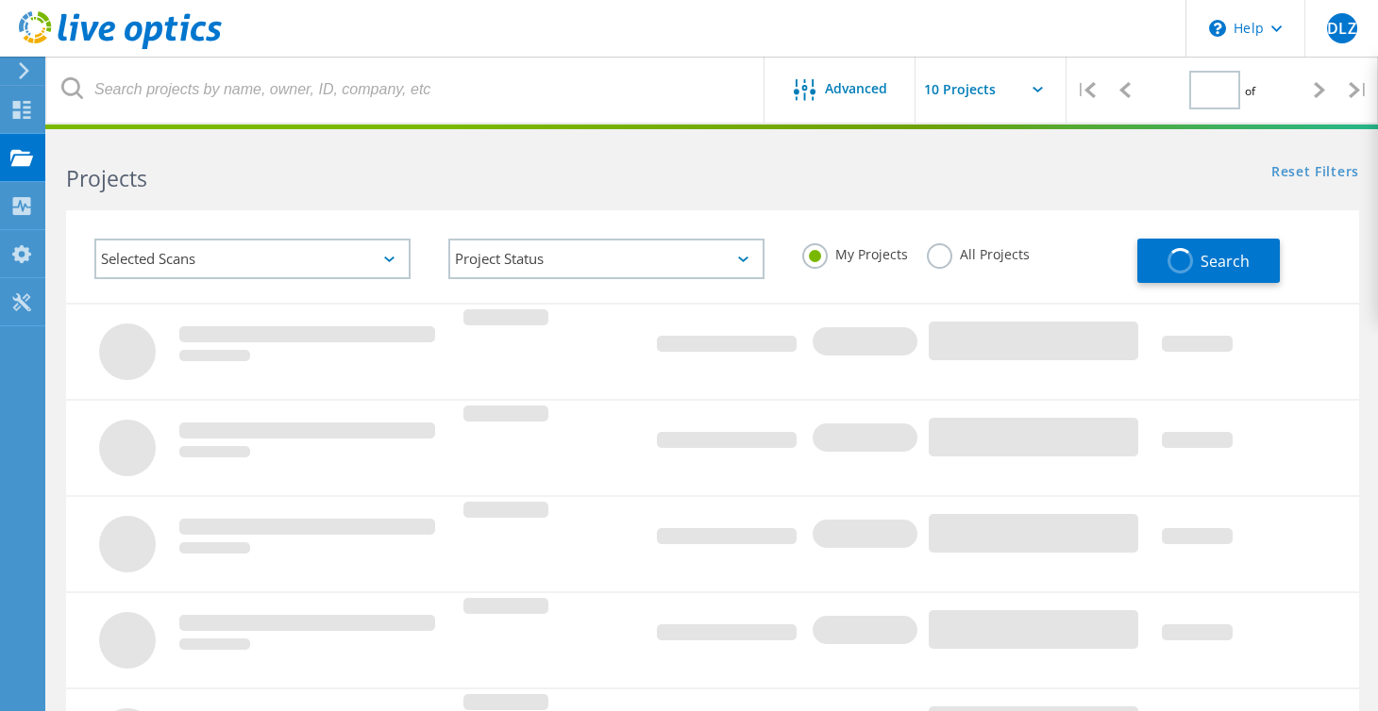
type input "1"
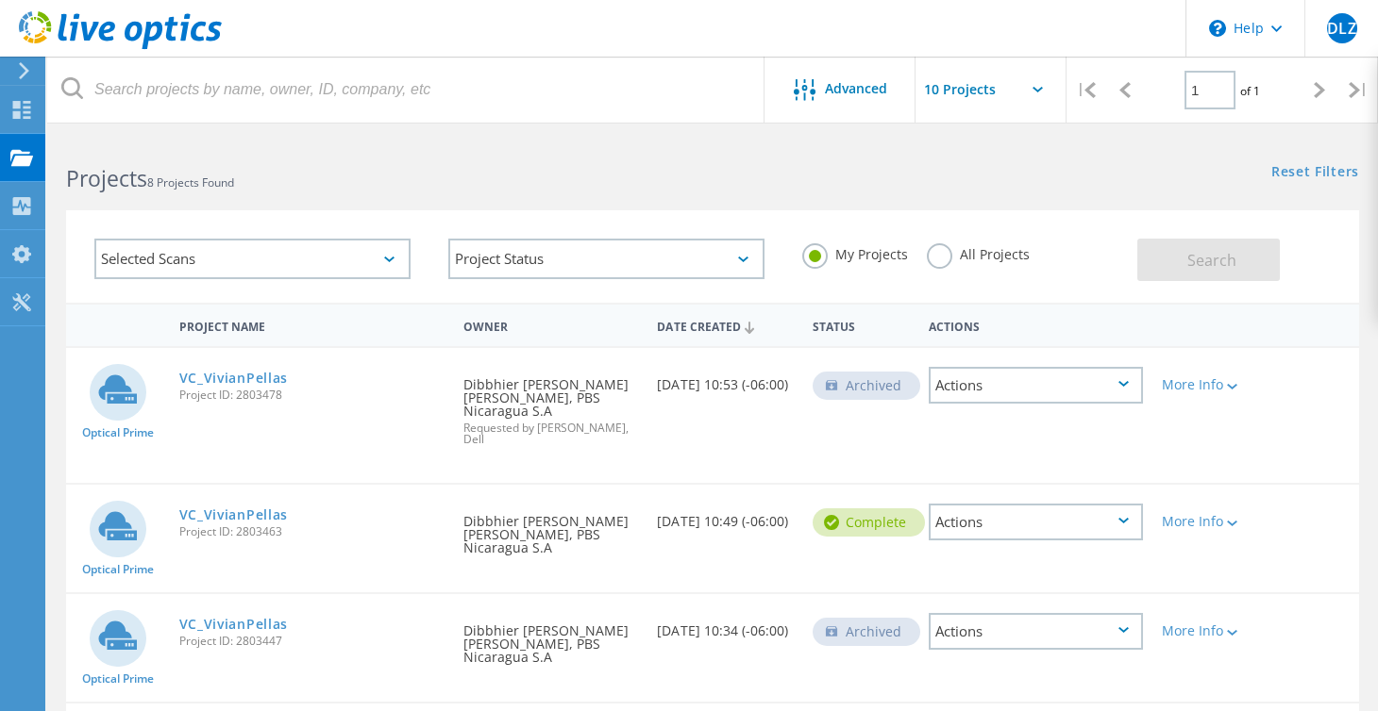
click at [940, 254] on label "All Projects" at bounding box center [978, 252] width 103 height 18
click at [0, 0] on input "All Projects" at bounding box center [0, 0] width 0 height 0
click at [1324, 170] on link "Reset Filters" at bounding box center [1315, 173] width 88 height 16
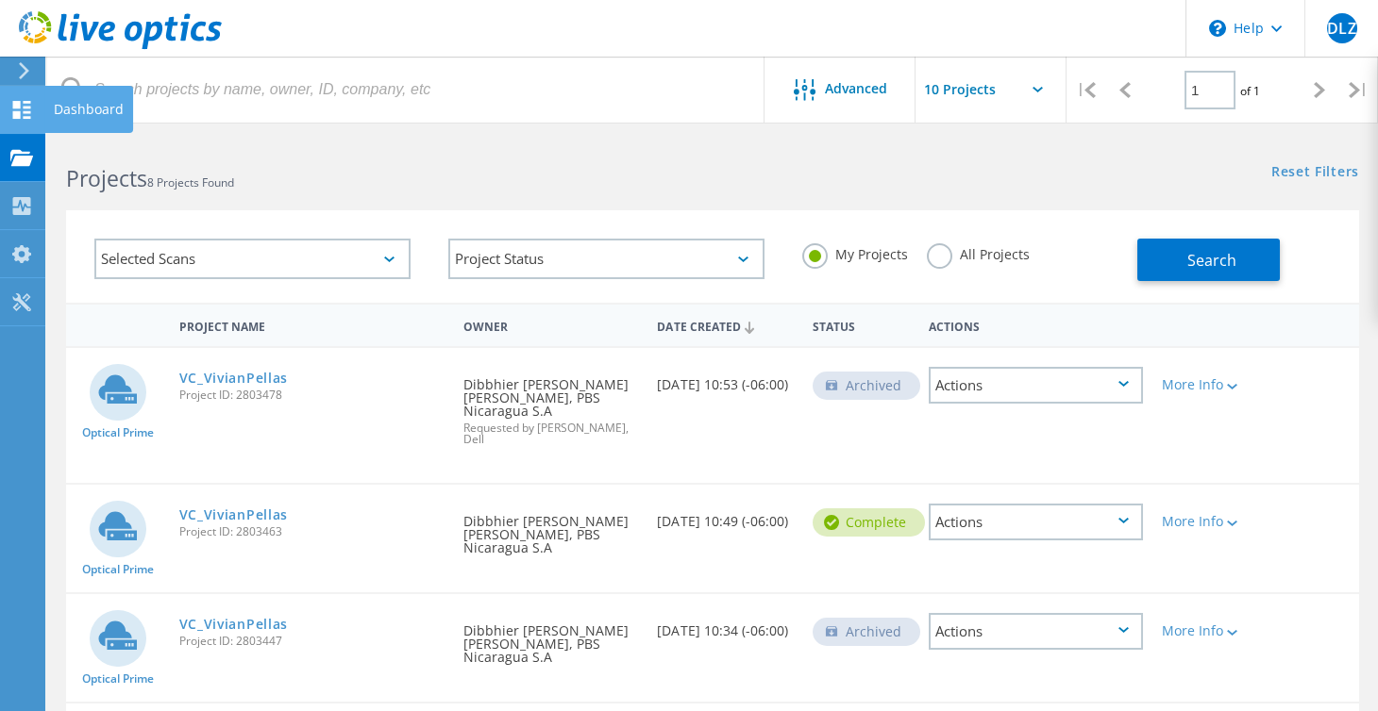
click at [25, 109] on icon at bounding box center [21, 110] width 23 height 18
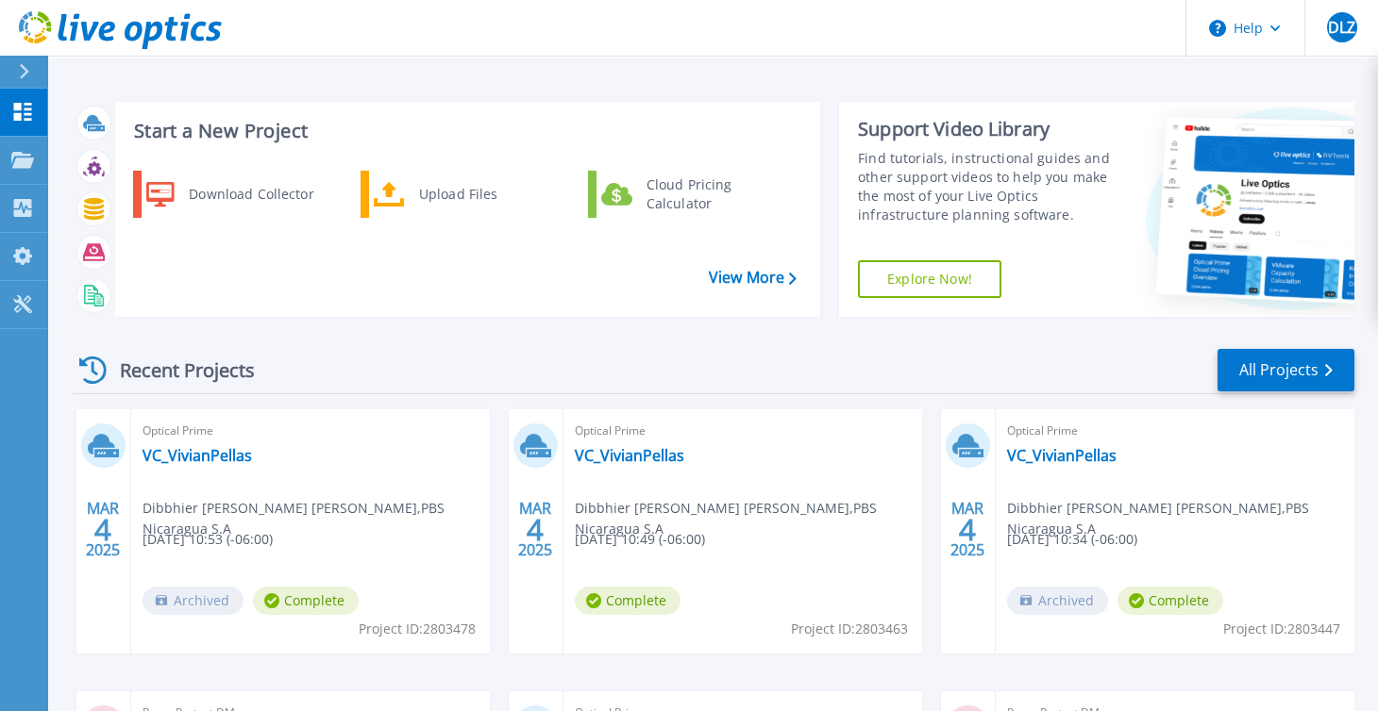
click at [968, 285] on link "Explore Now!" at bounding box center [929, 279] width 143 height 38
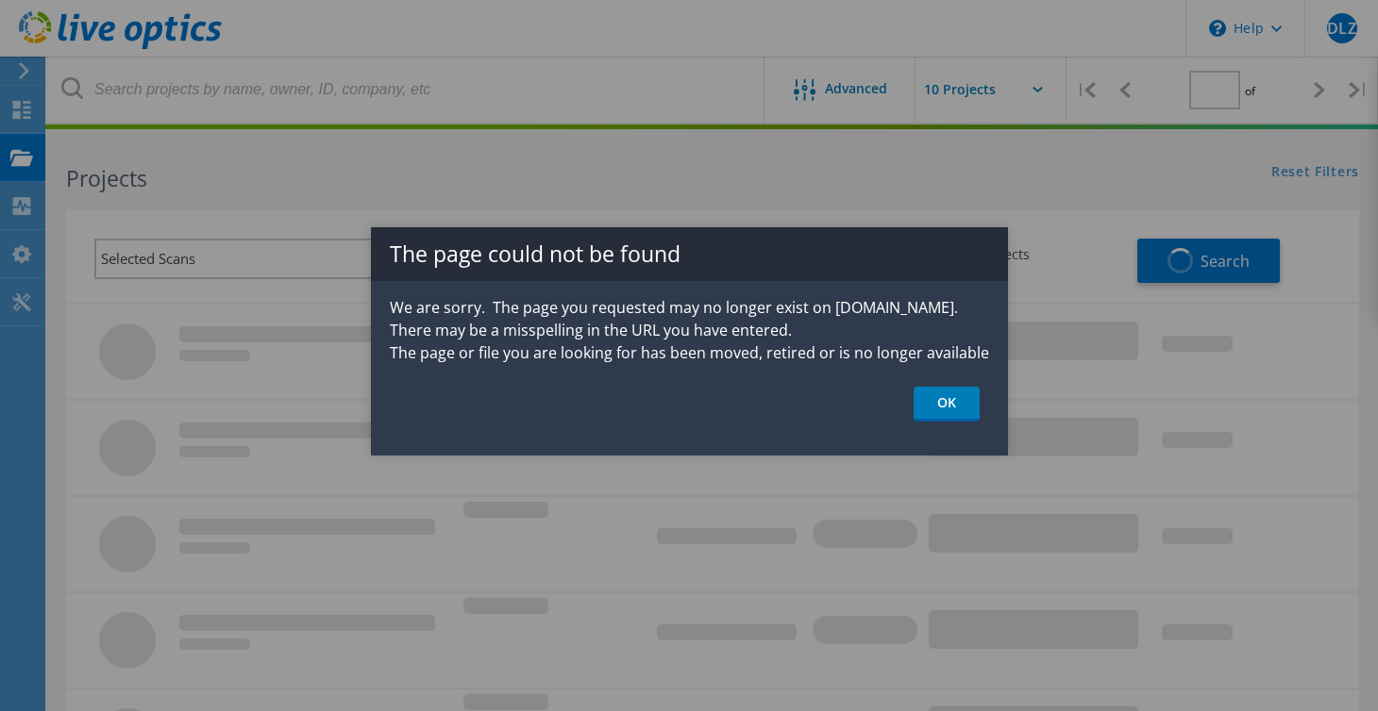
type input "1"
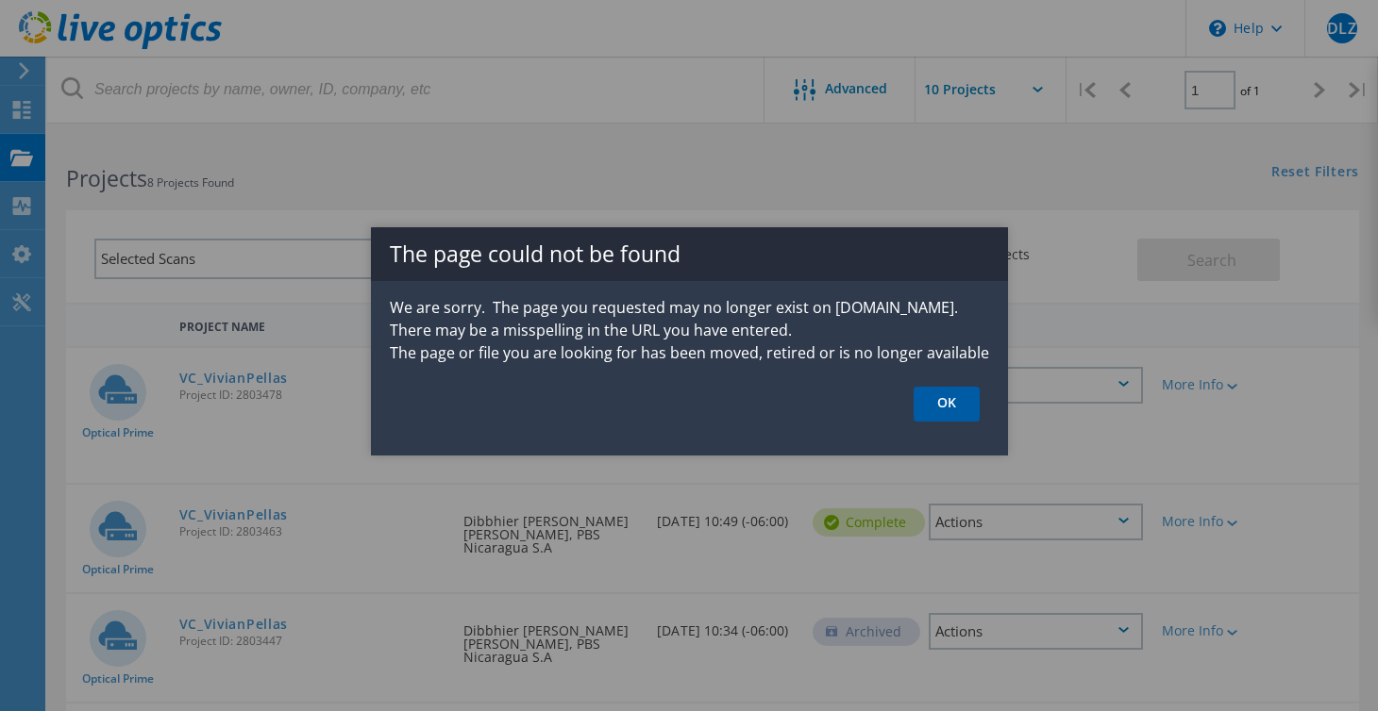
click at [958, 396] on link "OK" at bounding box center [946, 404] width 66 height 35
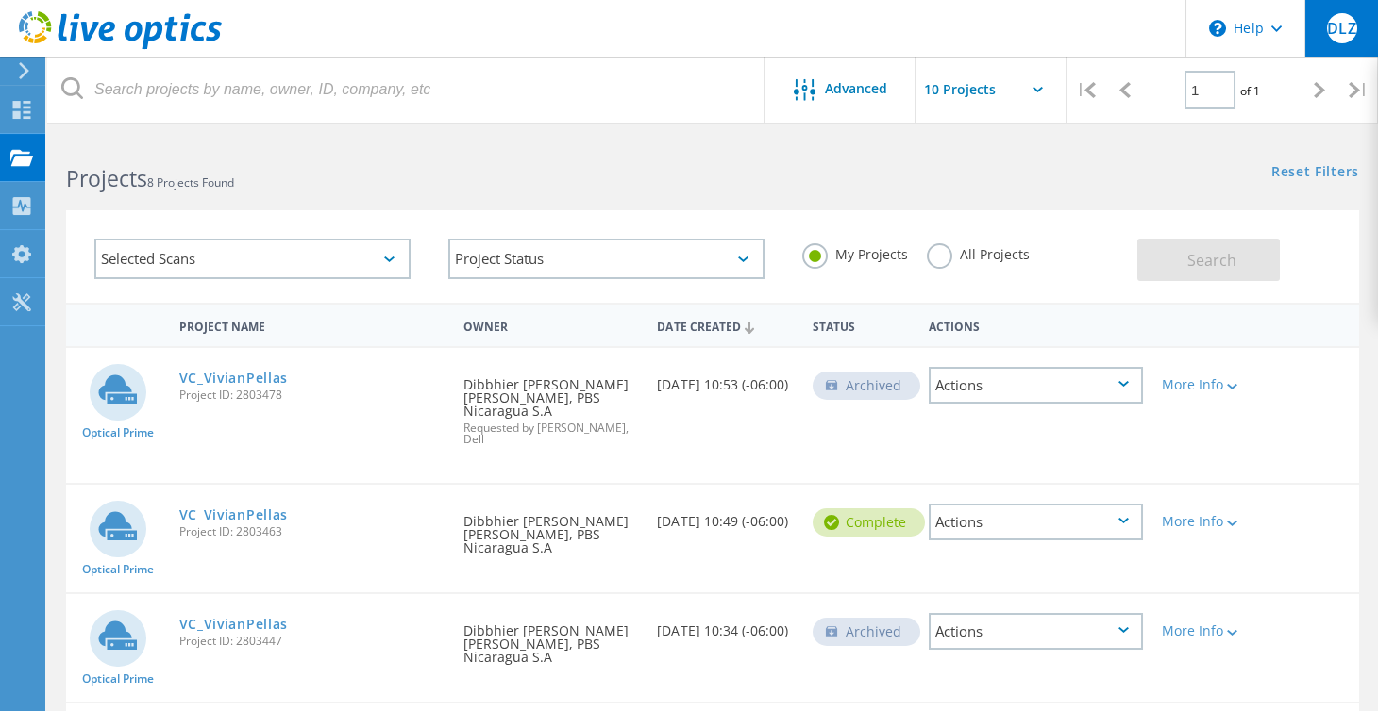
click at [1356, 22] on div "DLZ" at bounding box center [1341, 28] width 74 height 57
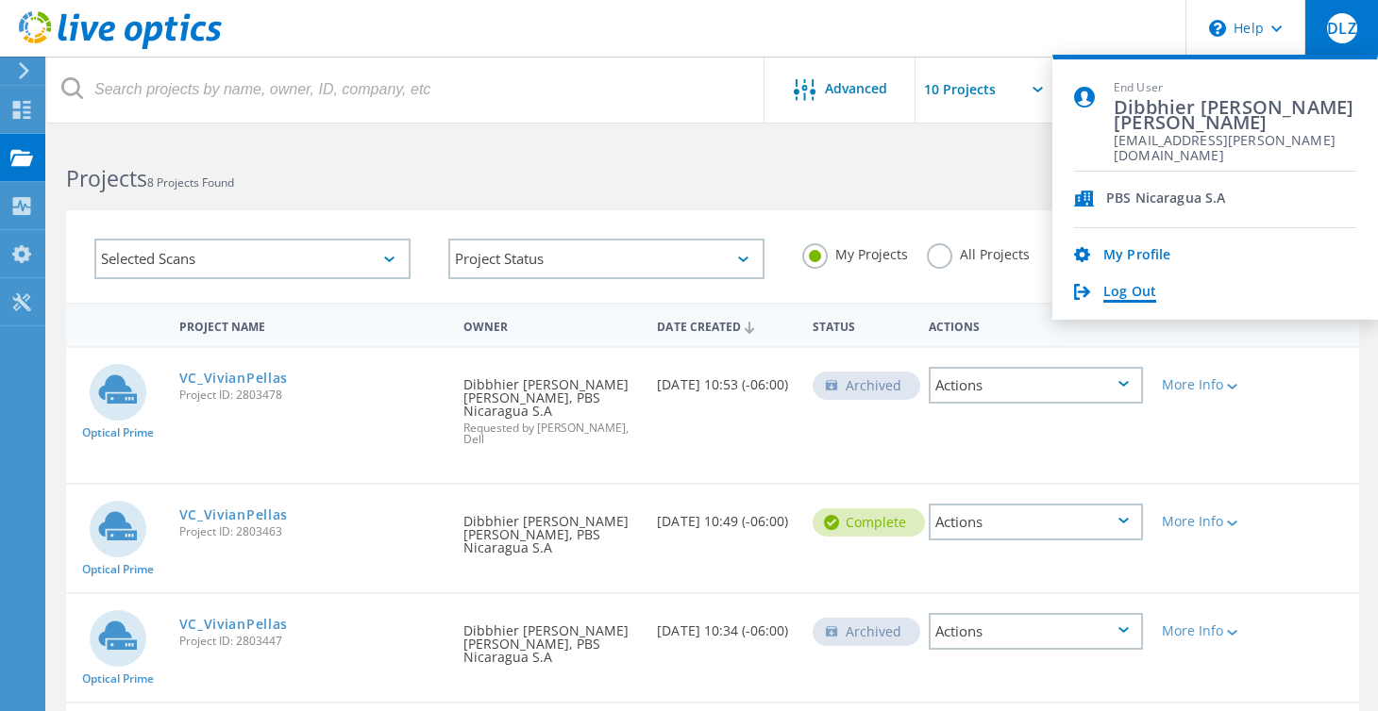
click at [1129, 291] on link "Log Out" at bounding box center [1129, 293] width 53 height 18
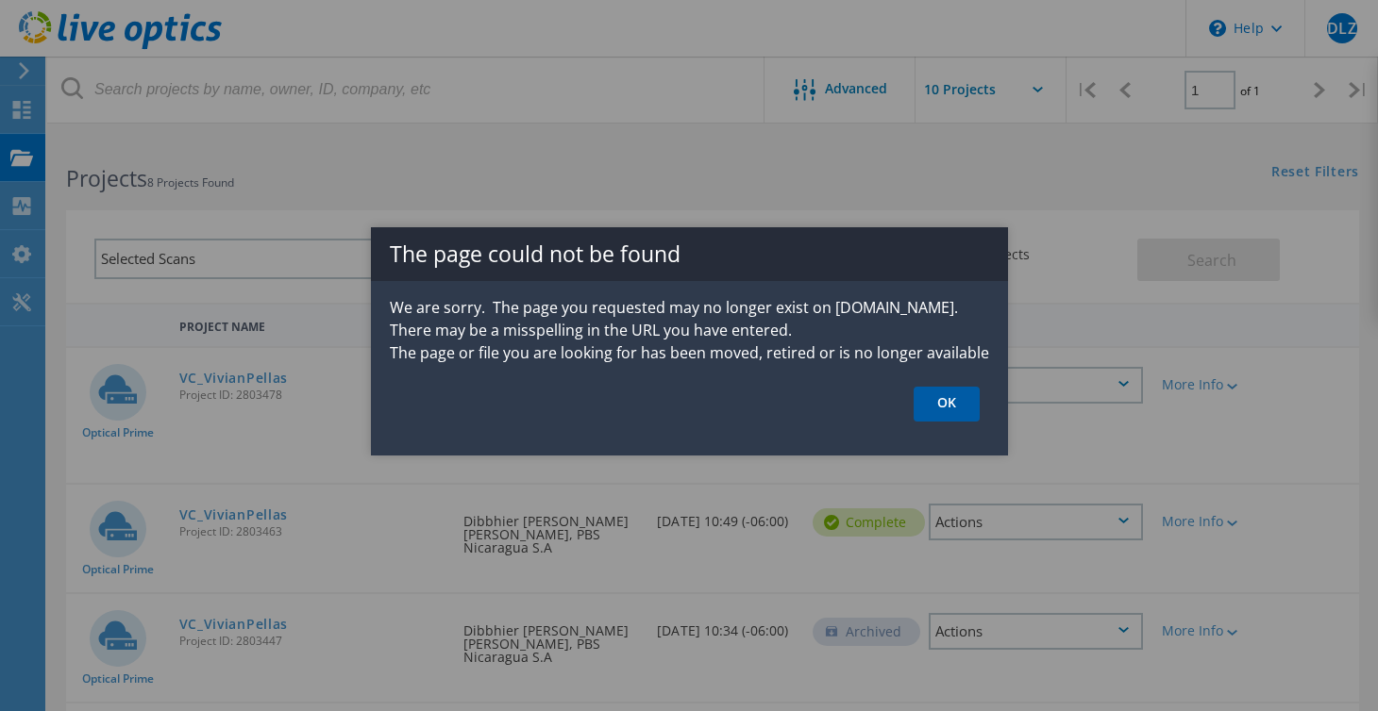
click at [944, 401] on link "OK" at bounding box center [946, 404] width 66 height 35
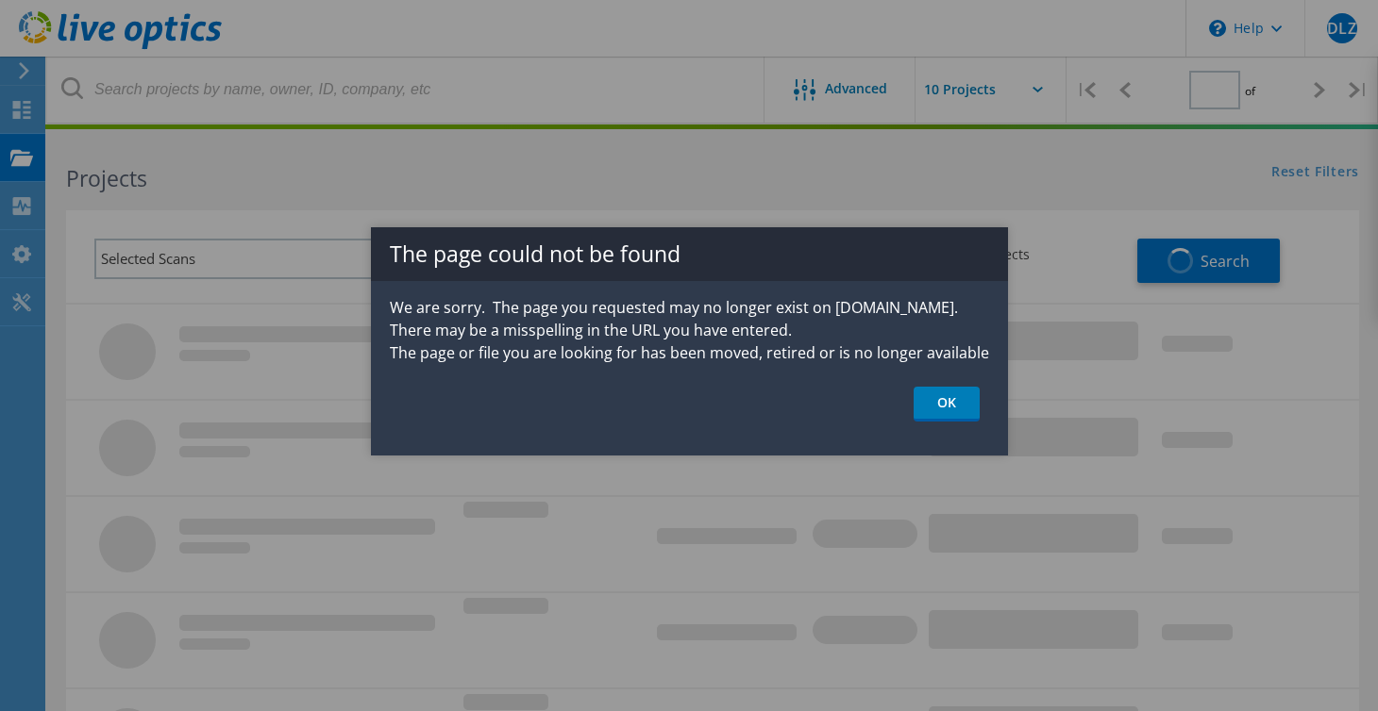
type input "1"
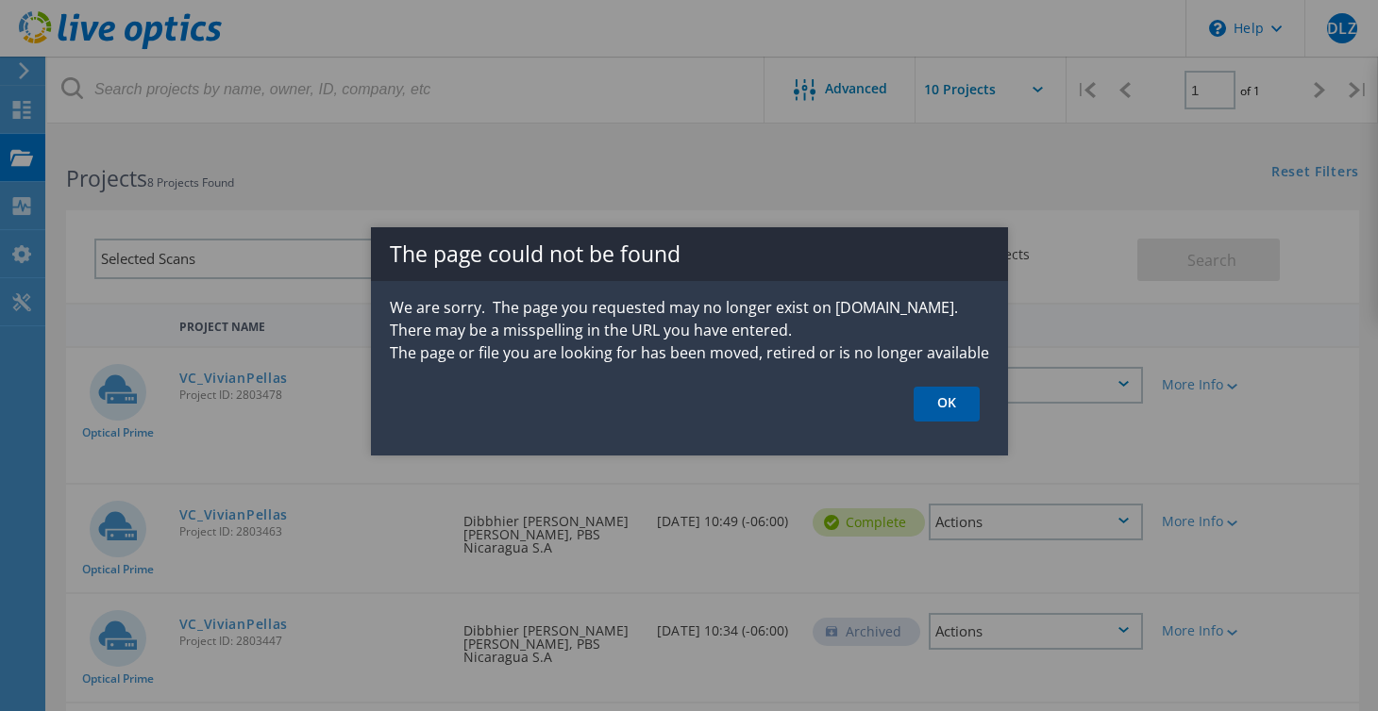
click at [945, 401] on link "OK" at bounding box center [946, 404] width 66 height 35
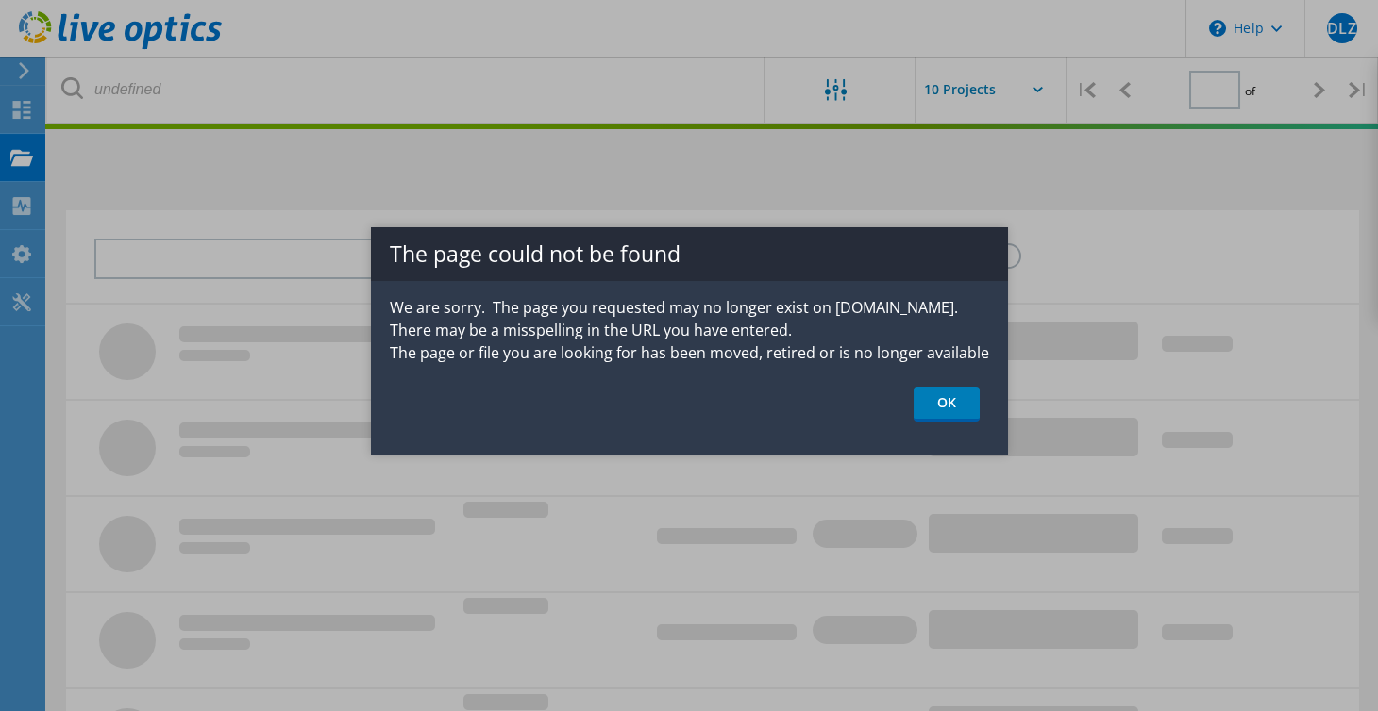
type input "1"
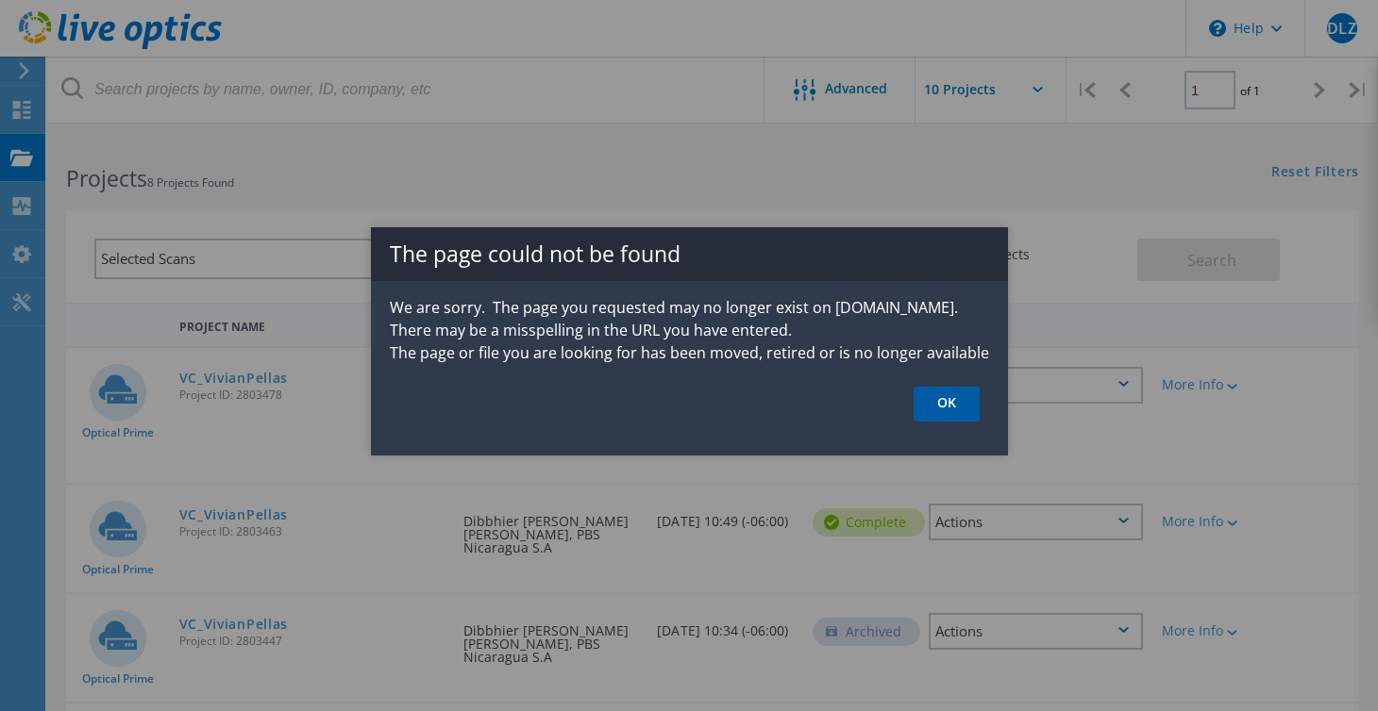
click at [957, 394] on link "OK" at bounding box center [946, 404] width 66 height 35
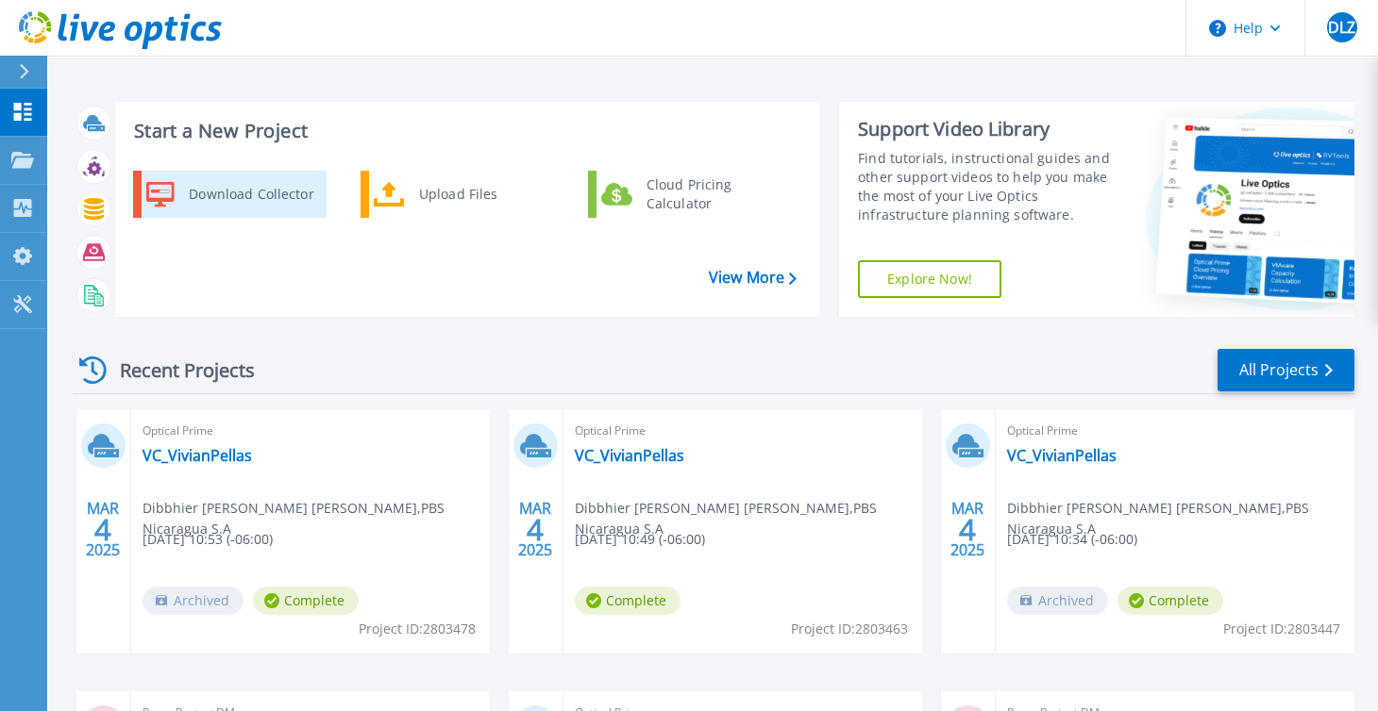
click at [268, 177] on div "Download Collector" at bounding box center [250, 195] width 142 height 38
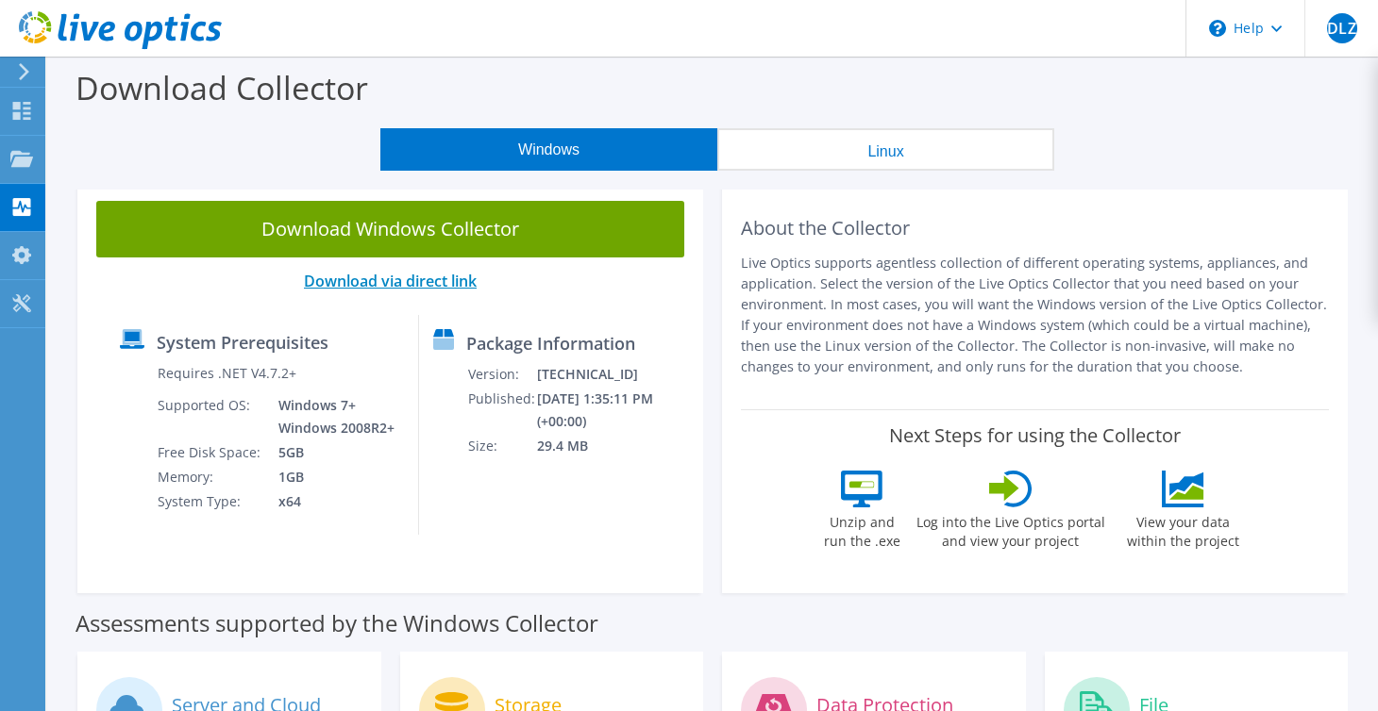
click at [415, 282] on link "Download via direct link" at bounding box center [390, 281] width 173 height 21
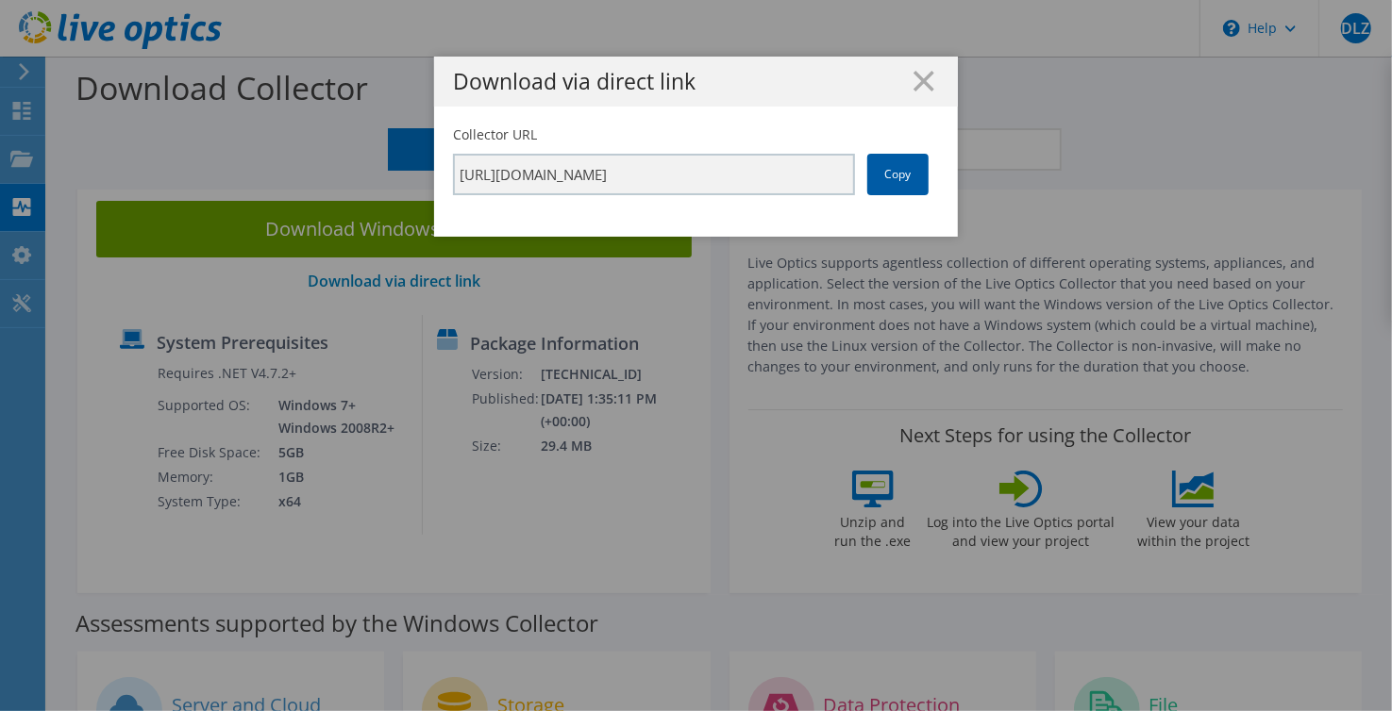
click at [895, 174] on link "Copy" at bounding box center [897, 175] width 61 height 42
drag, startPoint x: 693, startPoint y: 65, endPoint x: 838, endPoint y: 92, distance: 147.7
click at [838, 92] on div "Download via direct link" at bounding box center [696, 82] width 524 height 50
click at [914, 80] on line at bounding box center [923, 81] width 19 height 19
